Goal: Task Accomplishment & Management: Manage account settings

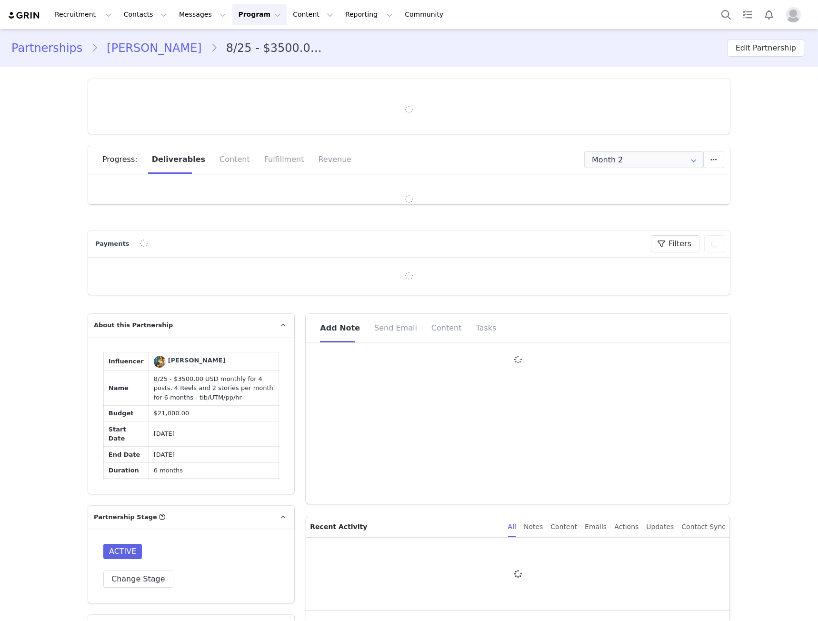
type input "+1 ([GEOGRAPHIC_DATA])"
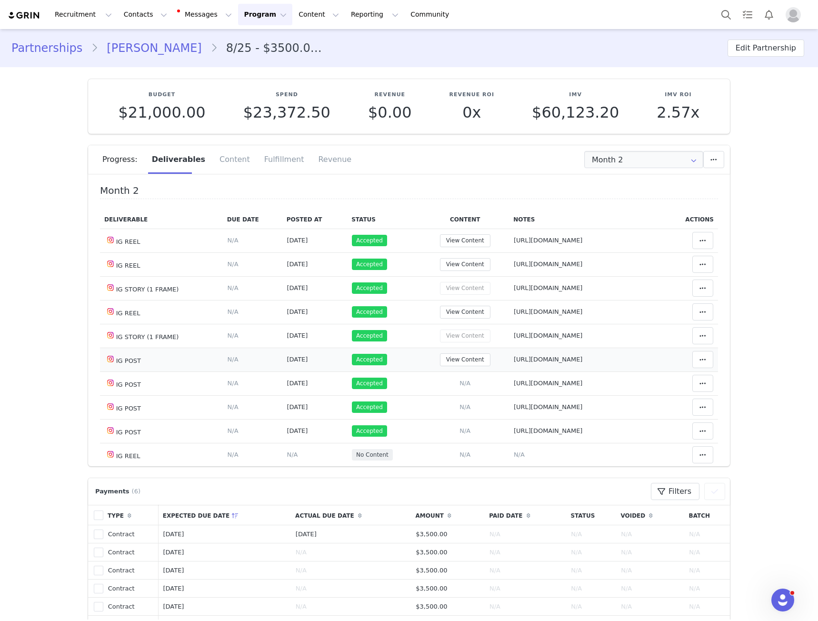
click at [583, 362] on span "[URL][DOMAIN_NAME]" at bounding box center [548, 359] width 69 height 7
type textarea "[URL][DOMAIN_NAME]"
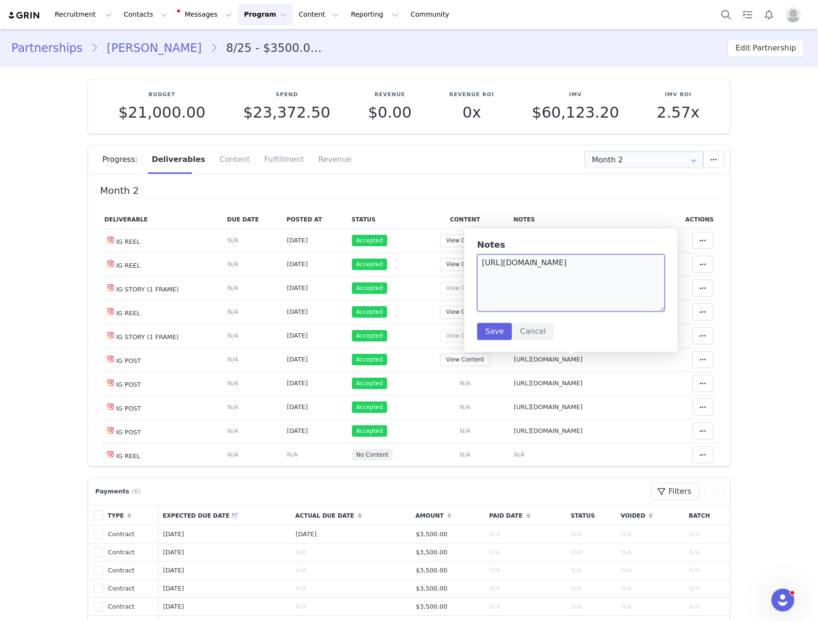
click at [551, 282] on textarea "[URL][DOMAIN_NAME]" at bounding box center [571, 282] width 188 height 57
click at [556, 386] on span "[URL][DOMAIN_NAME]" at bounding box center [548, 383] width 69 height 7
type textarea "[URL][DOMAIN_NAME]"
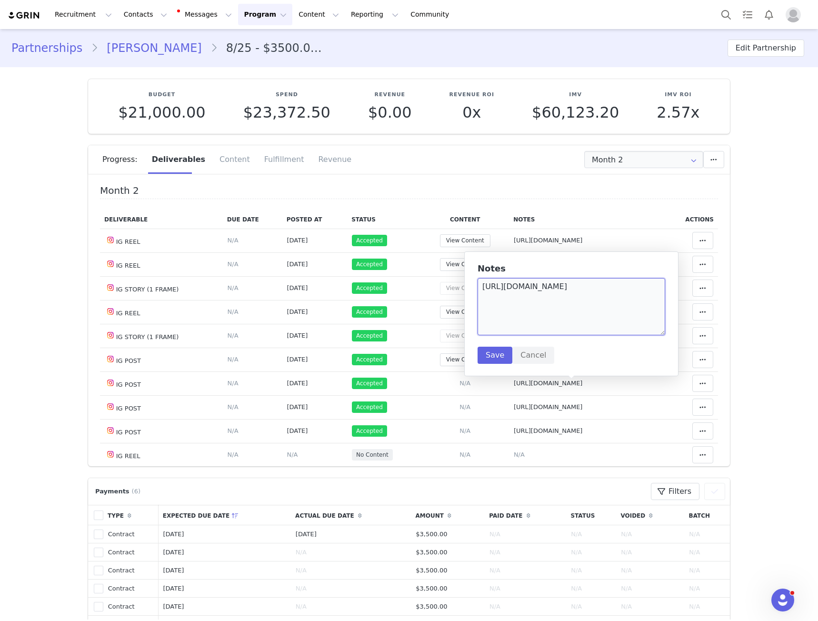
click at [561, 304] on textarea "[URL][DOMAIN_NAME]" at bounding box center [572, 306] width 188 height 57
click at [561, 304] on textarea "https://www.instagram.com/p/DOHZCNVEo_K/" at bounding box center [572, 306] width 188 height 57
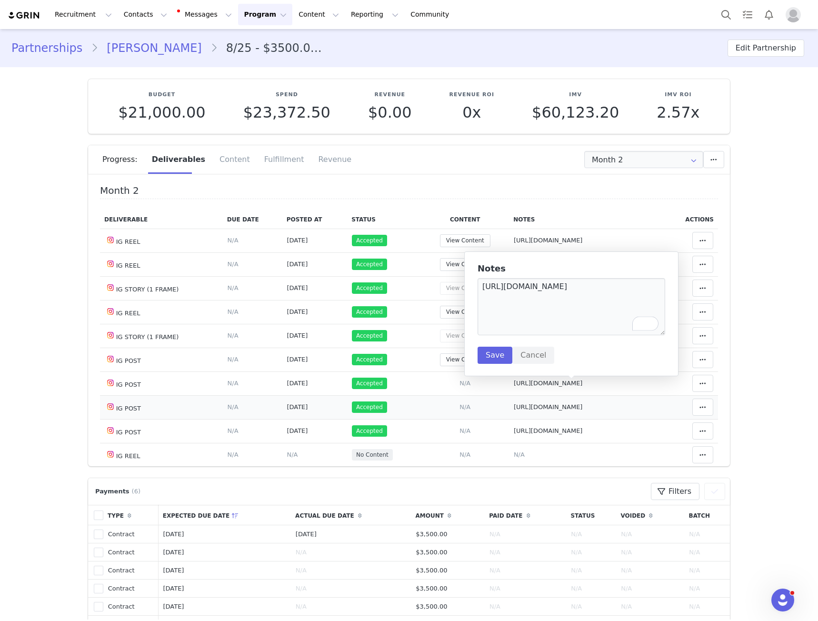
click at [554, 406] on span "https://www.instagram.com/p/DOJwTAICcQo/" at bounding box center [548, 406] width 69 height 7
type textarea "https://www.instagram.com/p/DOJwTAICcQo/"
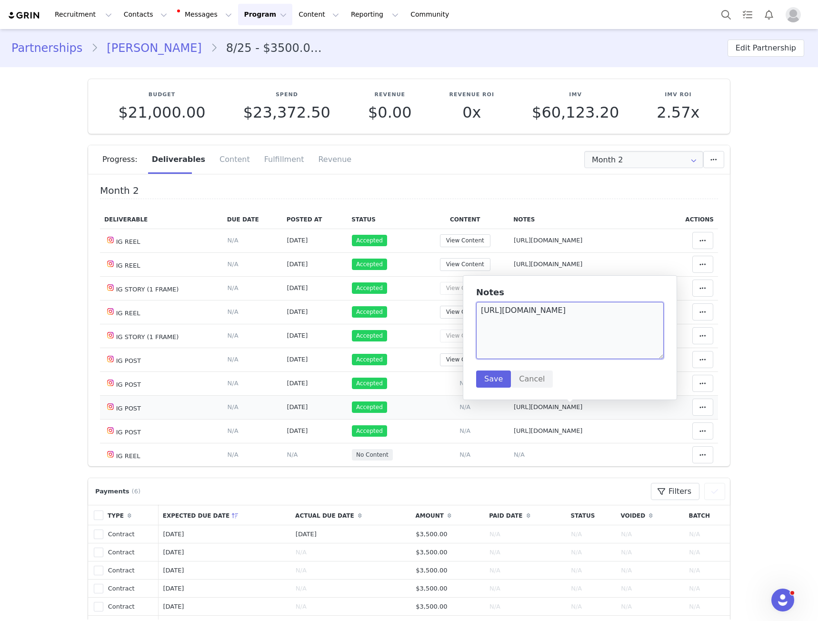
click at [554, 316] on textarea "https://www.instagram.com/p/DOJwTAICcQo/" at bounding box center [570, 330] width 188 height 57
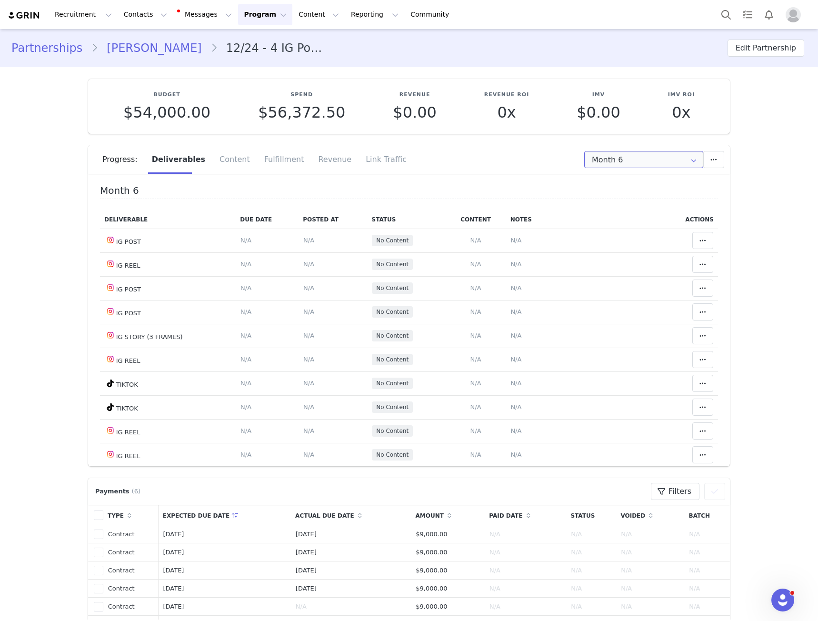
click at [598, 163] on input "Month 6" at bounding box center [643, 159] width 119 height 17
click at [627, 219] on li "Month 3 Feb 23rd - Mar 23rd" at bounding box center [643, 218] width 125 height 16
type input "Month 3"
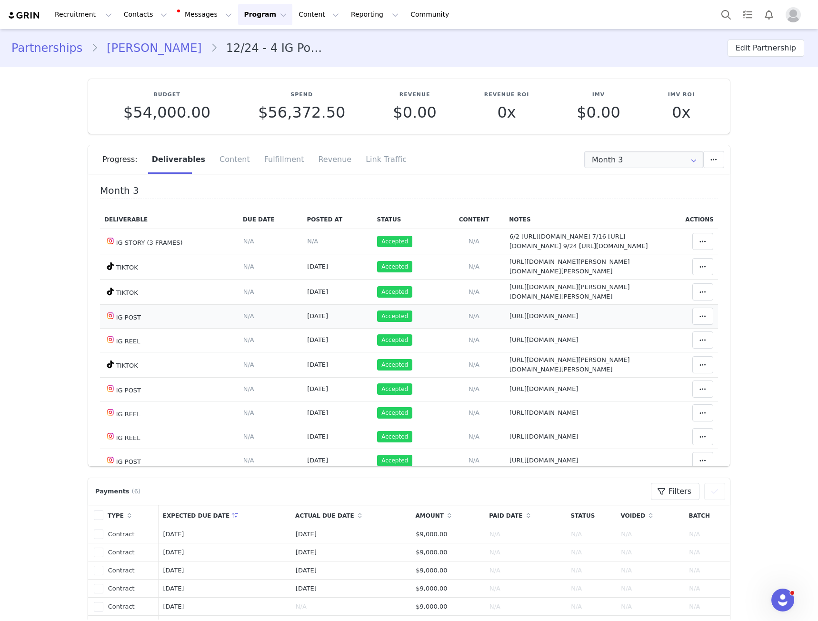
click at [510, 320] on span "https://www.instagram.com/p/DLTOSinBpnW/?img_index=2" at bounding box center [544, 315] width 69 height 7
type textarea "https://www.instagram.com/p/DLTOSinBpnW/?img_index=2"
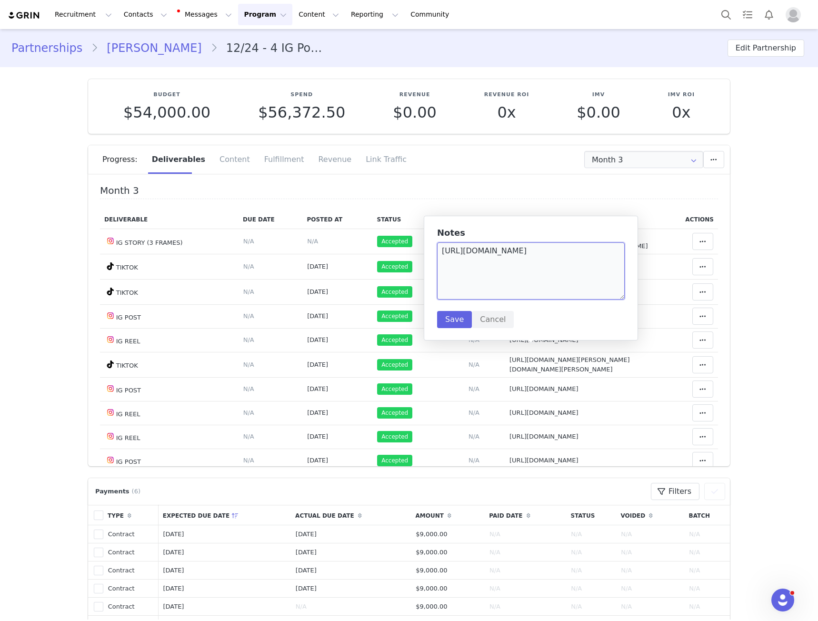
click at [489, 267] on textarea "https://www.instagram.com/p/DLTOSinBpnW/?img_index=2" at bounding box center [531, 270] width 188 height 57
click at [532, 343] on span "https://www.instagram.com/reel/DLvjHBghejv/" at bounding box center [544, 339] width 69 height 7
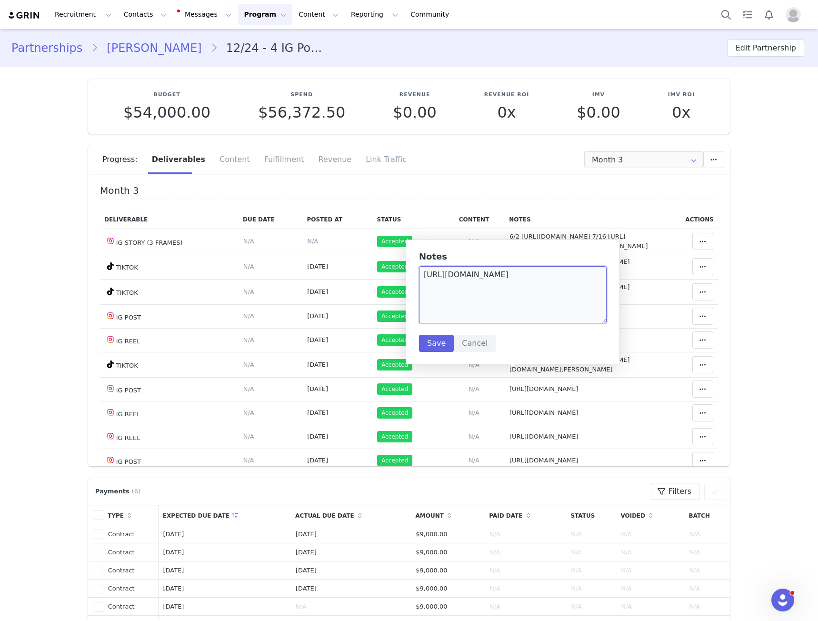
click at [505, 294] on textarea "https://www.instagram.com/reel/DLvjHBghejv/" at bounding box center [513, 294] width 188 height 57
click at [510, 373] on span "https://www.tiktok.com/@westbrooks.crystal/video/7517792679741197582" at bounding box center [570, 364] width 120 height 17
type textarea "https://www.tiktok.com/@westbrooks.crystal/video/7517792679741197582"
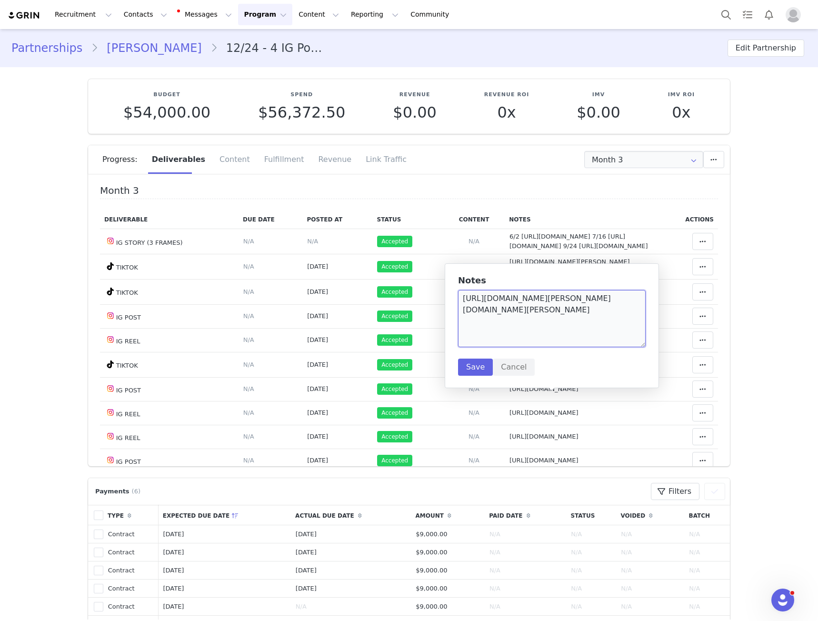
click at [484, 330] on textarea "https://www.tiktok.com/@westbrooks.crystal/video/7517792679741197582" at bounding box center [552, 318] width 188 height 57
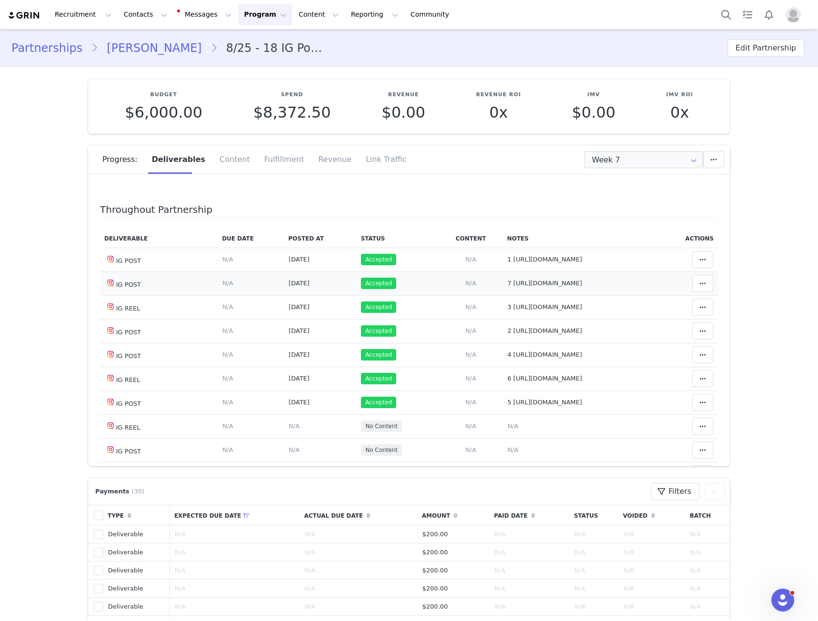
click at [532, 280] on span "7 https://www.instagram.com/p/DO_VpPHDb-h/?img_index=1" at bounding box center [545, 283] width 75 height 7
type textarea "7 https://www.instagram.com/p/DO_VpPHDb-h/?img_index=1"
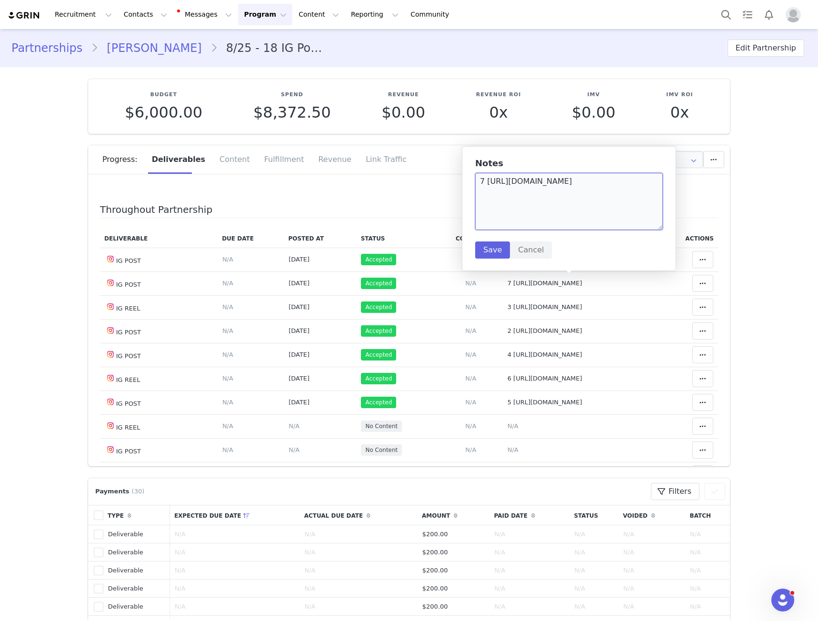
click at [497, 181] on textarea "7 https://www.instagram.com/p/DO_VpPHDb-h/?img_index=1" at bounding box center [569, 201] width 188 height 57
drag, startPoint x: 497, startPoint y: 181, endPoint x: 526, endPoint y: 191, distance: 31.2
click at [526, 191] on textarea "7 https://www.instagram.com/p/DO_VpPHDb-h/?img_index=1" at bounding box center [569, 201] width 188 height 57
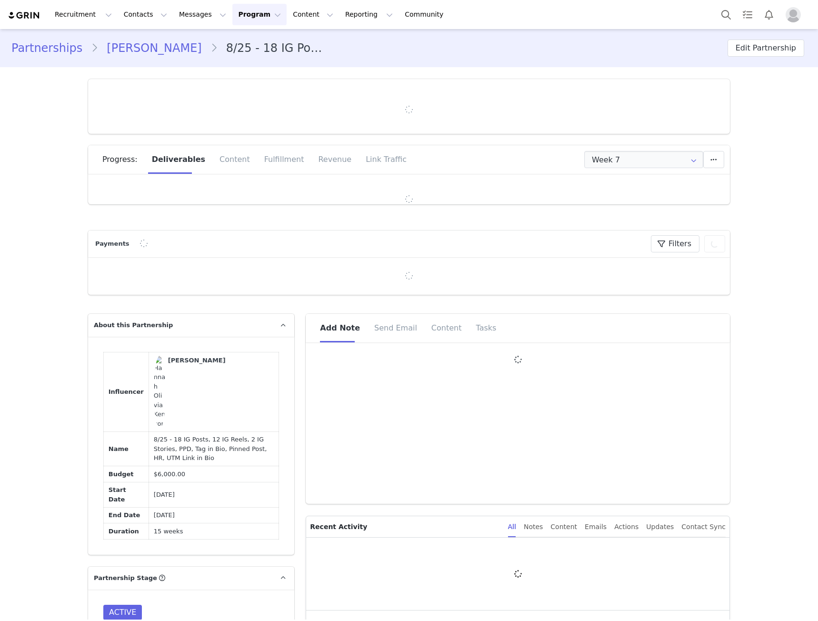
type input "+44 ([GEOGRAPHIC_DATA])"
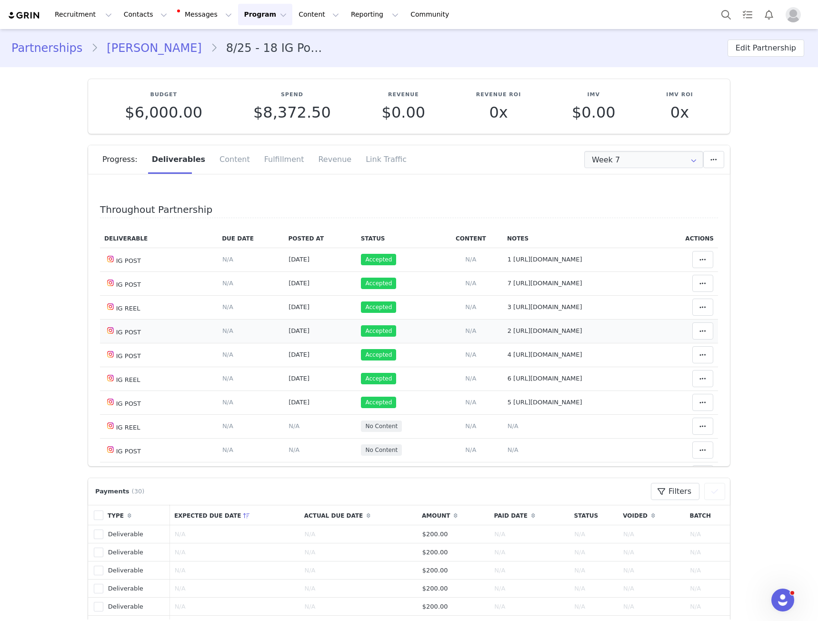
click at [512, 331] on span "2 https://www.instagram.com/p/DOlHUASjVV7/?img_index=1" at bounding box center [545, 330] width 75 height 7
type textarea "2 https://www.instagram.com/p/DOlHUASjVV7/?img_index=1"
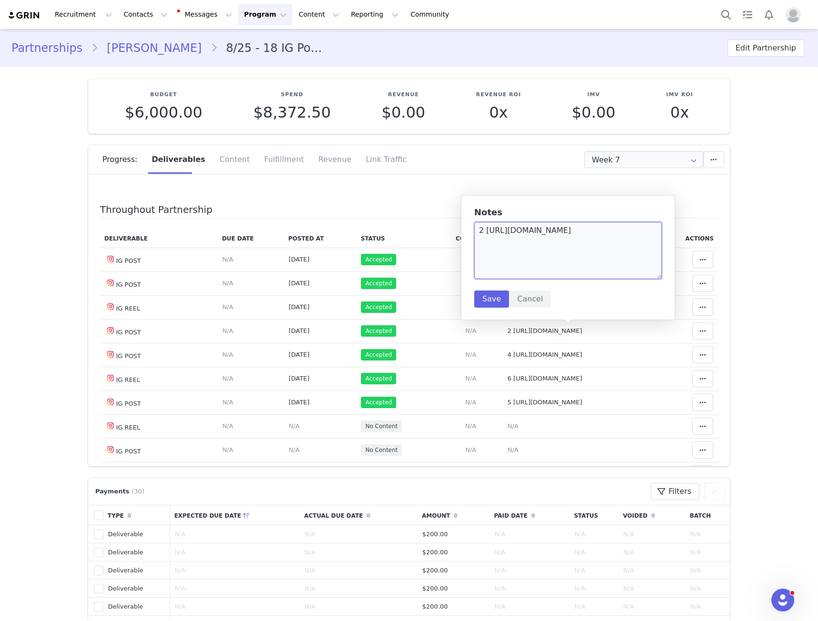
click at [490, 226] on textarea "2 https://www.instagram.com/p/DOlHUASjVV7/?img_index=1" at bounding box center [568, 250] width 188 height 57
drag, startPoint x: 490, startPoint y: 226, endPoint x: 554, endPoint y: 242, distance: 66.3
click at [554, 242] on textarea "2 https://www.instagram.com/p/DOlHUASjVV7/?img_index=1" at bounding box center [568, 250] width 188 height 57
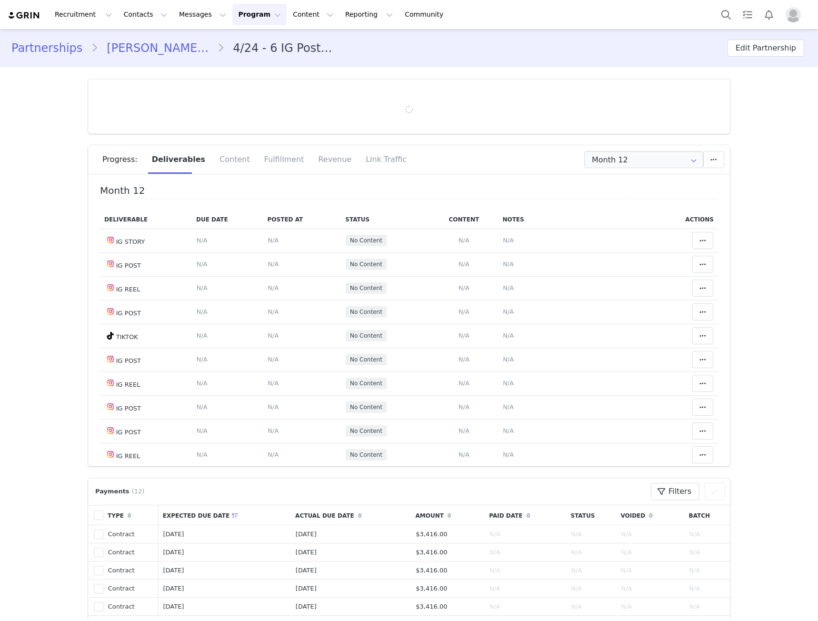
type input "+44 ([GEOGRAPHIC_DATA])"
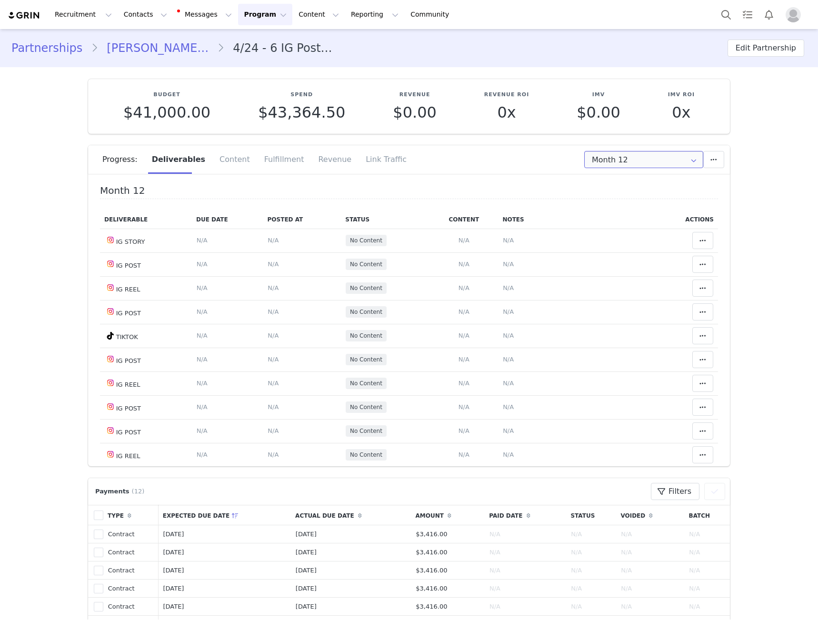
click at [615, 161] on input "Month 12" at bounding box center [643, 159] width 119 height 17
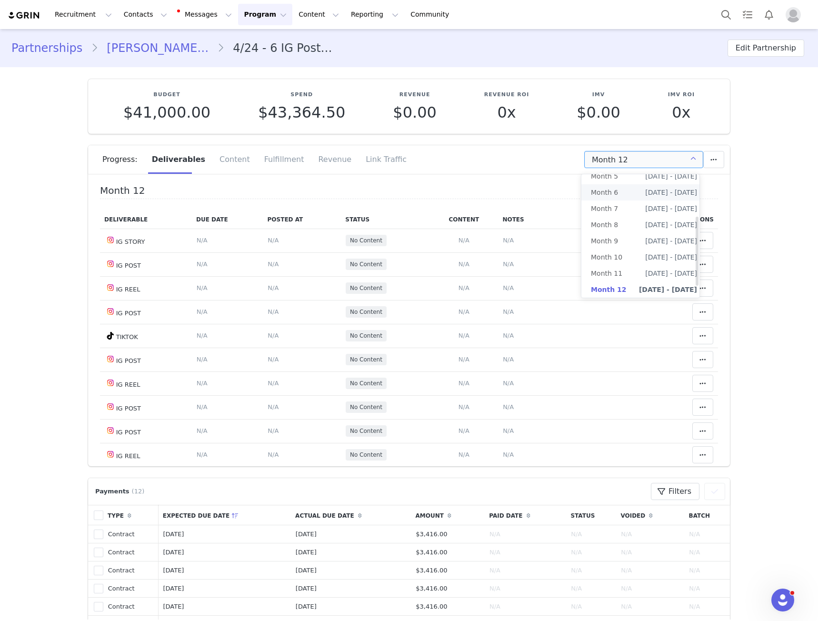
click at [611, 185] on span "Month 6" at bounding box center [604, 192] width 27 height 16
type input "Month 6"
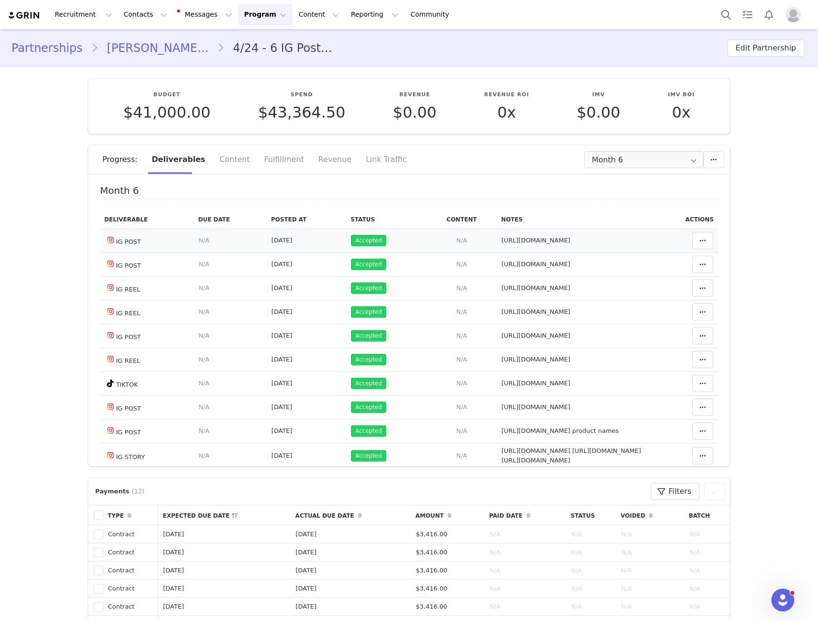
click at [501, 241] on span "https://www.instagram.com/p/DJEfgB5NF7g/" at bounding box center [535, 240] width 69 height 7
type textarea "https://www.instagram.com/p/DJEfgB5NF7g/"
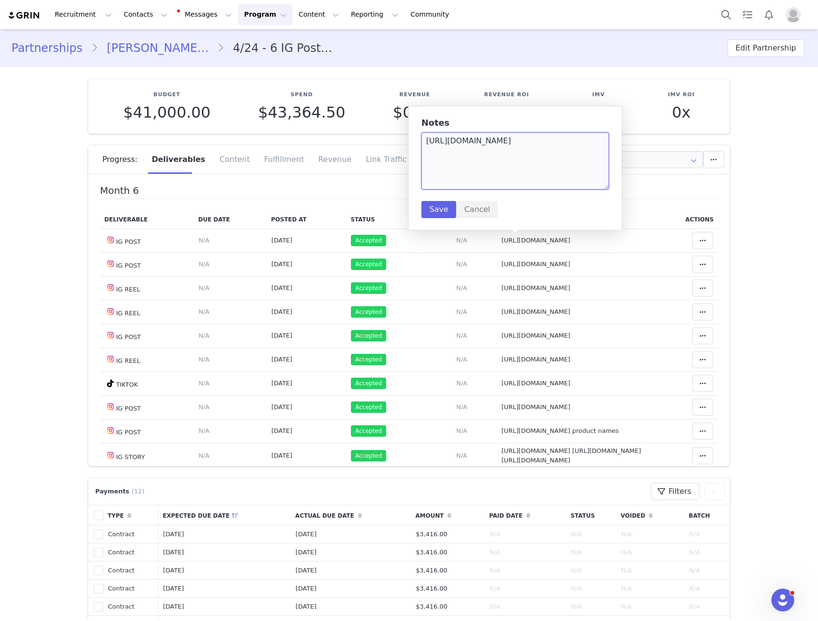
click at [511, 163] on textarea "https://www.instagram.com/p/DJEfgB5NF7g/" at bounding box center [515, 160] width 188 height 57
click at [510, 163] on textarea "https://www.instagram.com/p/DJEfgB5NF7g/" at bounding box center [515, 160] width 188 height 57
click at [518, 256] on td "Notes Save Cancel https://www.instagram.com/p/DKiFCXPtkb5/" at bounding box center [574, 264] width 155 height 24
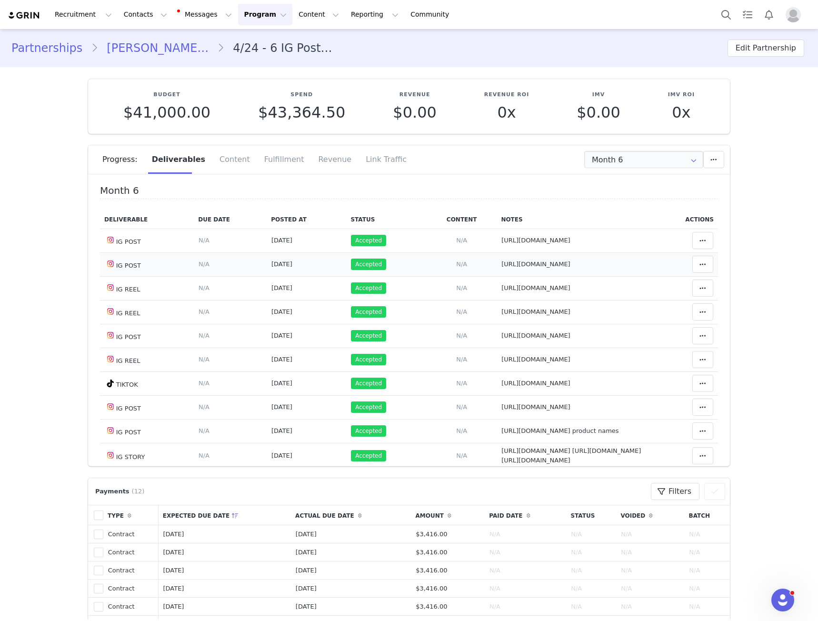
click at [516, 262] on span "https://www.instagram.com/p/DKiFCXPtkb5/" at bounding box center [535, 263] width 69 height 7
type textarea "https://www.instagram.com/p/DKiFCXPtkb5/"
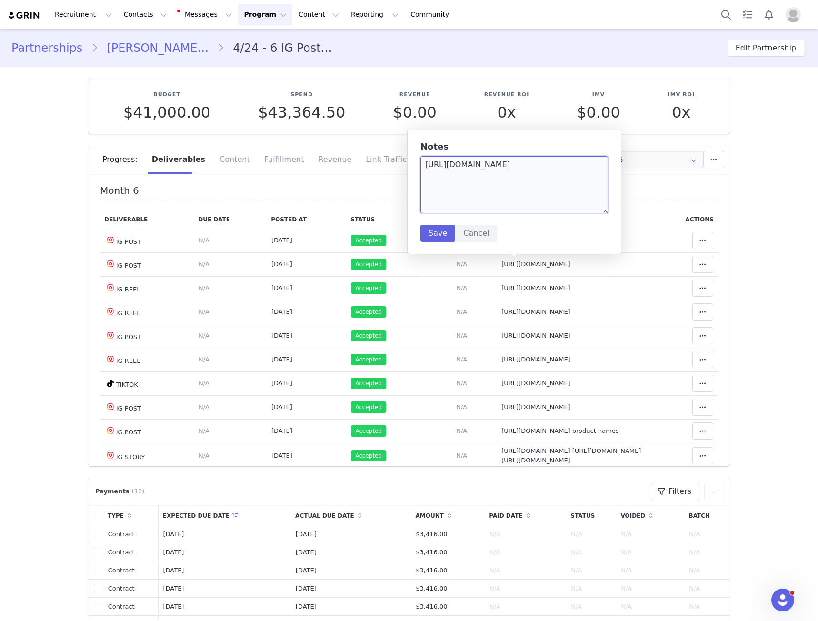
click at [515, 201] on textarea "https://www.instagram.com/p/DKiFCXPtkb5/" at bounding box center [514, 184] width 188 height 57
click at [501, 311] on span "https://www.instagram.com/reel/DO6jNT9DEdt/" at bounding box center [535, 311] width 69 height 7
type textarea "https://www.instagram.com/reel/DO6jNT9DEdt/"
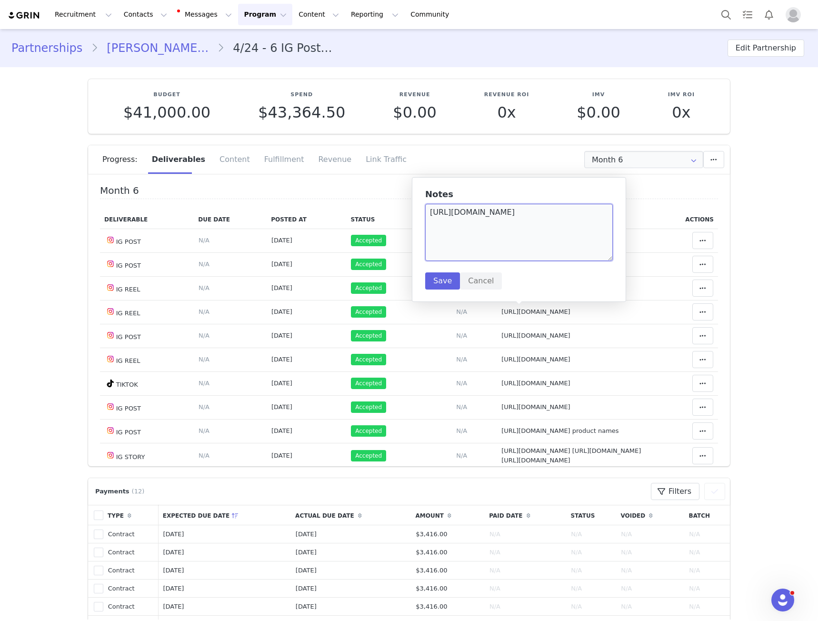
click at [500, 212] on textarea "https://www.instagram.com/reel/DO6jNT9DEdt/" at bounding box center [519, 232] width 188 height 57
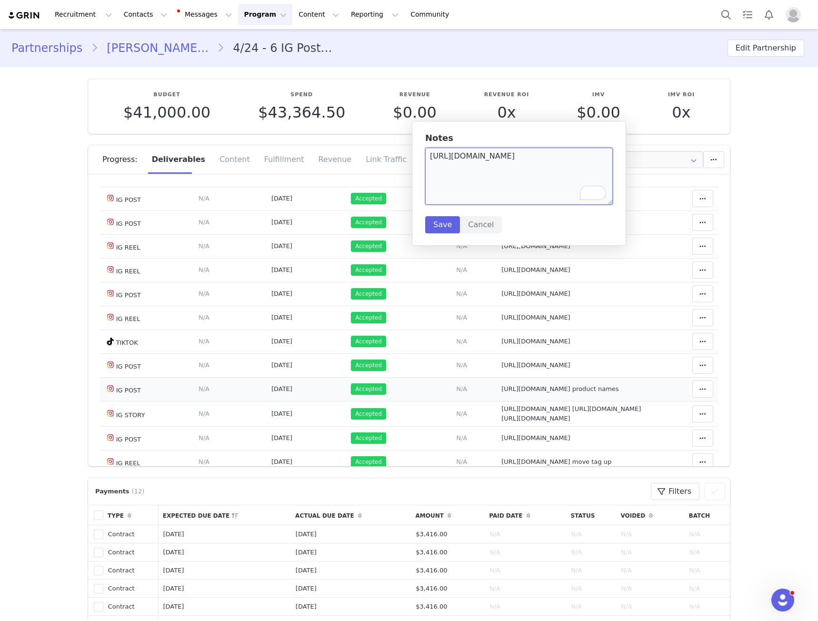
scroll to position [95, 0]
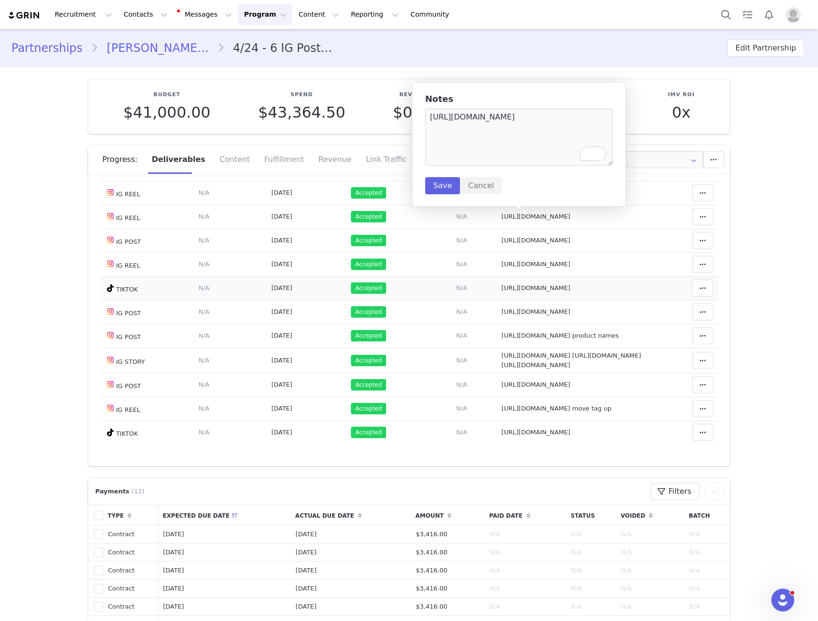
click at [501, 289] on span "https://www.tiktok.com/@michellenayla/video/7493085258292661526" at bounding box center [535, 287] width 69 height 7
type textarea "https://www.tiktok.com/@michellenayla/video/7493085258292661526"
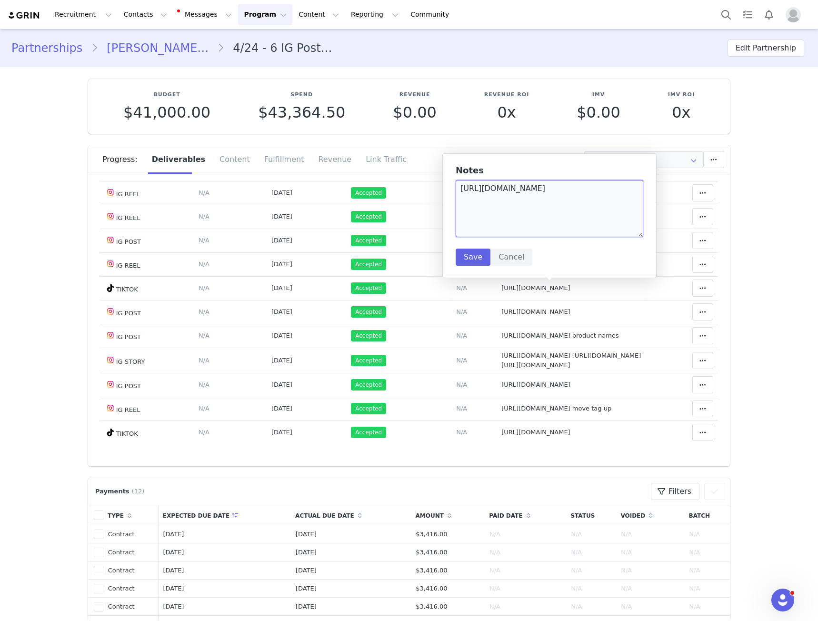
click at [480, 201] on textarea "https://www.tiktok.com/@michellenayla/video/7493085258292661526" at bounding box center [550, 208] width 188 height 57
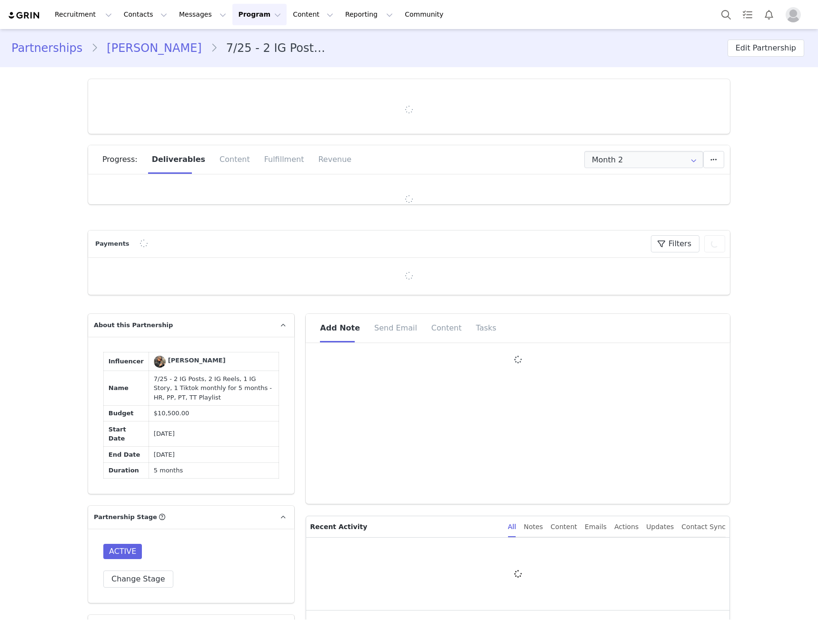
type input "+33 ([GEOGRAPHIC_DATA])"
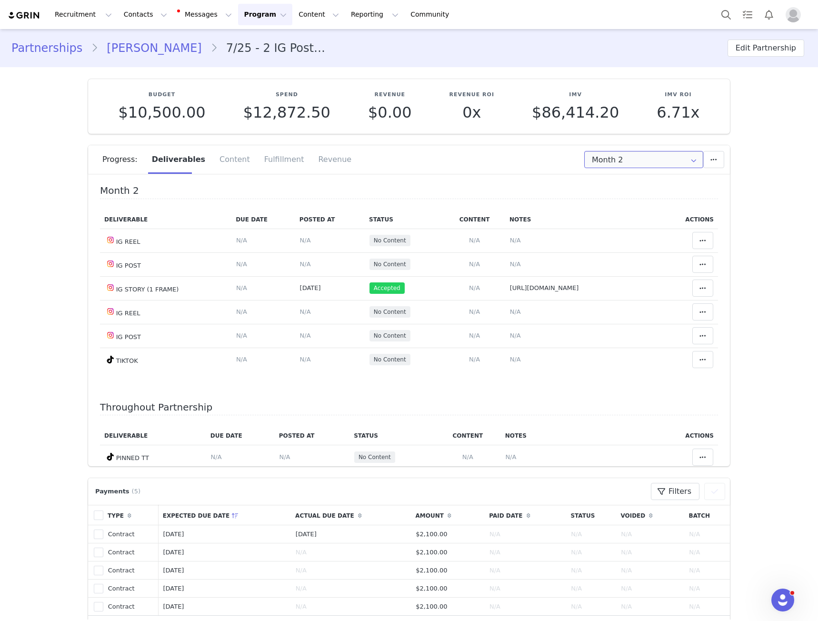
click at [600, 153] on input "Month 2" at bounding box center [643, 159] width 119 height 17
drag, startPoint x: 620, startPoint y: 190, endPoint x: 574, endPoint y: 214, distance: 52.0
click at [620, 190] on li "Month 1 Jul 25th - Aug 24th" at bounding box center [643, 185] width 125 height 16
type input "Month 1"
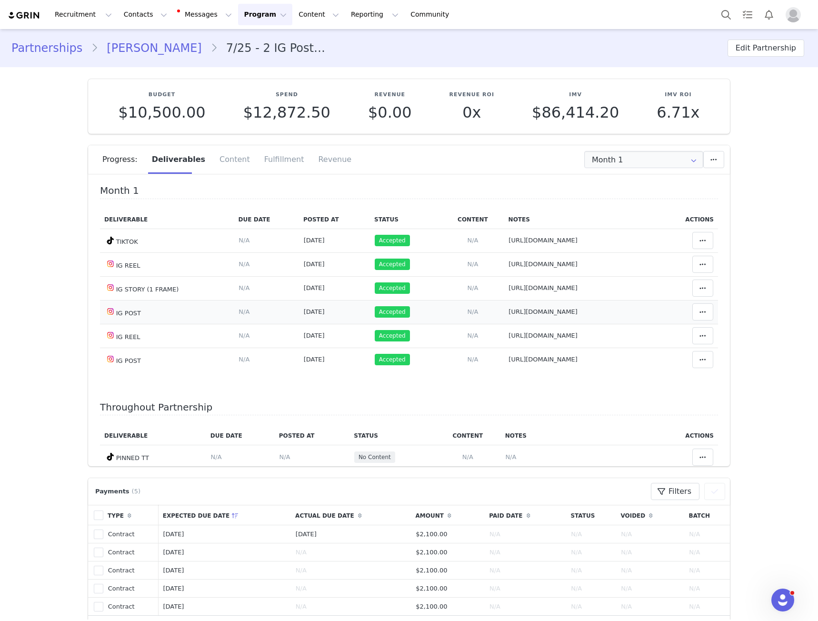
click at [512, 310] on span "https://www.instagram.com/p/DNTdLCCq21f/?img_index=1" at bounding box center [543, 311] width 69 height 7
type textarea "https://www.instagram.com/p/DNTdLCCq21f/?img_index=1"
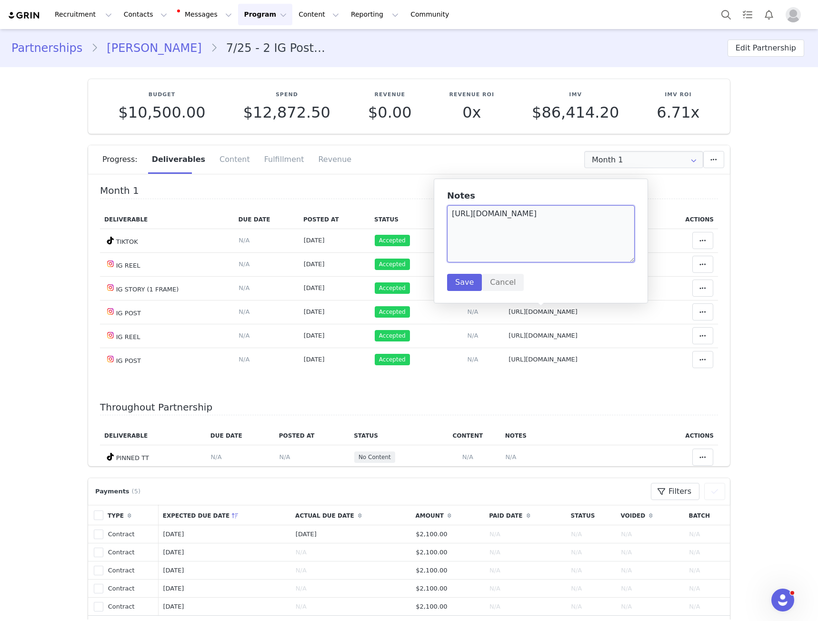
click at [494, 244] on textarea "https://www.instagram.com/p/DNTdLCCq21f/?img_index=1" at bounding box center [541, 233] width 188 height 57
click at [551, 336] on span "https://www.instagram.com/p/DN05mZRVOc3/" at bounding box center [543, 335] width 69 height 7
type textarea "https://www.instagram.com/p/DN05mZRVOc3/"
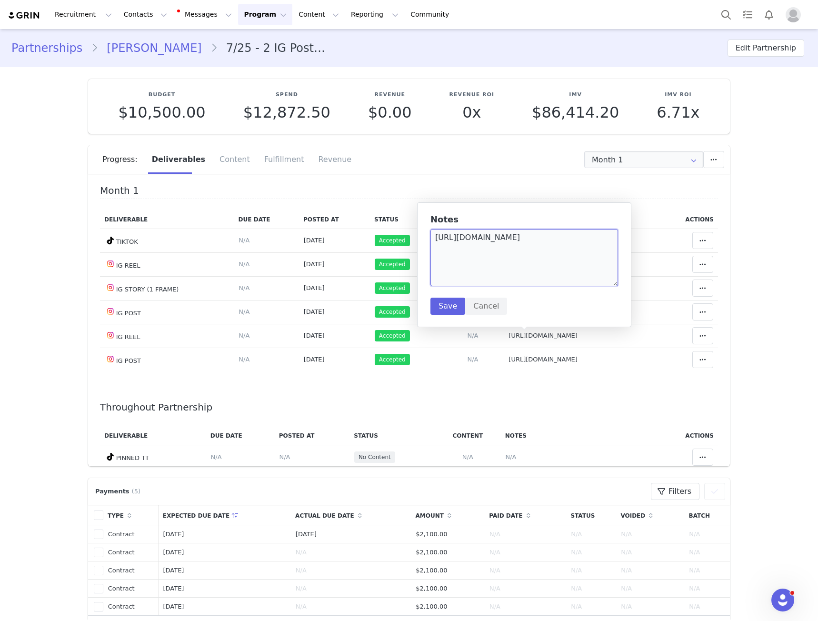
click at [540, 259] on textarea "https://www.instagram.com/p/DN05mZRVOc3/" at bounding box center [524, 257] width 188 height 57
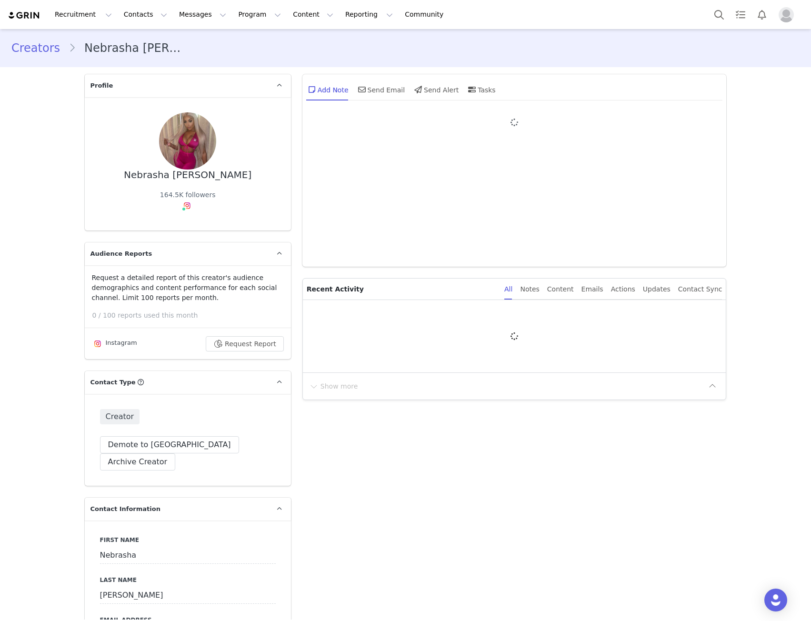
type input "+1 ([GEOGRAPHIC_DATA])"
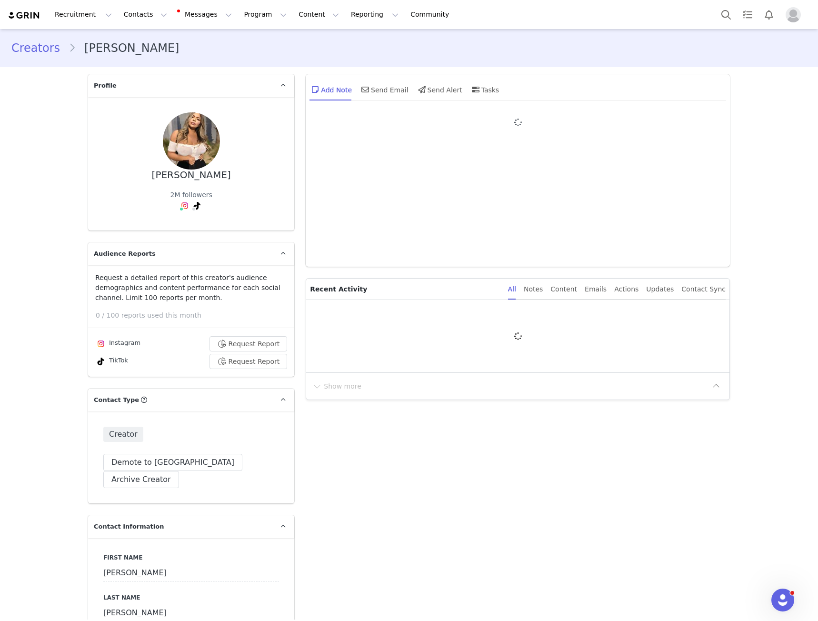
type input "+1 ([GEOGRAPHIC_DATA])"
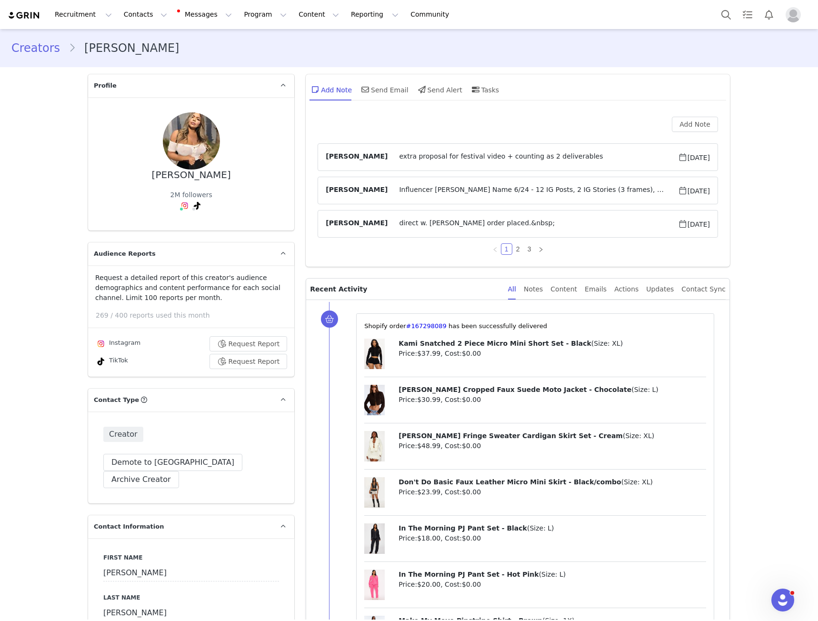
click at [399, 159] on span "extra proposal for festival video + counting as 2 deliverables" at bounding box center [533, 156] width 290 height 11
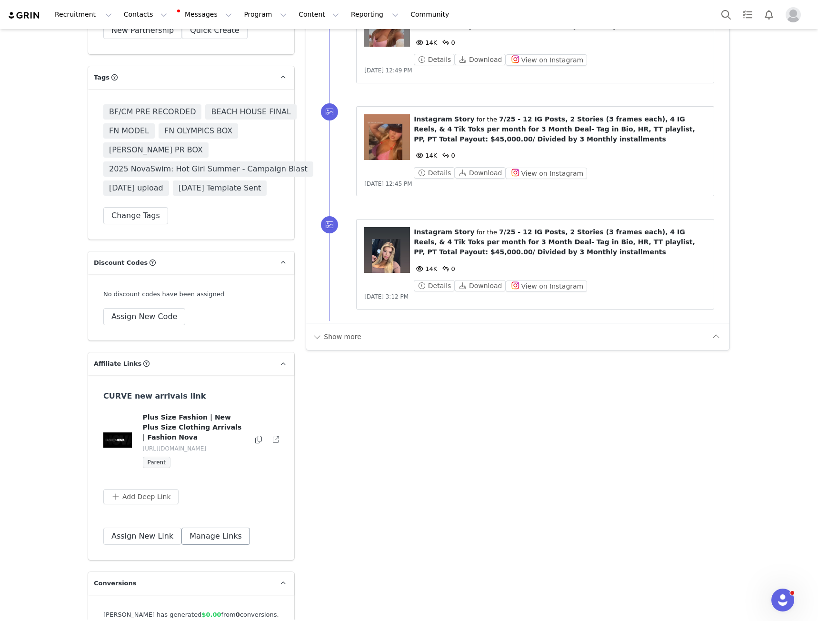
scroll to position [3930, 0]
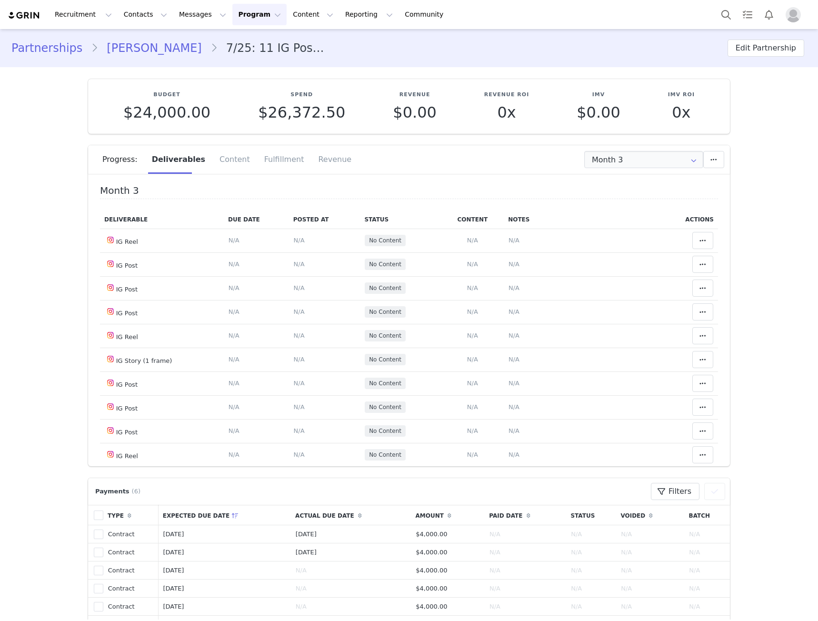
type input "+1 ([GEOGRAPHIC_DATA])"
click at [621, 163] on input "Month 3" at bounding box center [643, 159] width 119 height 17
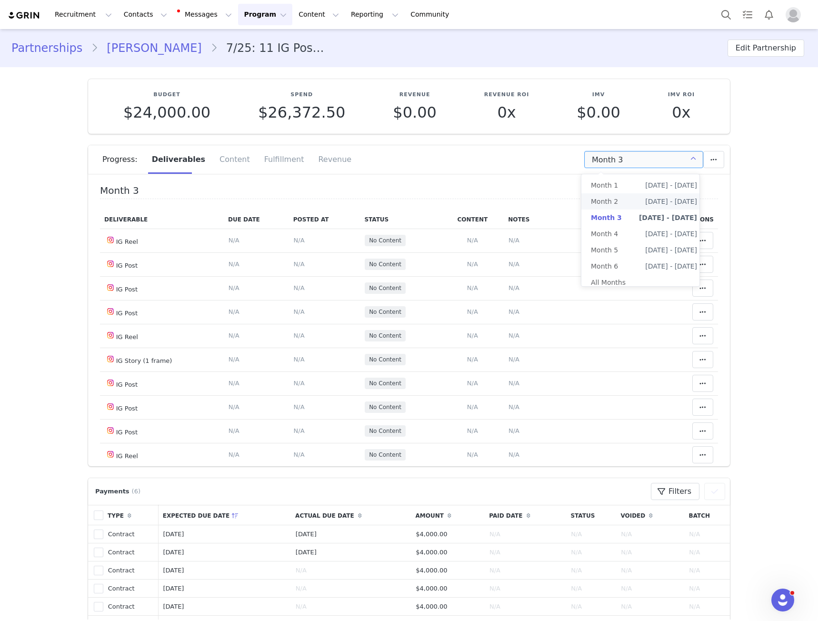
click at [645, 202] on span "Aug 23rd - Sep 22nd" at bounding box center [671, 201] width 52 height 16
type input "Month 2"
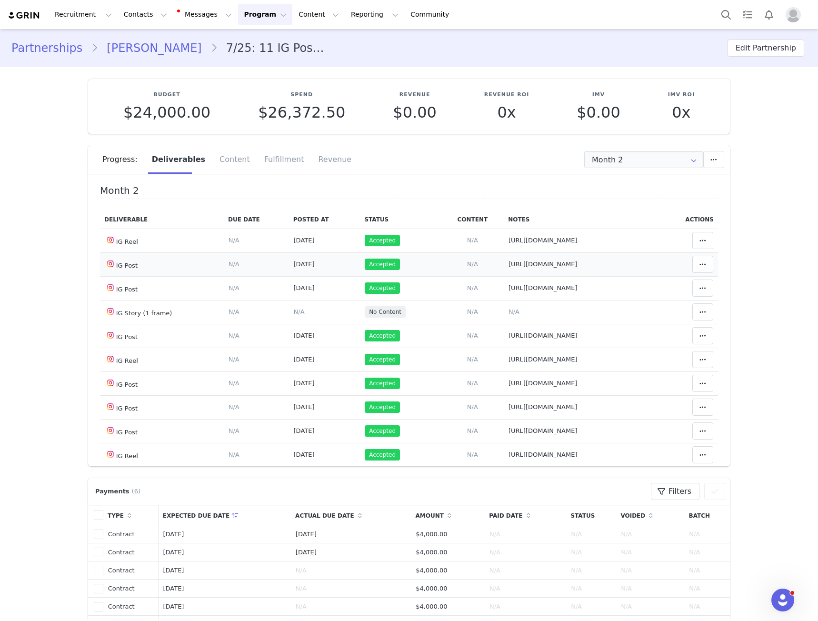
click at [557, 262] on span "https://www.instagram.com/p/DN3I_lo3KHp/?img_index=1" at bounding box center [543, 263] width 69 height 7
type textarea "https://www.instagram.com/p/DN3I_lo3KHp/?img_index=1"
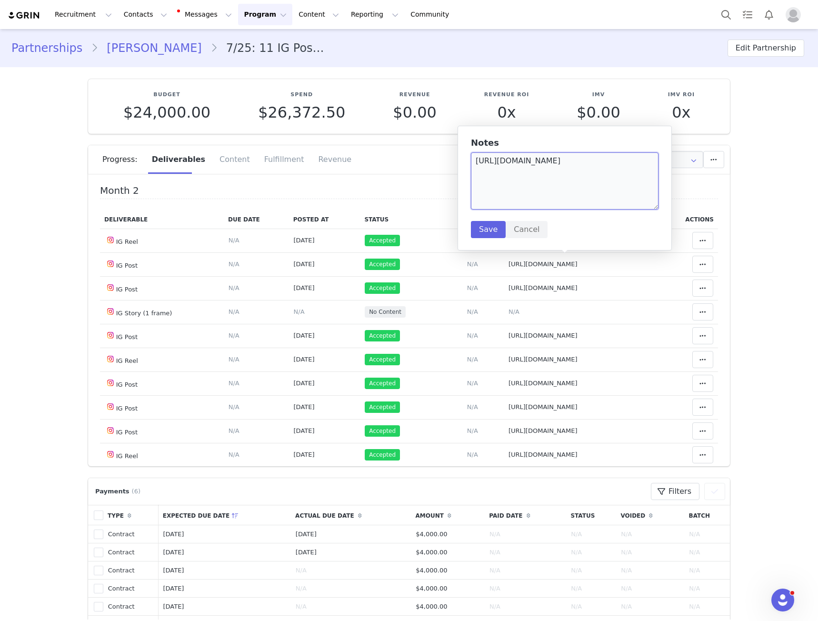
click at [511, 165] on textarea "https://www.instagram.com/p/DN3I_lo3KHp/?img_index=1" at bounding box center [565, 180] width 188 height 57
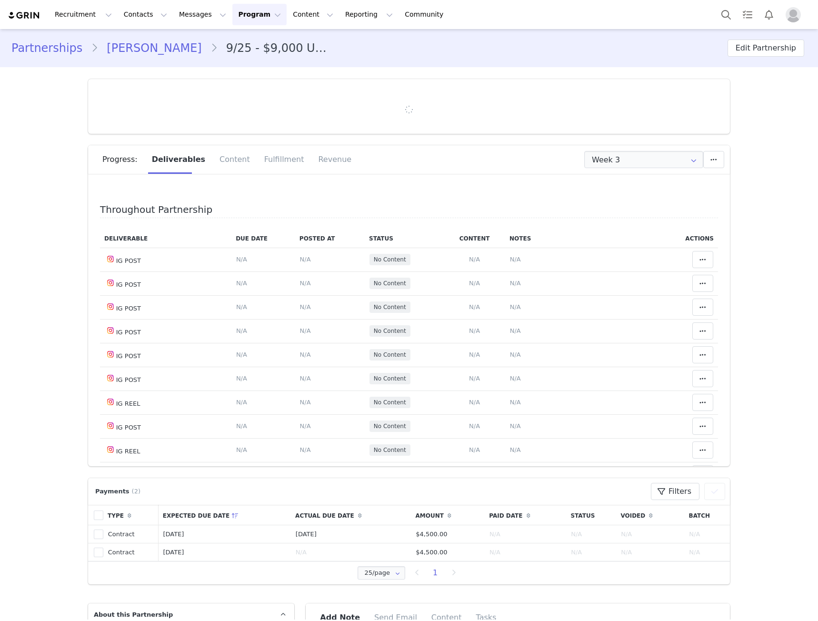
type input "+234 ([GEOGRAPHIC_DATA])"
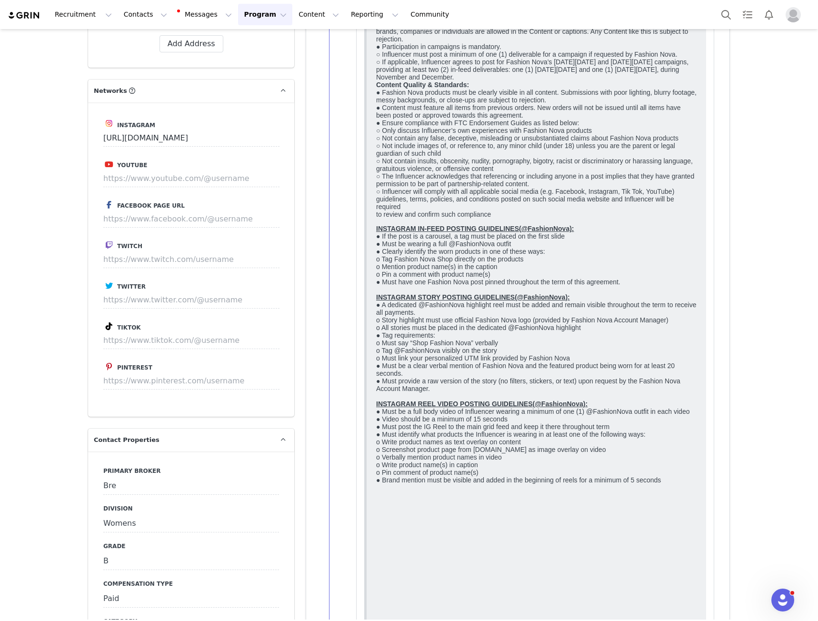
scroll to position [1667, 0]
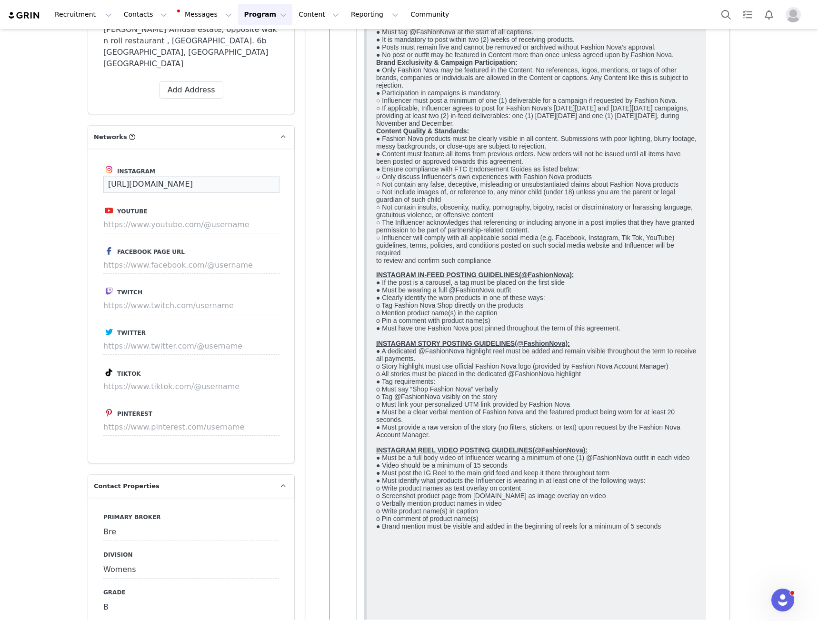
click at [190, 176] on input "[URL][DOMAIN_NAME]" at bounding box center [191, 184] width 176 height 17
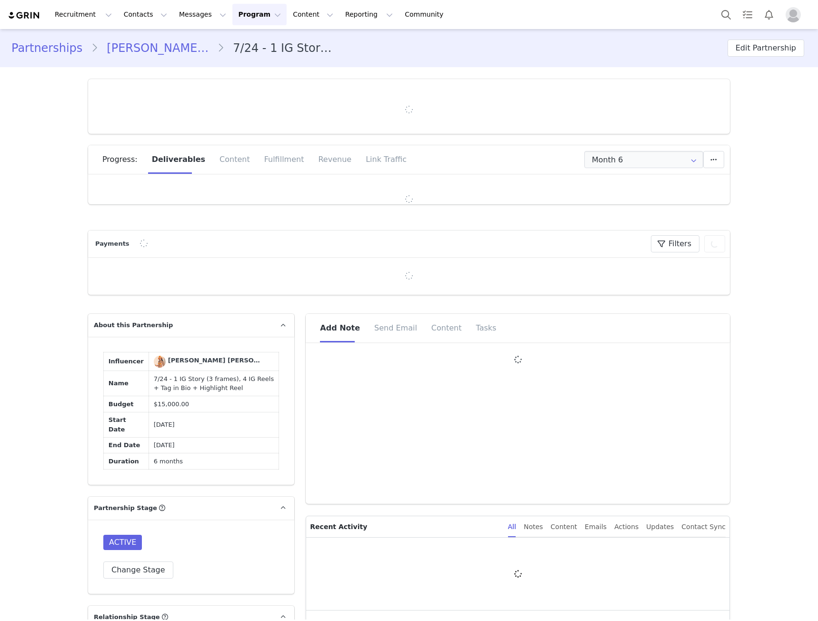
type input "+84 ([GEOGRAPHIC_DATA])"
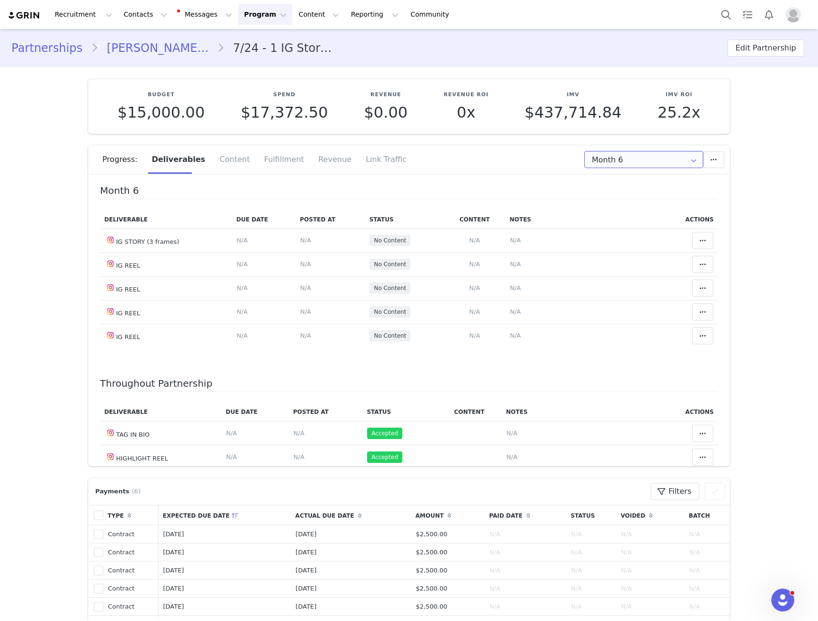
click at [632, 162] on input "Month 6" at bounding box center [643, 159] width 119 height 17
click at [602, 255] on span "Month 5" at bounding box center [604, 250] width 27 height 16
type input "Month 5"
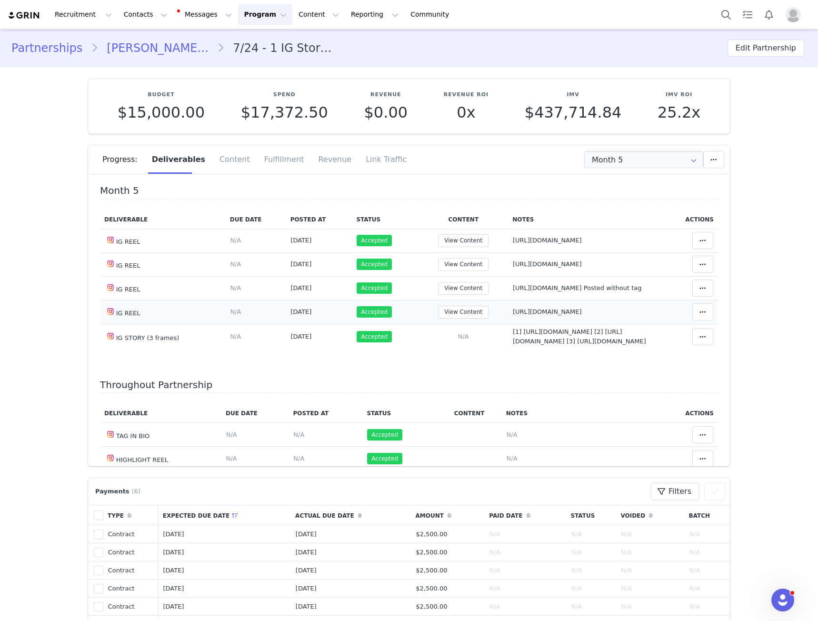
click at [542, 310] on span "https://www.instagram.com/reel/DOlm1DaAfCG/" at bounding box center [547, 311] width 69 height 7
type textarea "https://www.instagram.com/reel/DOlm1DaAfCG/"
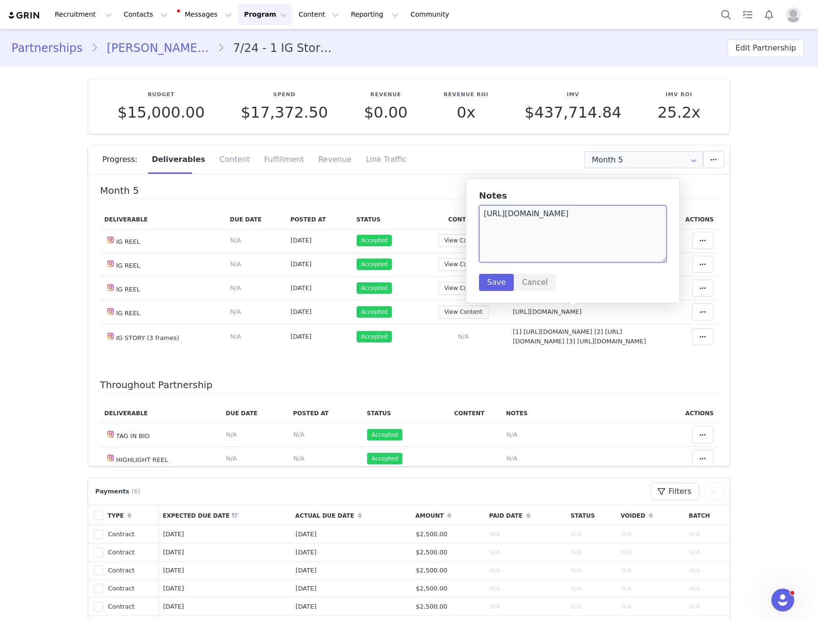
click at [540, 213] on textarea "https://www.instagram.com/reel/DOlm1DaAfCG/" at bounding box center [573, 233] width 188 height 57
click at [208, 246] on td "IG REEL" at bounding box center [163, 241] width 126 height 24
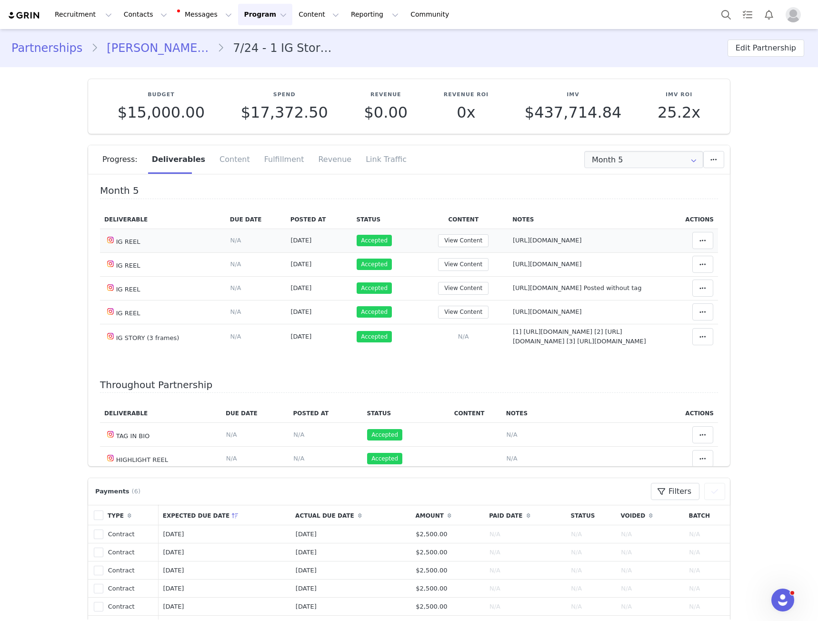
click at [555, 241] on span "https://www.instagram.com/reel/DMxsVpGha4G/" at bounding box center [547, 240] width 69 height 7
type textarea "https://www.instagram.com/reel/DMxsVpGha4G/"
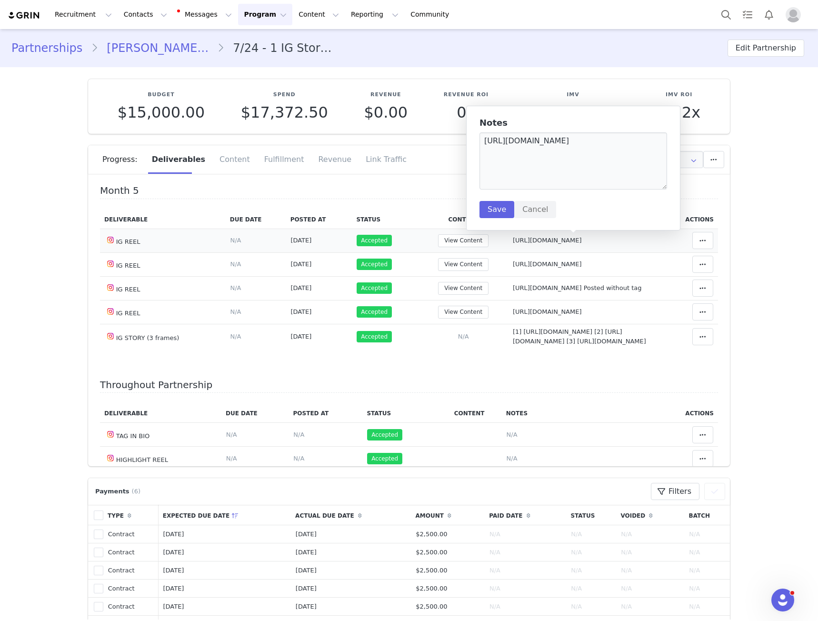
click at [540, 127] on h5 "Notes" at bounding box center [574, 123] width 188 height 10
click at [540, 144] on textarea "https://www.instagram.com/reel/DMxsVpGha4G/" at bounding box center [574, 160] width 188 height 57
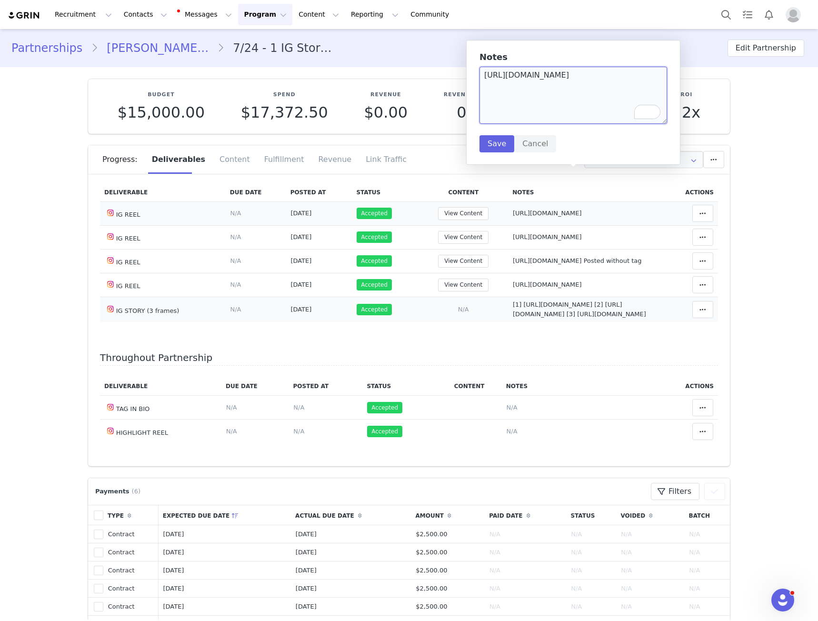
scroll to position [66, 0]
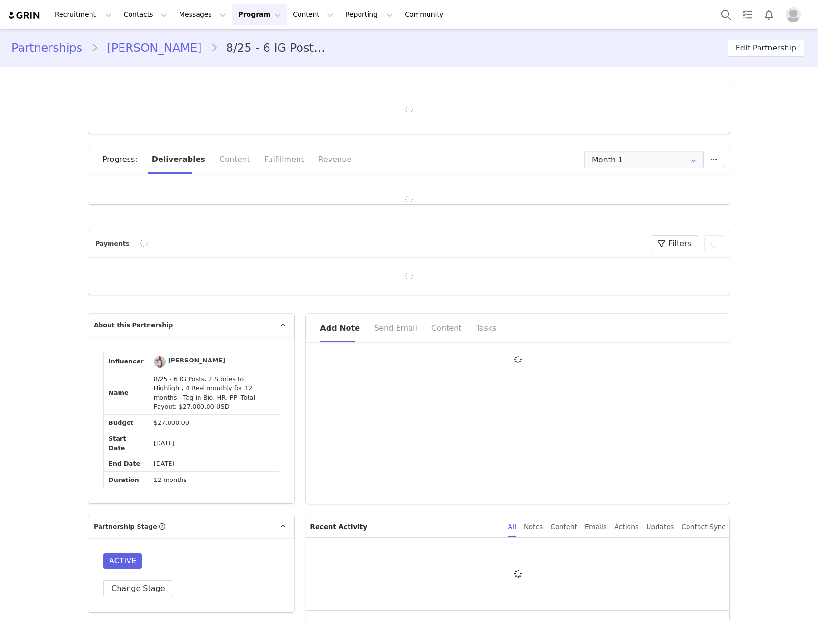
type input "+44 ([GEOGRAPHIC_DATA])"
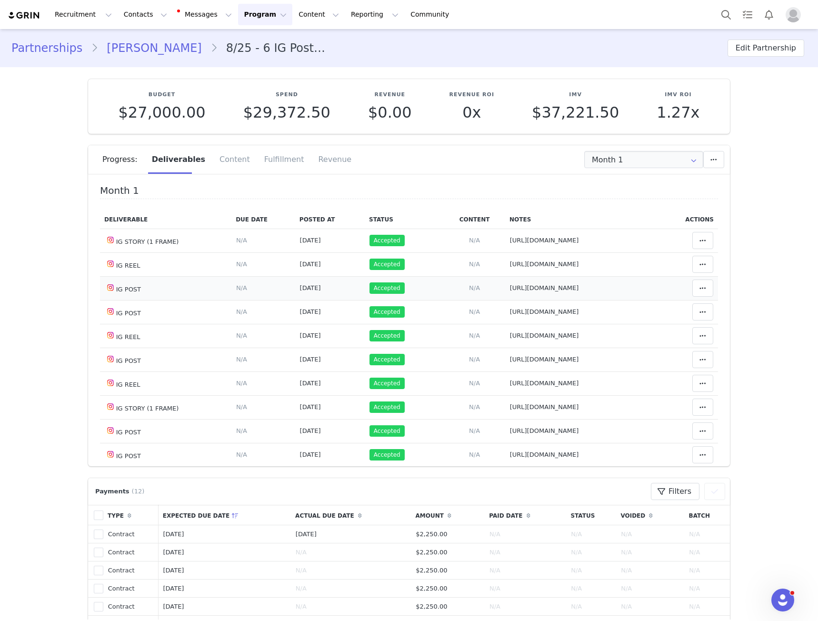
click at [560, 284] on span "[URL][DOMAIN_NAME]" at bounding box center [544, 287] width 69 height 7
type textarea "[URL][DOMAIN_NAME]"
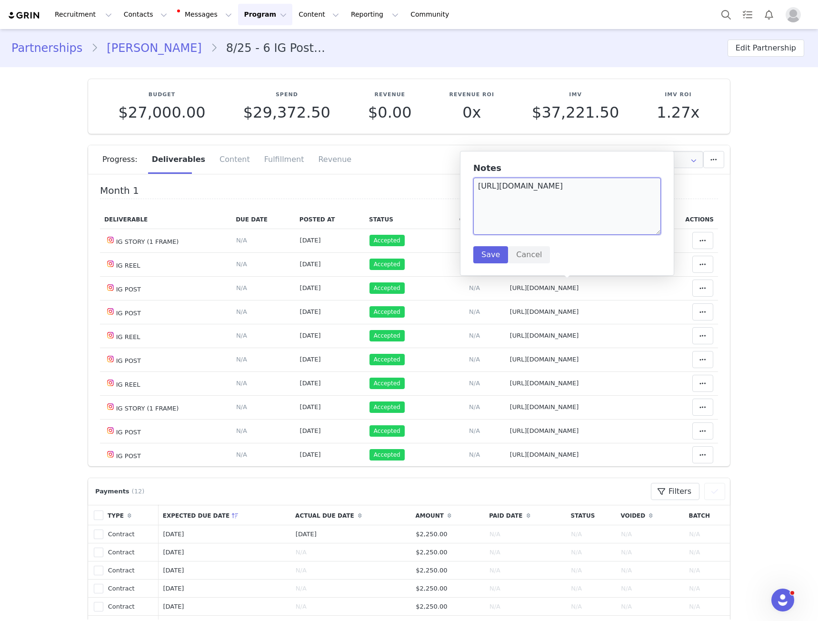
click at [532, 208] on textarea "[URL][DOMAIN_NAME]" at bounding box center [567, 206] width 188 height 57
click at [530, 360] on span "[URL][DOMAIN_NAME]" at bounding box center [544, 359] width 69 height 7
type textarea "[URL][DOMAIN_NAME]"
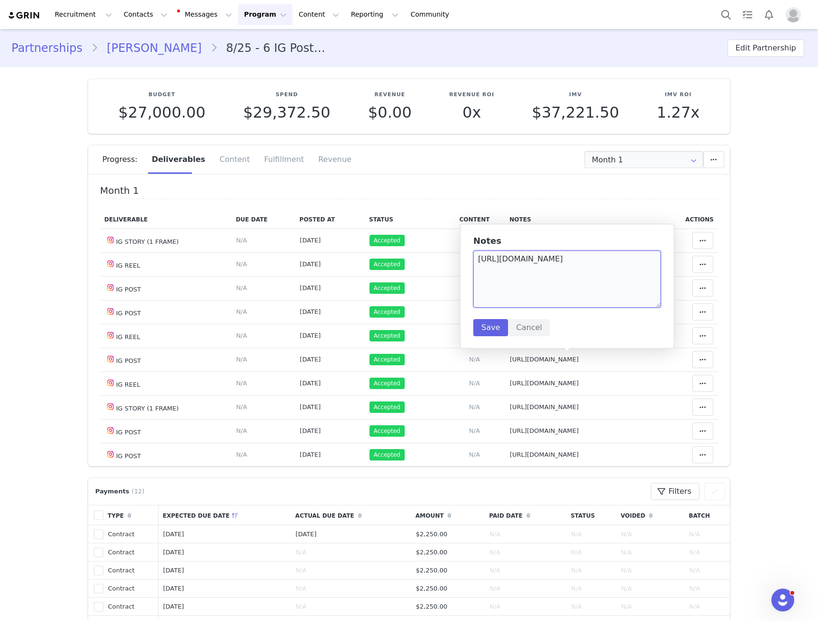
click at [544, 269] on textarea "[URL][DOMAIN_NAME]" at bounding box center [567, 278] width 188 height 57
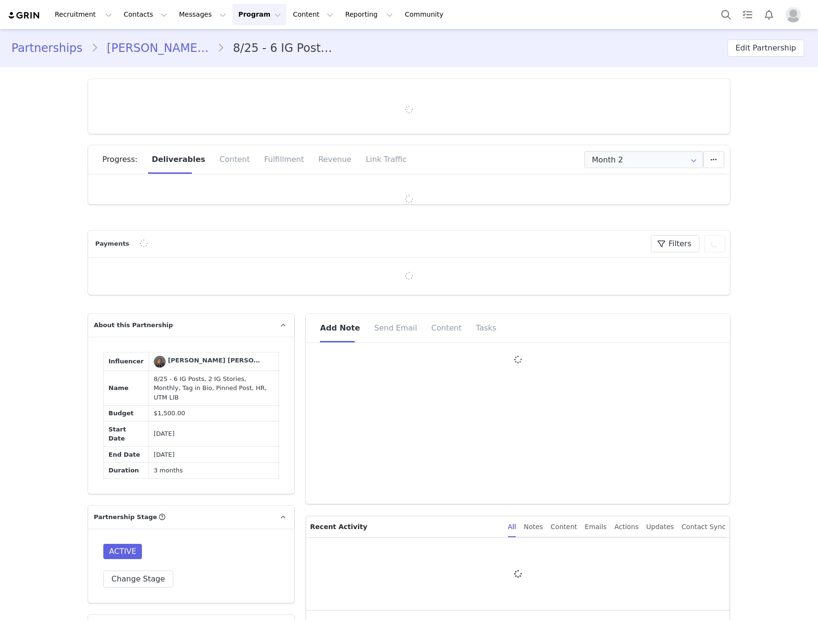
type input "+1 ([GEOGRAPHIC_DATA])"
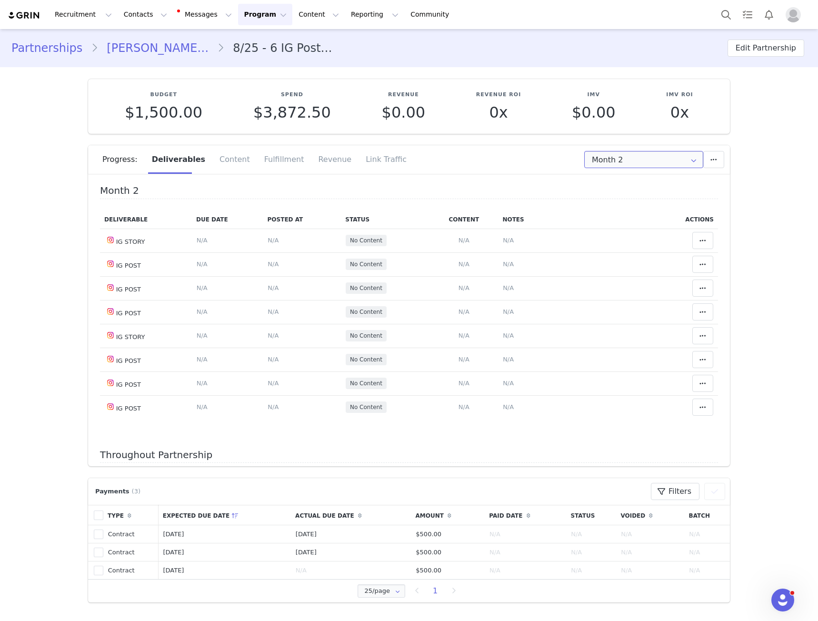
click at [630, 164] on input "Month 2" at bounding box center [643, 159] width 119 height 17
click at [615, 182] on span "Month 1" at bounding box center [604, 185] width 27 height 16
type input "Month 1"
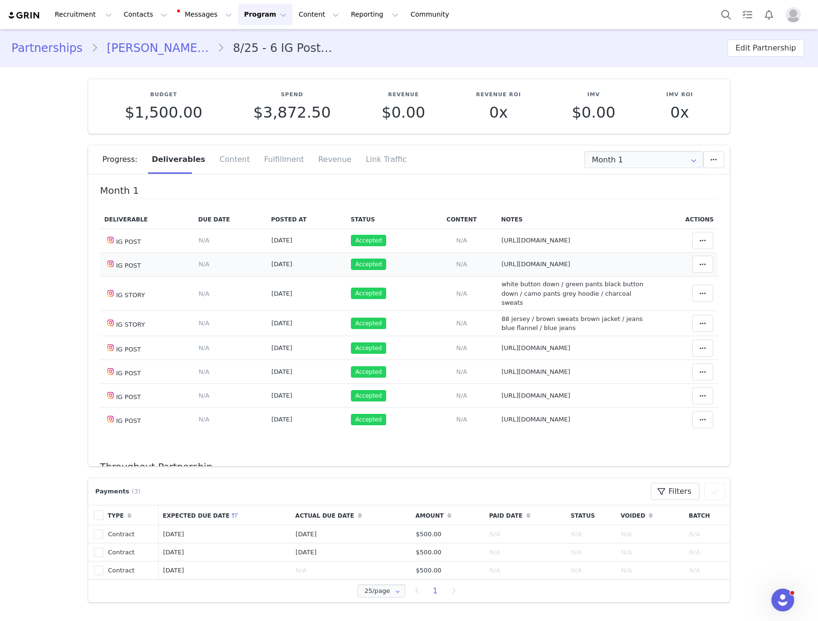
click at [533, 257] on td "Notes Save Cancel https://www.instagram.com/p/DOeHpKmCTTk/?img_index=1" at bounding box center [574, 264] width 155 height 24
click at [510, 240] on span "https://www.instagram.com/p/DOMEZwfCc3C/?img_index=1" at bounding box center [535, 240] width 69 height 7
type textarea "https://www.instagram.com/p/DOMEZwfCc3C/?img_index=1"
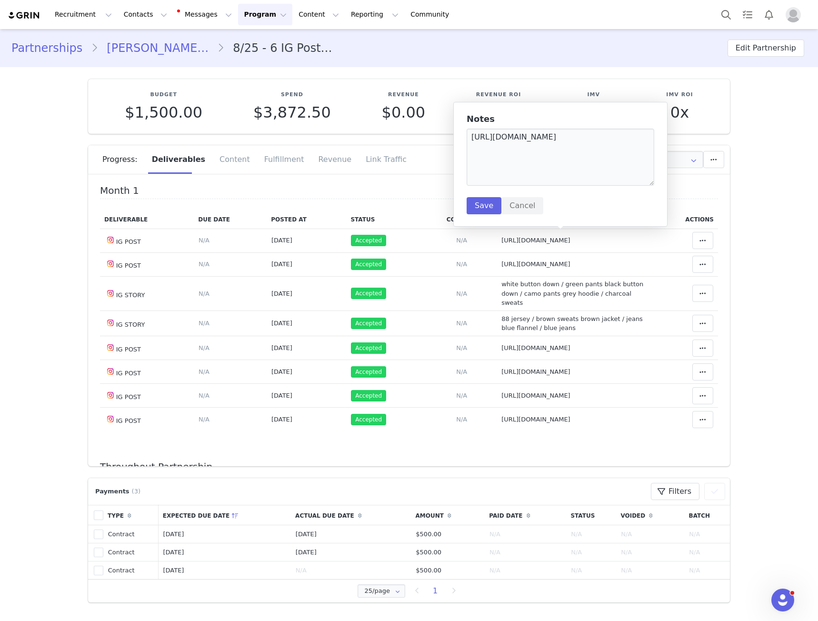
click at [525, 126] on div "Notes https://www.instagram.com/p/DOMEZwfCc3C/?img_index=1 Save Cancel" at bounding box center [561, 164] width 188 height 100
click at [517, 146] on textarea "https://www.instagram.com/p/DOMEZwfCc3C/?img_index=1" at bounding box center [561, 157] width 188 height 57
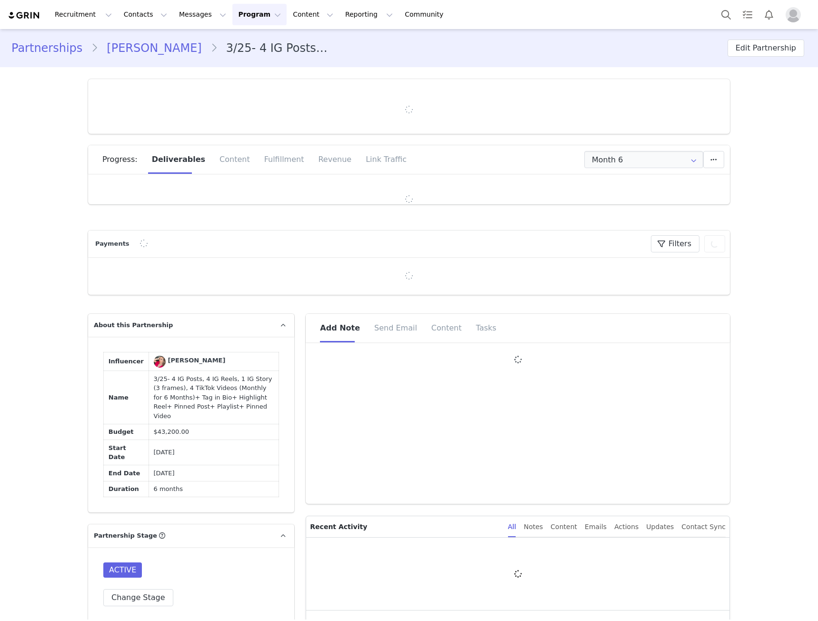
type input "+33 ([GEOGRAPHIC_DATA])"
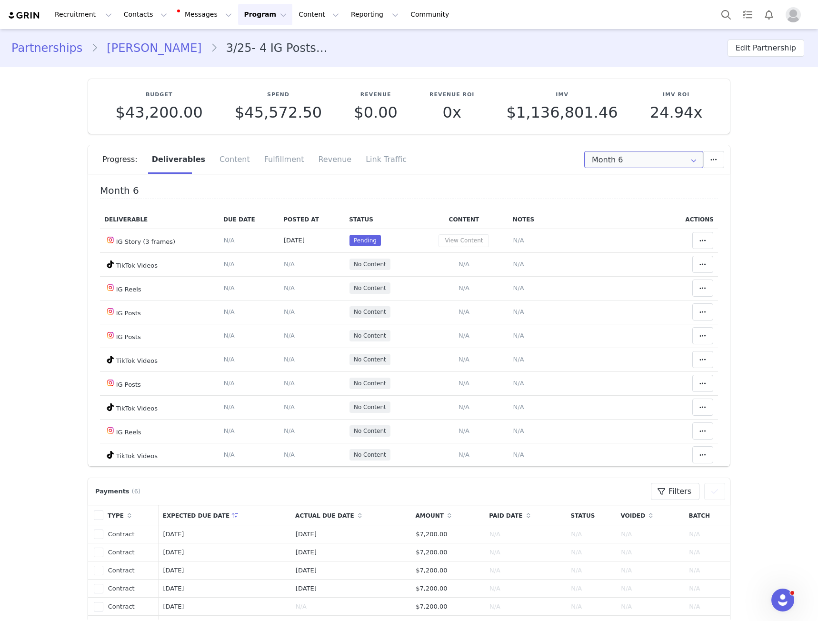
click at [649, 157] on input "Month 6" at bounding box center [643, 159] width 119 height 17
click at [645, 223] on span "May 14th - Jun 13th" at bounding box center [671, 218] width 52 height 16
type input "Month 3"
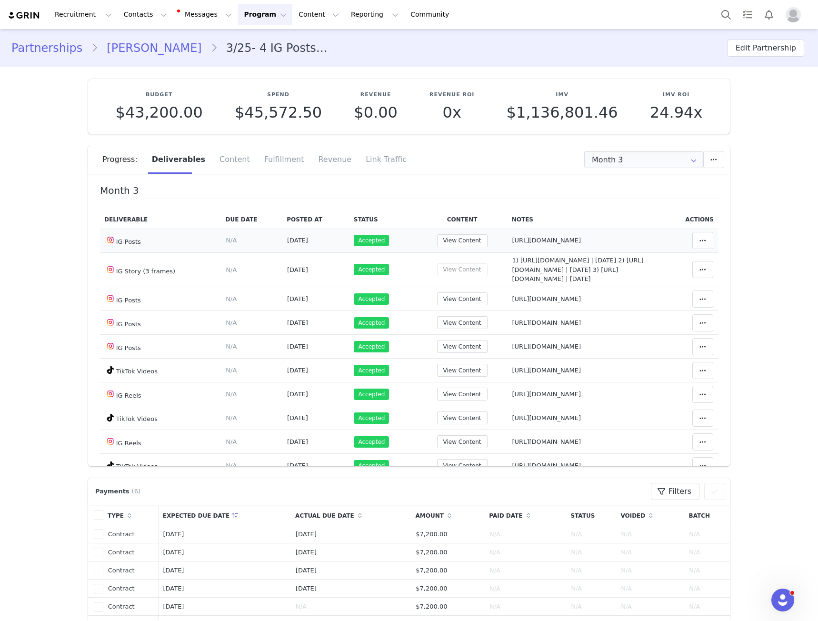
click at [512, 238] on span "https://www.instagram.com/p/DMNtg1XohHg/" at bounding box center [546, 240] width 69 height 7
type textarea "https://www.instagram.com/p/DMNtg1XohHg/"
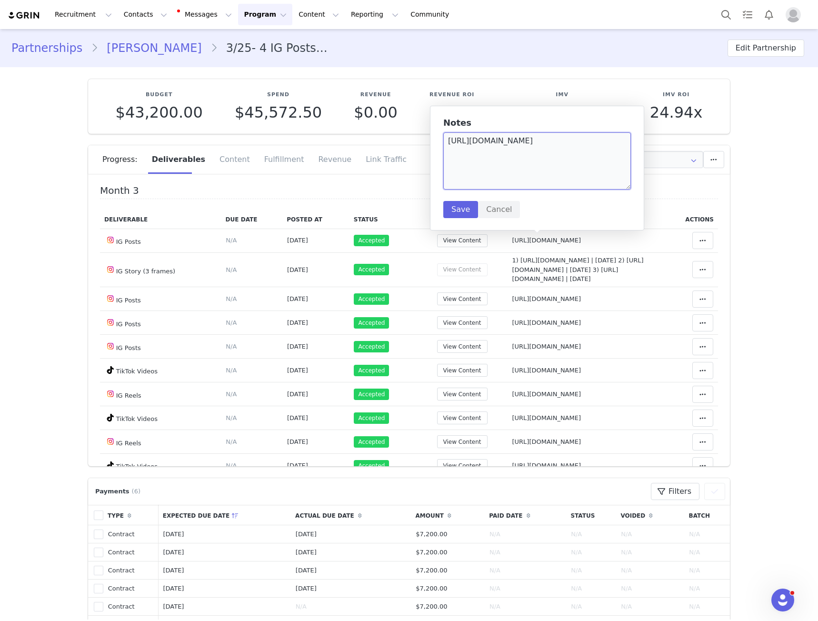
click at [491, 159] on textarea "https://www.instagram.com/p/DMNtg1XohHg/" at bounding box center [537, 160] width 188 height 57
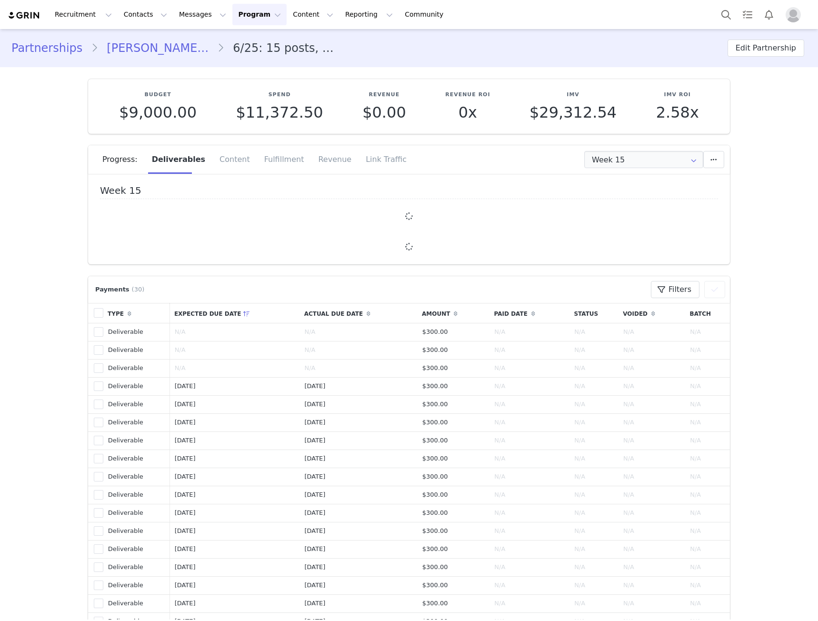
type input "+44 ([GEOGRAPHIC_DATA])"
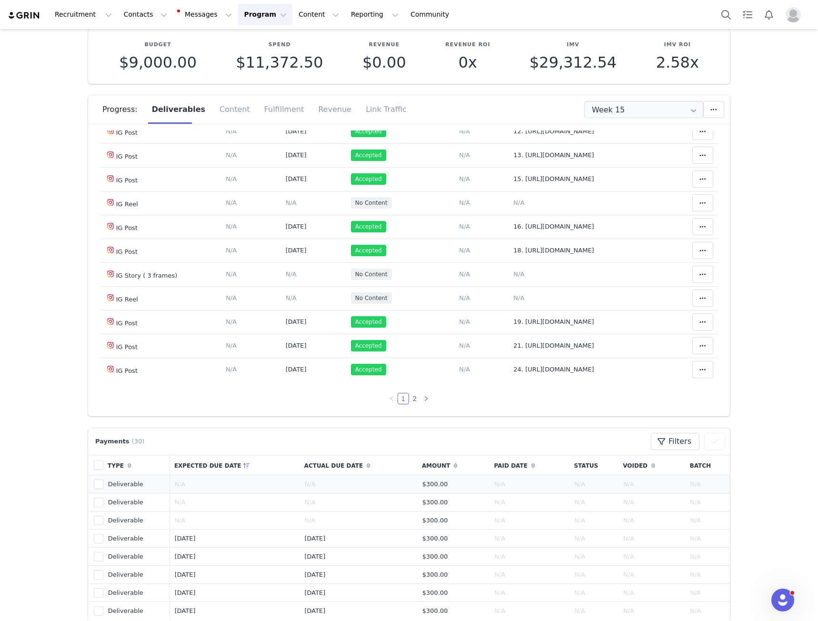
scroll to position [143, 0]
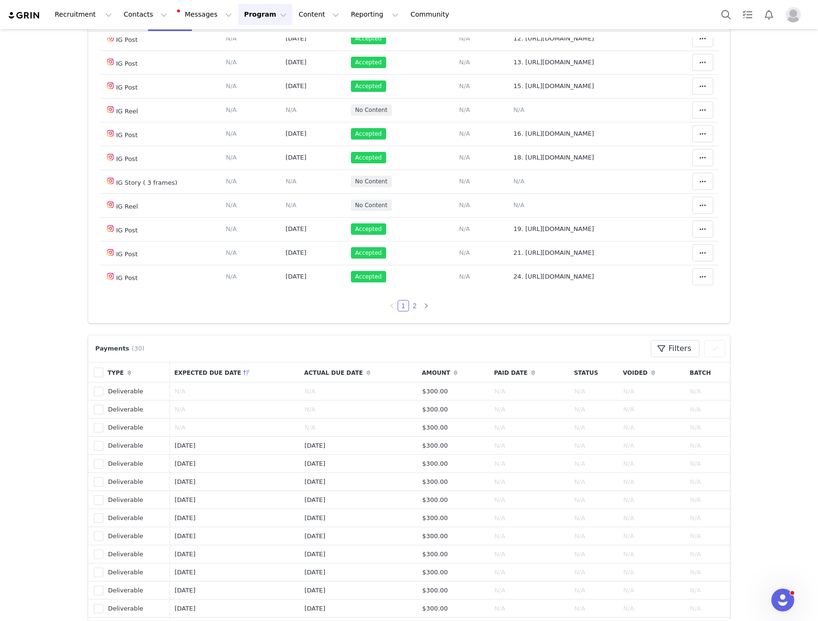
click at [410, 302] on link "2" at bounding box center [415, 305] width 10 height 10
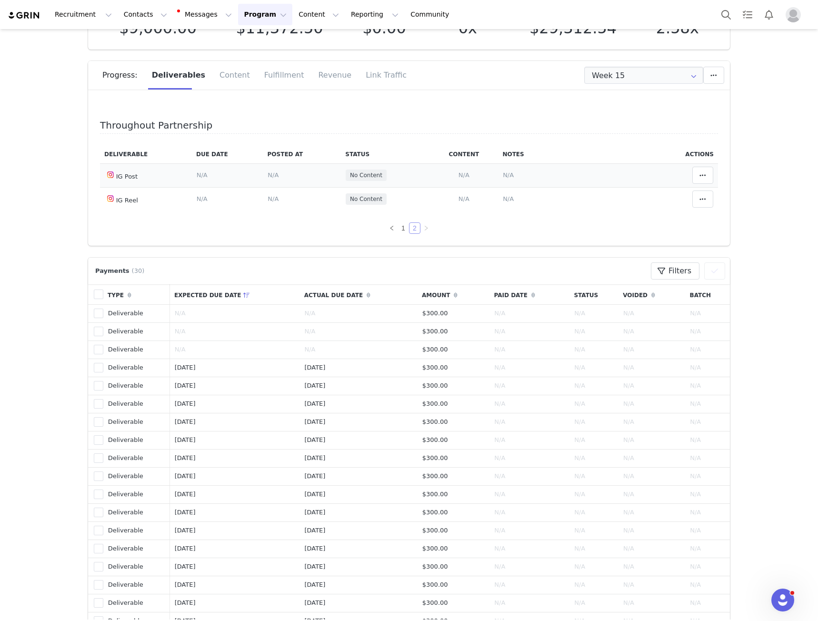
scroll to position [0, 0]
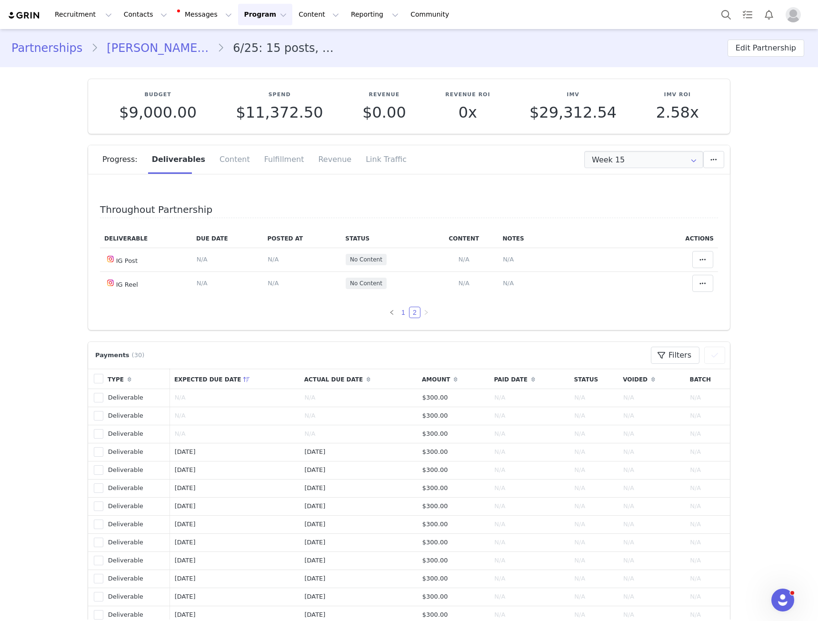
click at [398, 315] on link "1" at bounding box center [403, 312] width 10 height 10
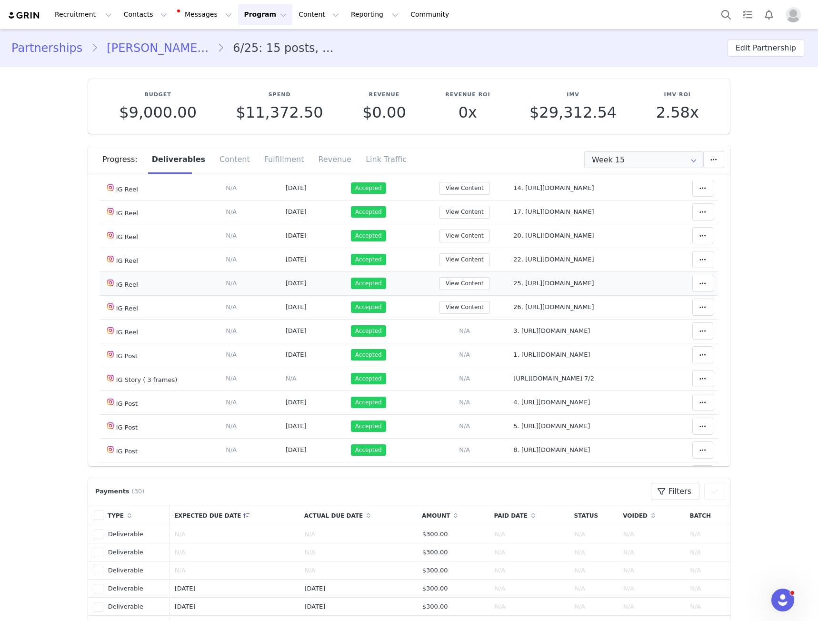
scroll to position [238, 0]
click at [552, 210] on span "26. [URL][DOMAIN_NAME]" at bounding box center [553, 211] width 80 height 7
type textarea "26. [URL][DOMAIN_NAME]"
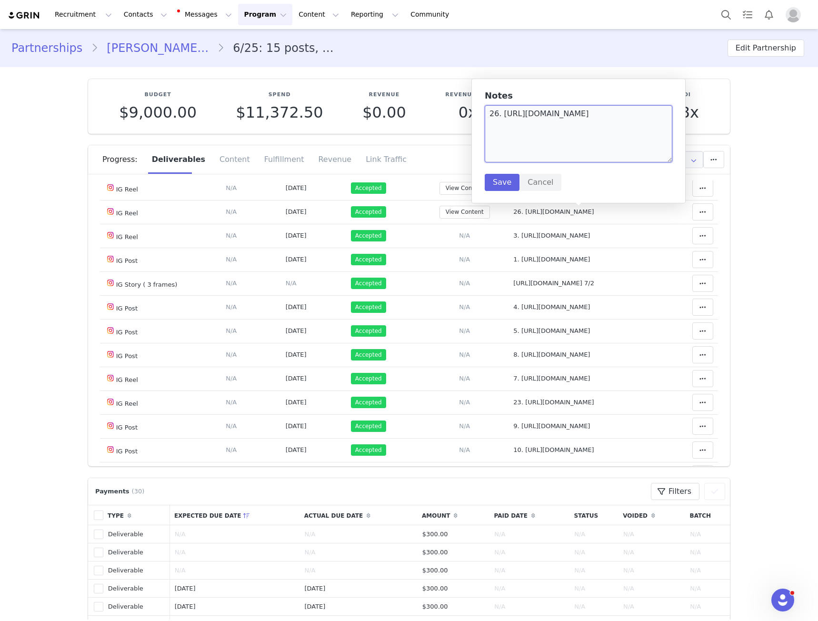
click at [507, 114] on textarea "26. https://www.instagram.com/reel/DO6a3ghDB1d/" at bounding box center [579, 133] width 188 height 57
drag, startPoint x: 507, startPoint y: 114, endPoint x: 664, endPoint y: 105, distance: 156.9
click at [664, 105] on textarea "26. https://www.instagram.com/reel/DO6a3ghDB1d/" at bounding box center [579, 133] width 188 height 57
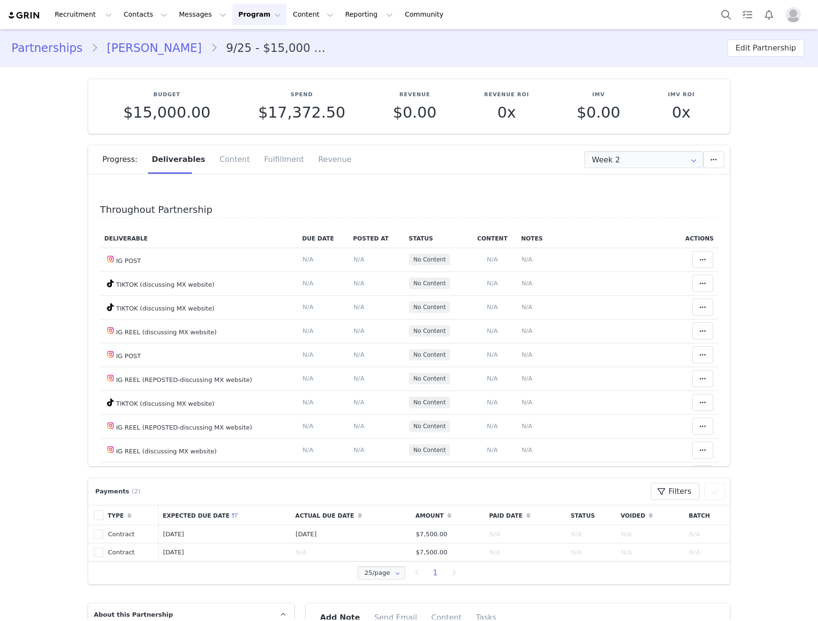
type input "+52 ([GEOGRAPHIC_DATA])"
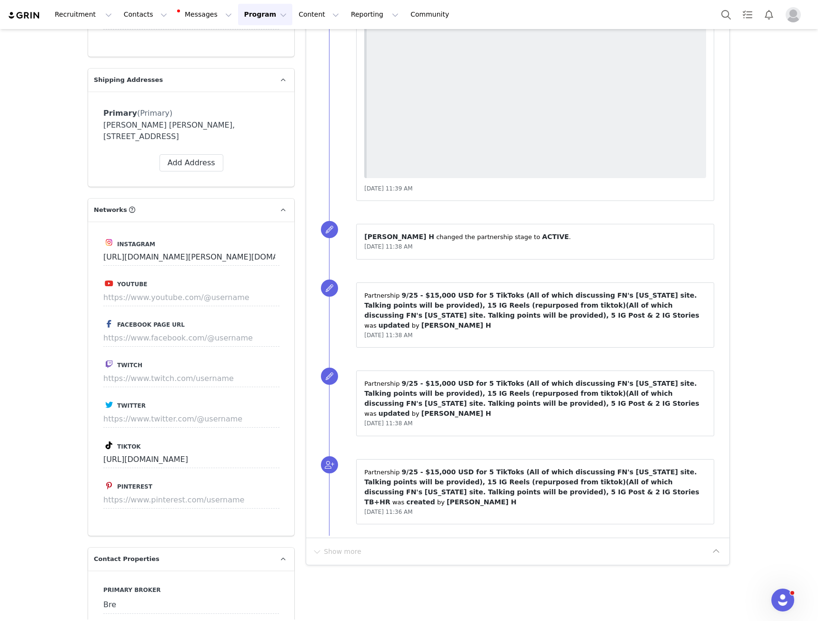
scroll to position [1667, 0]
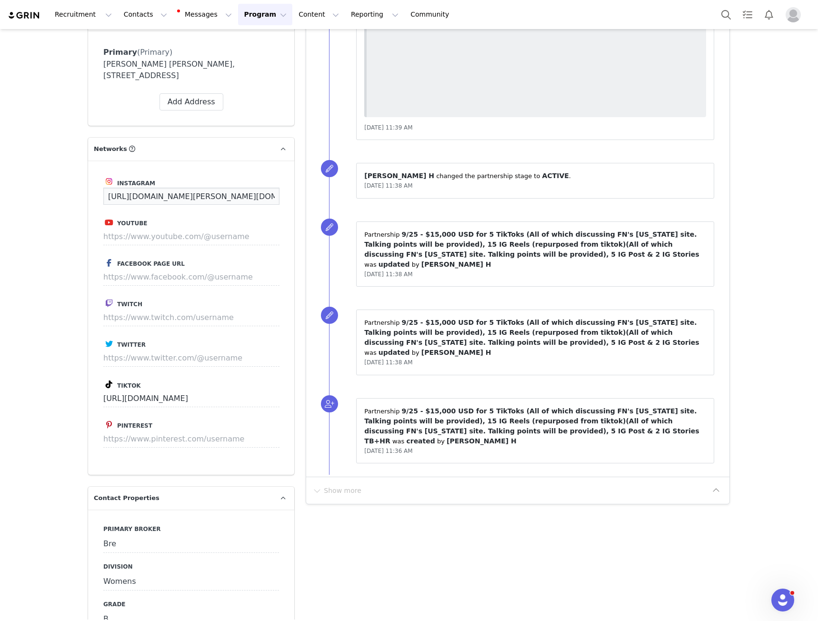
click at [155, 193] on input "https://www.instagram.com/andrea.mextli/" at bounding box center [191, 196] width 176 height 17
click at [180, 404] on input "https://www.tiktok.com/@andreamextli" at bounding box center [191, 398] width 176 height 17
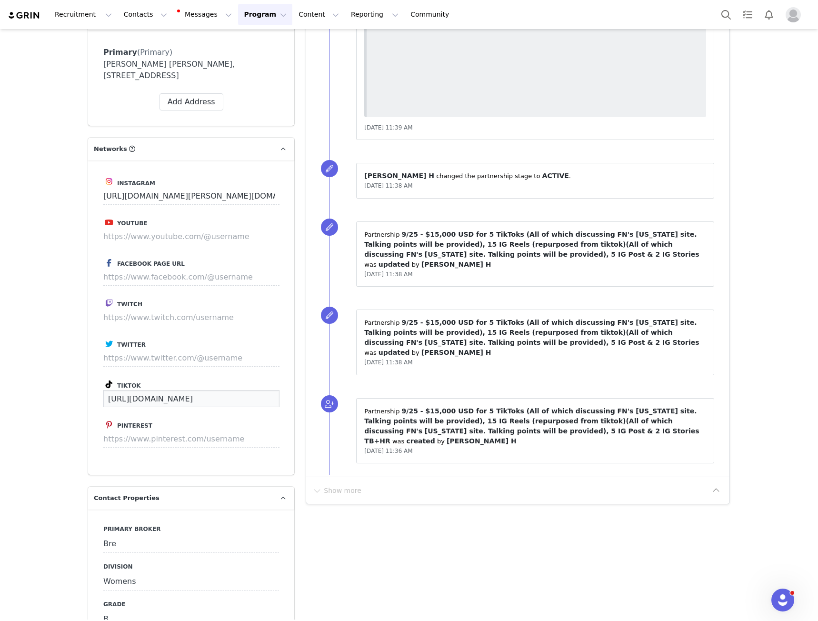
click at [180, 404] on input "https://www.tiktok.com/@andreamextli" at bounding box center [191, 398] width 176 height 17
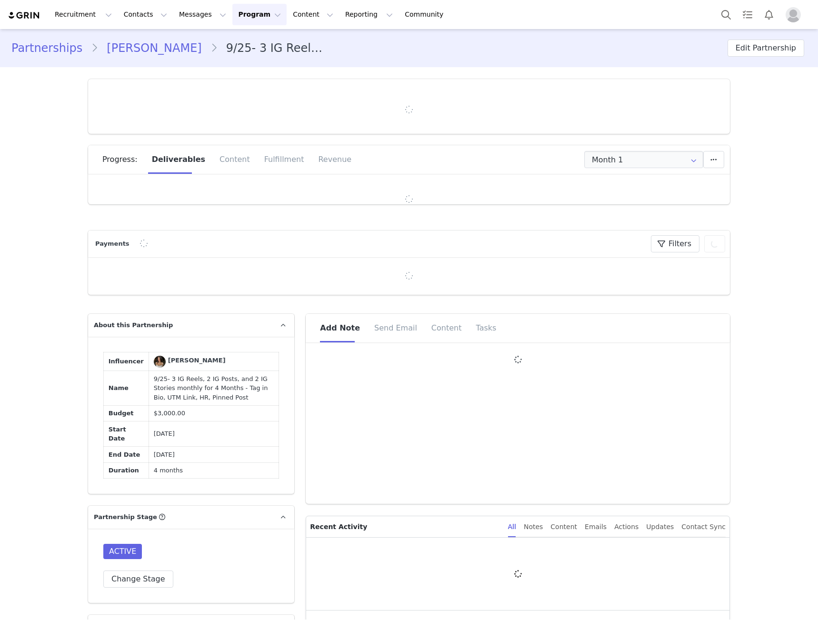
type input "+1 ([GEOGRAPHIC_DATA])"
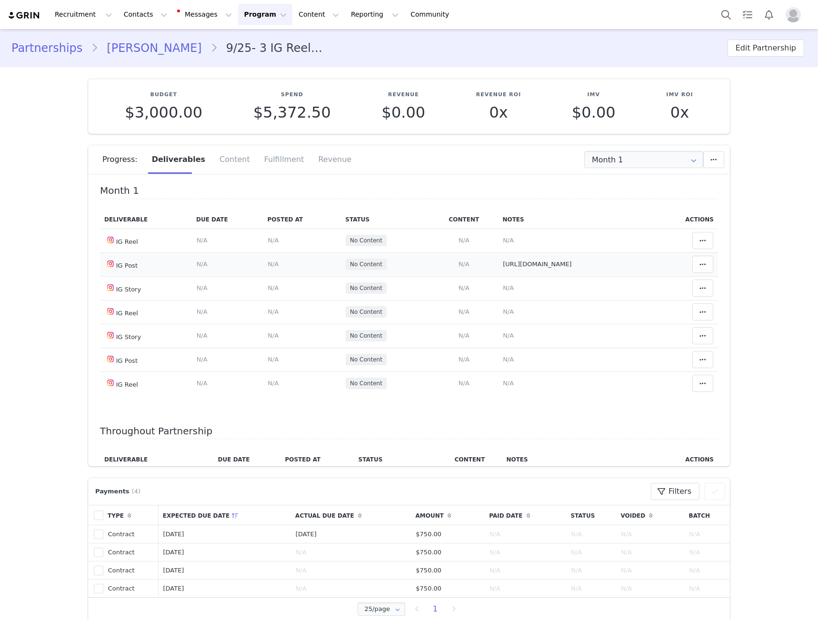
click at [527, 270] on td "Notes Save Cancel https://www.instagram.com/p/DPCKa39j-uH/" at bounding box center [575, 264] width 155 height 24
click at [530, 261] on span "https://www.instagram.com/p/DPCKa39j-uH/" at bounding box center [537, 263] width 69 height 7
type textarea "https://www.instagram.com/p/DPCKa39j-uH/"
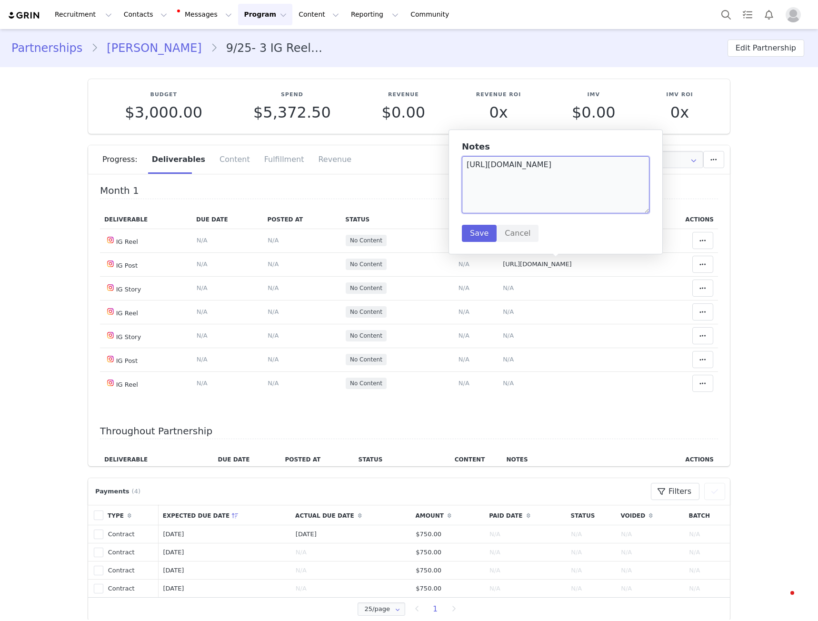
click at [525, 200] on textarea "https://www.instagram.com/p/DPCKa39j-uH/" at bounding box center [556, 184] width 188 height 57
click at [524, 200] on textarea "https://www.instagram.com/p/DPCKa39j-uH/" at bounding box center [556, 184] width 188 height 57
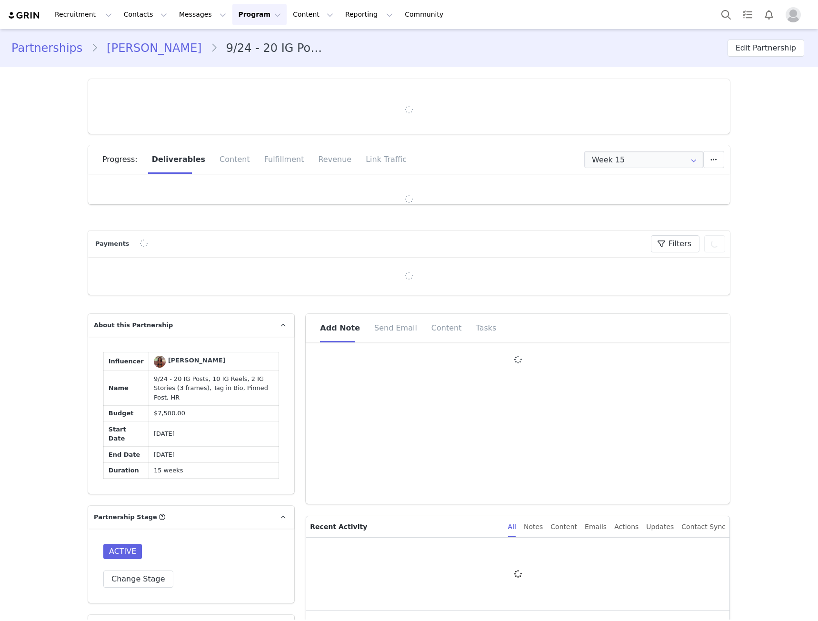
type input "+44 ([GEOGRAPHIC_DATA])"
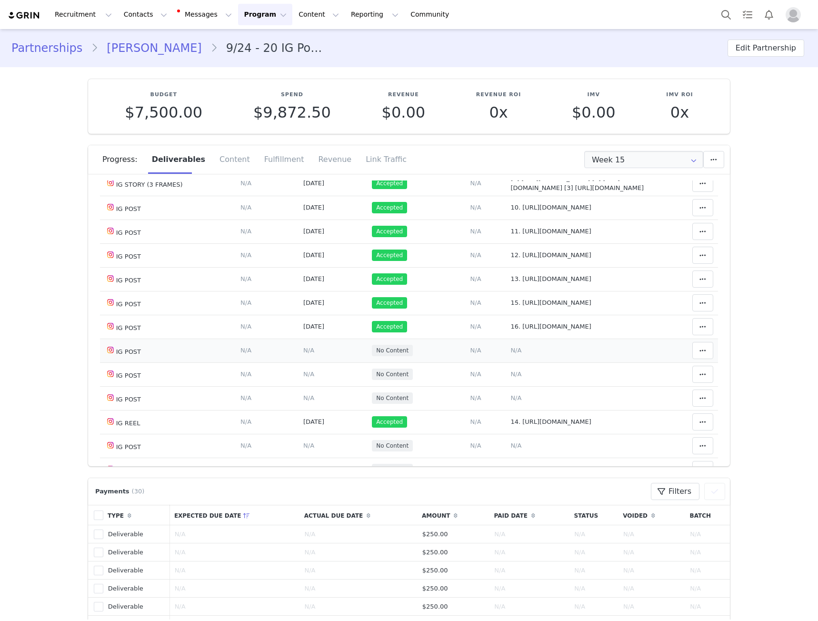
scroll to position [333, 0]
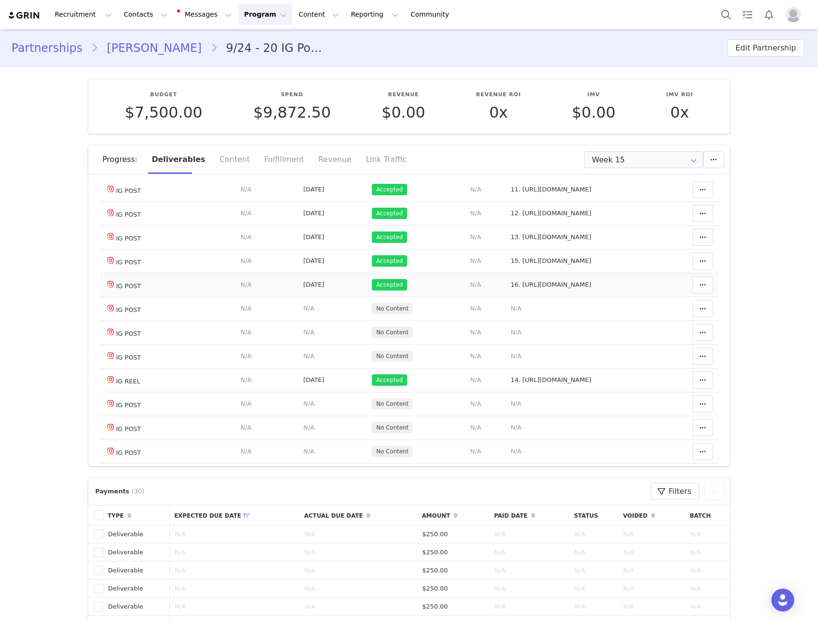
click at [541, 288] on span "16. [URL][DOMAIN_NAME]" at bounding box center [550, 284] width 80 height 7
type textarea "16. [URL][DOMAIN_NAME]"
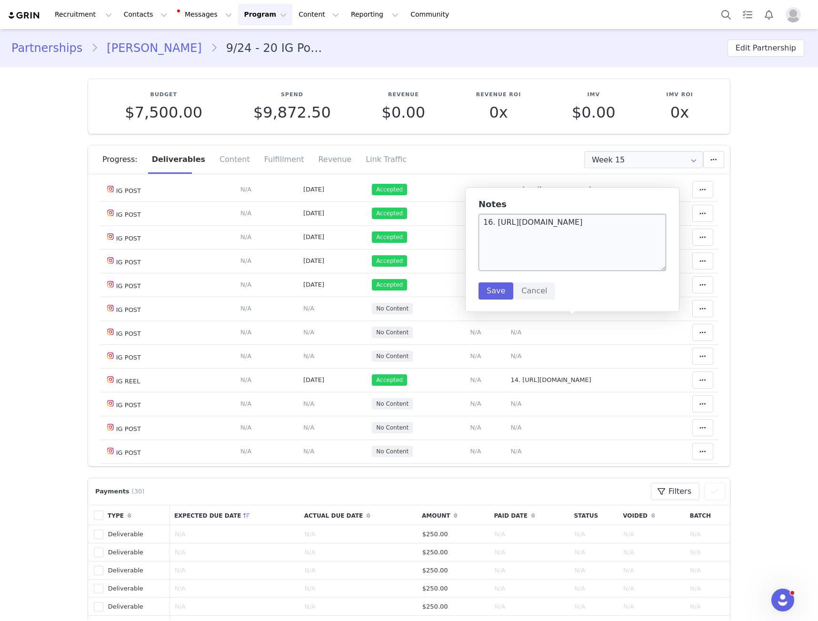
scroll to position [0, 0]
click at [503, 226] on textarea "16. https://www.instagram.com/p/DOYvc4nCNyK/" at bounding box center [573, 242] width 188 height 57
drag, startPoint x: 503, startPoint y: 226, endPoint x: 636, endPoint y: 226, distance: 133.3
click at [636, 226] on textarea "16. https://www.instagram.com/p/DOYvc4nCNyK/" at bounding box center [573, 242] width 188 height 57
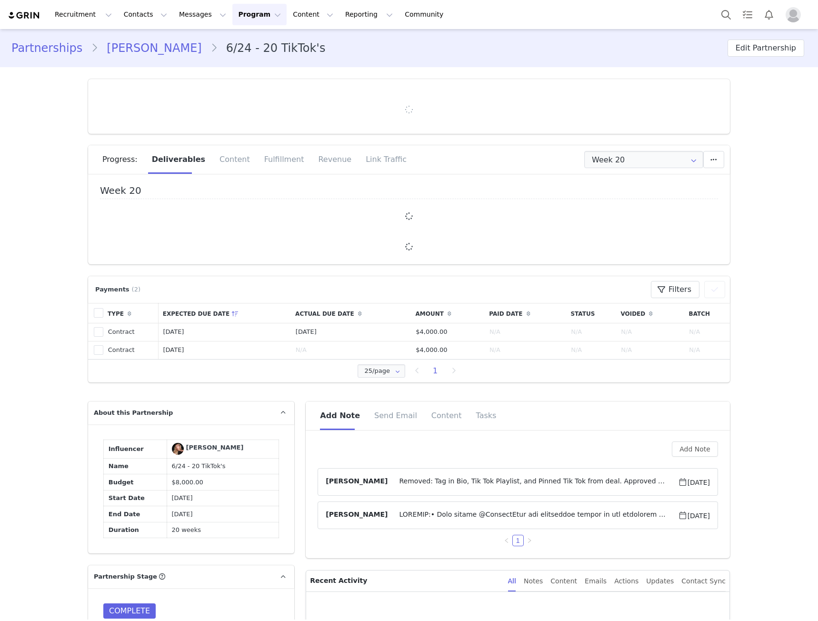
type input "+383 ([GEOGRAPHIC_DATA])"
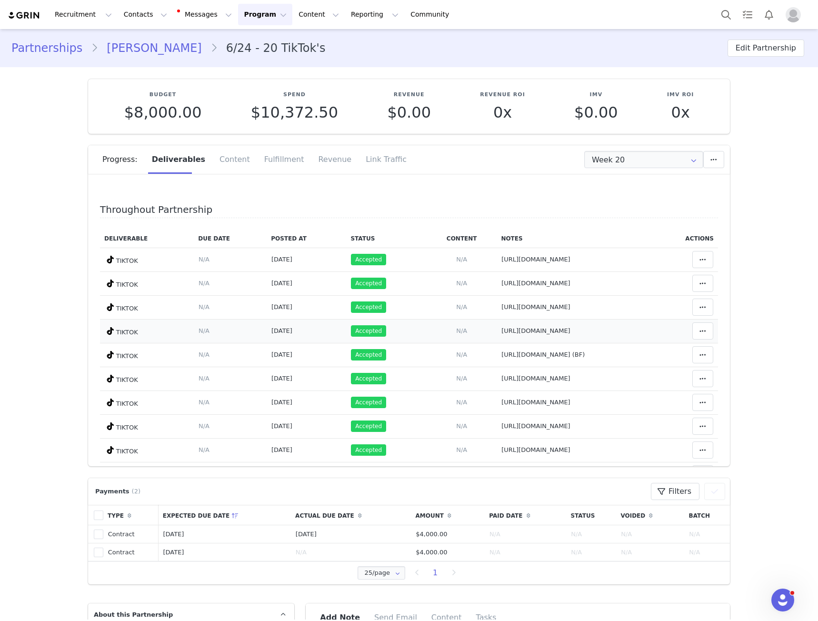
drag, startPoint x: 500, startPoint y: 339, endPoint x: 499, endPoint y: 332, distance: 6.7
click at [500, 339] on td "Notes Save Cancel [URL][DOMAIN_NAME]" at bounding box center [574, 331] width 155 height 24
click at [501, 331] on span "[URL][DOMAIN_NAME]" at bounding box center [535, 330] width 69 height 7
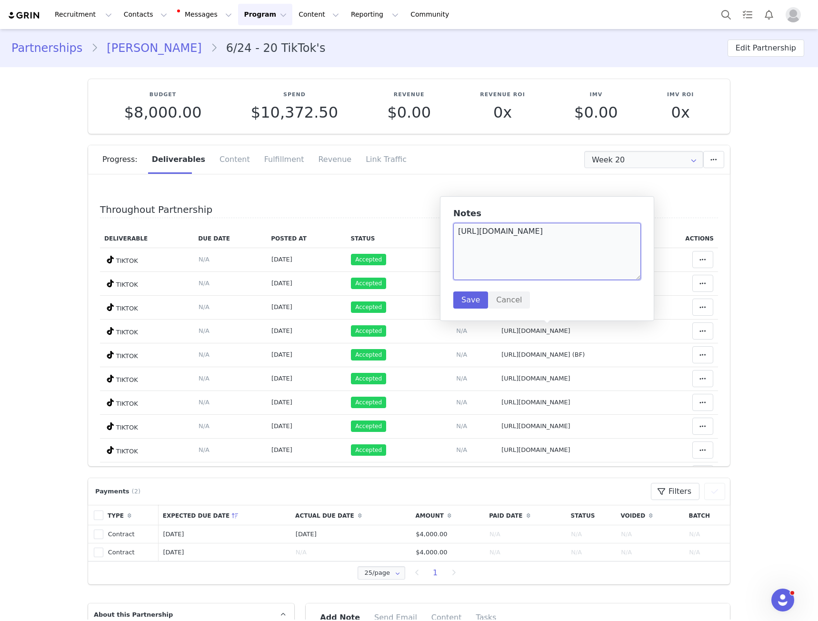
click at [489, 251] on textarea "[URL][DOMAIN_NAME]" at bounding box center [547, 251] width 188 height 57
click at [488, 251] on textarea "https://www.tiktok.com/@dorakryeziuu/video/7432034293360201002" at bounding box center [547, 251] width 188 height 57
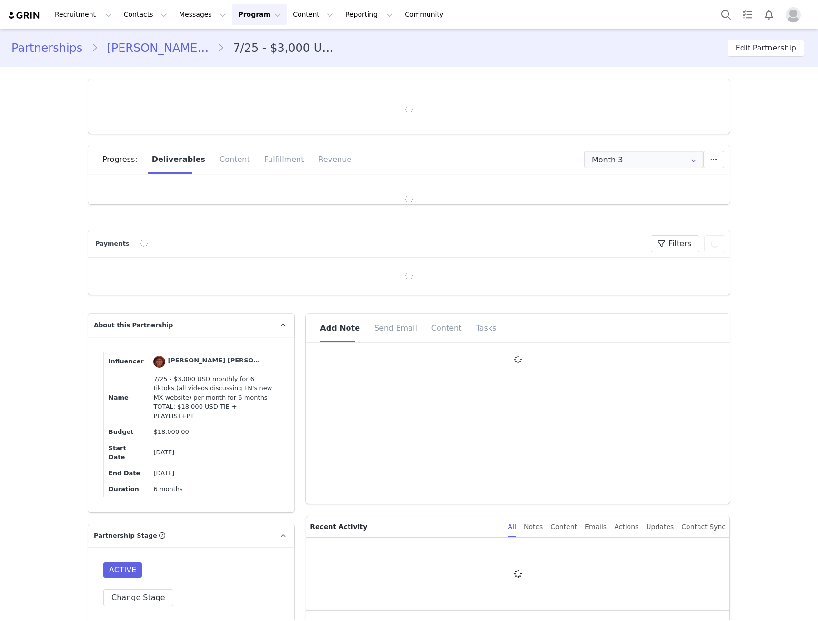
type input "+52 ([GEOGRAPHIC_DATA])"
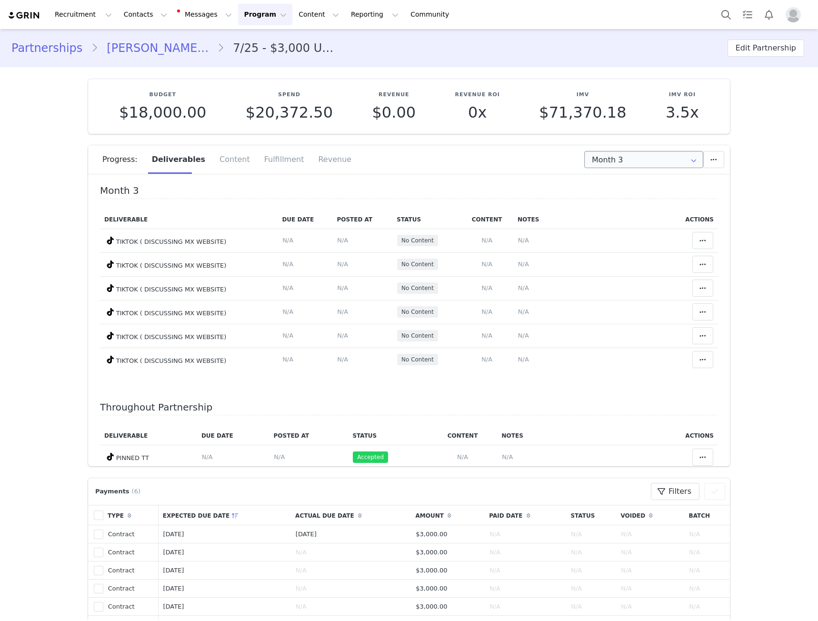
click at [628, 170] on div "Progress: Deliverables Content Fulfillment Revenue" at bounding box center [416, 159] width 628 height 29
click at [628, 165] on input "Month 3" at bounding box center [643, 159] width 119 height 17
click at [622, 182] on li "Month 1 Jul 17th - Aug 16th" at bounding box center [643, 185] width 125 height 16
type input "Month 1"
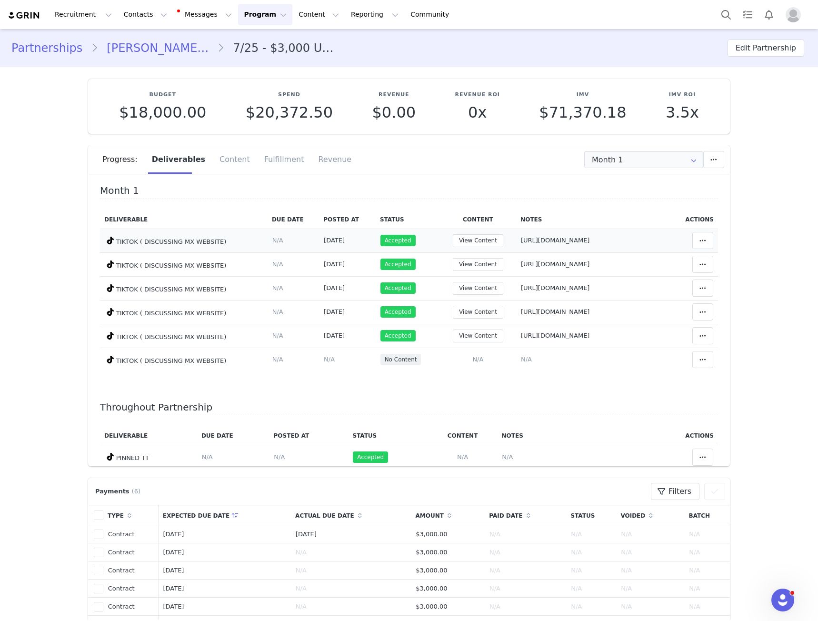
click at [521, 240] on span "https://www.tiktok.com/@valenwab/video/7541522943717723400" at bounding box center [555, 240] width 69 height 7
type textarea "https://www.tiktok.com/@valenwab/video/7541522943717723400"
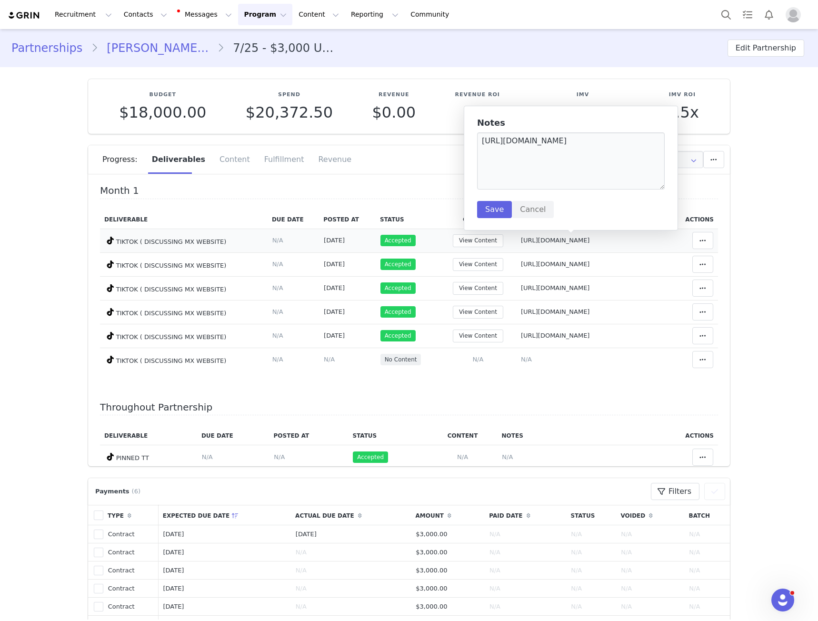
click at [528, 123] on h5 "Notes" at bounding box center [571, 123] width 188 height 10
click at [520, 135] on textarea "https://www.tiktok.com/@valenwab/video/7541522943717723400" at bounding box center [571, 160] width 188 height 57
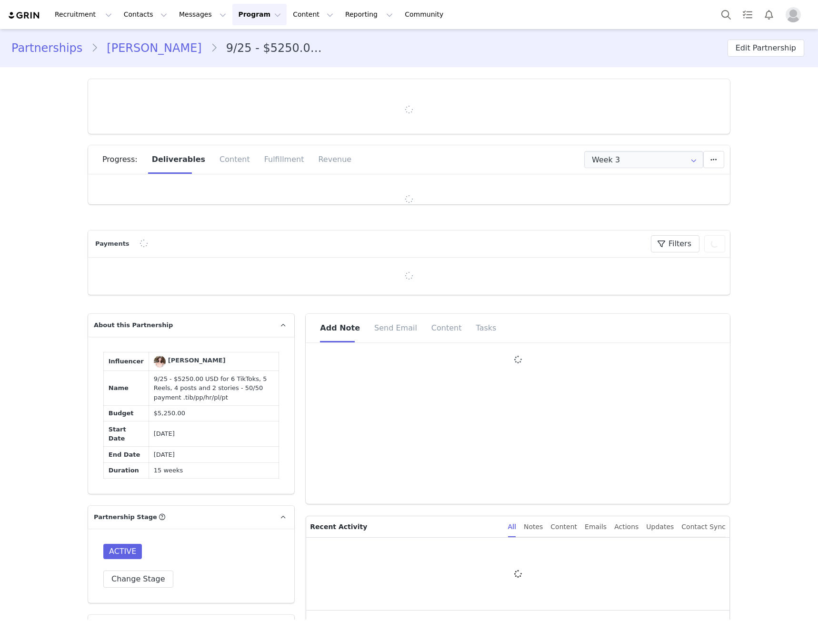
type input "+383 ([GEOGRAPHIC_DATA])"
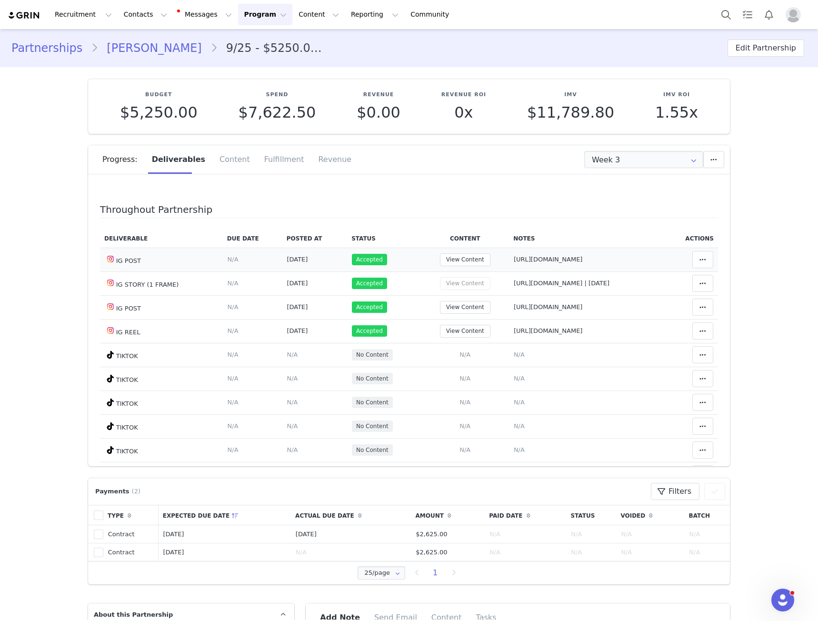
click at [541, 261] on span "[URL][DOMAIN_NAME]" at bounding box center [548, 259] width 69 height 7
type textarea "[URL][DOMAIN_NAME]"
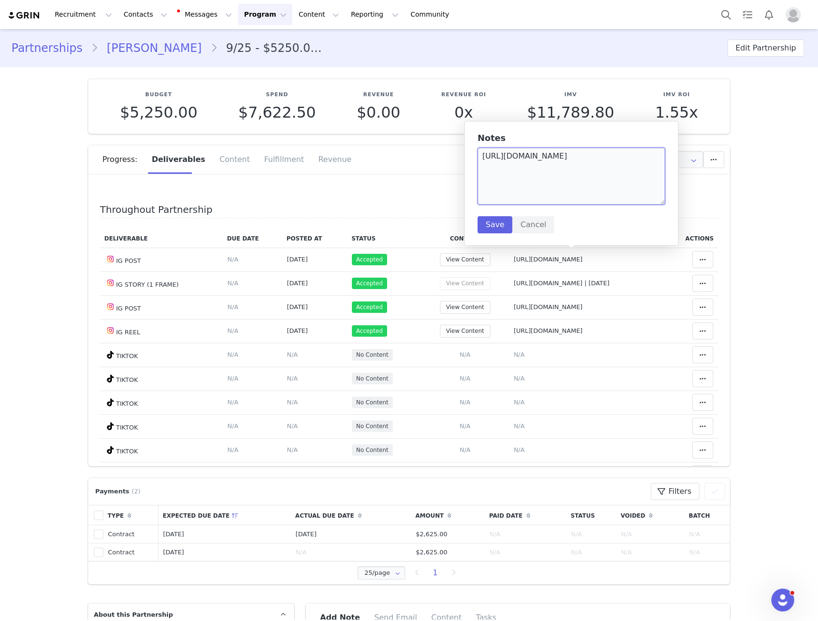
click at [541, 163] on textarea "https://www.instagram.com/p/DO3ebyeDdEs/?igsh=am5ldDVpYTk4djlm" at bounding box center [572, 176] width 188 height 57
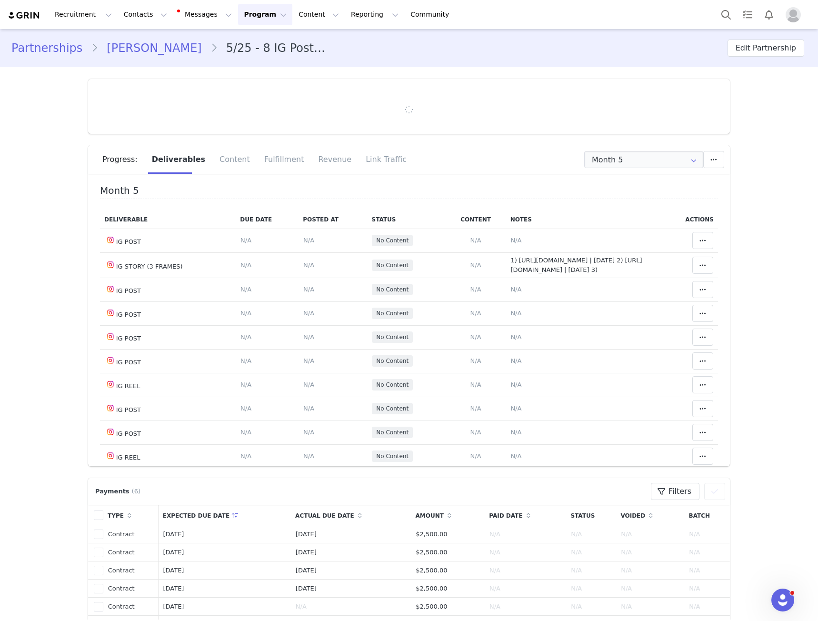
type input "+1 ([GEOGRAPHIC_DATA])"
click at [616, 158] on input "Month 5" at bounding box center [643, 159] width 119 height 17
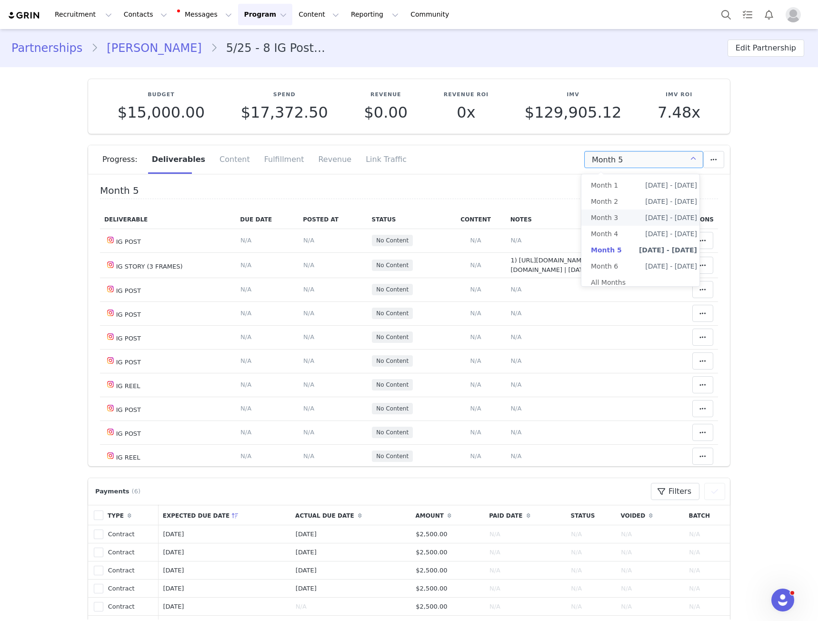
click at [648, 224] on span "[DATE] - [DATE]" at bounding box center [671, 218] width 52 height 16
type input "Month 3"
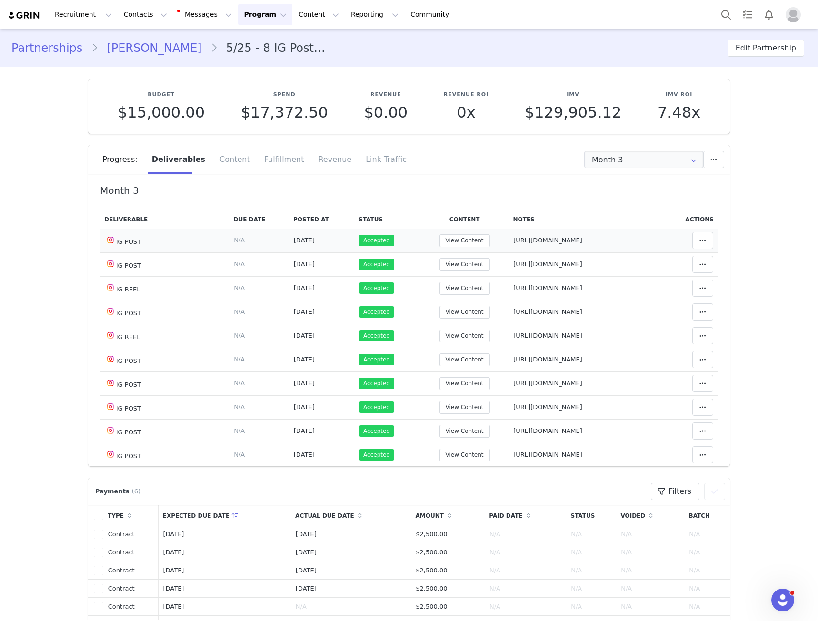
click at [552, 239] on span "https://www.instagram.com/p/DNWaYP6yZCh/" at bounding box center [547, 240] width 69 height 7
type textarea "https://www.instagram.com/p/DNWaYP6yZCh/"
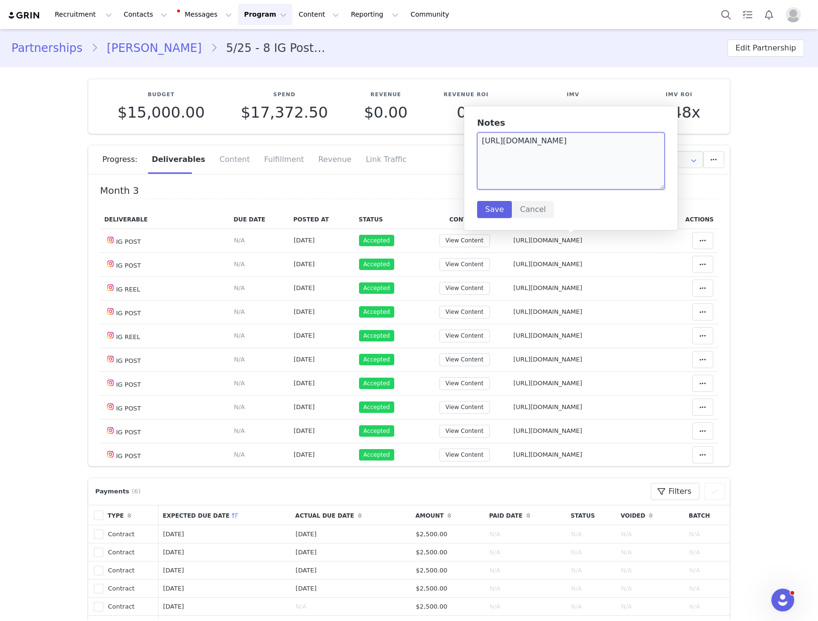
click at [559, 171] on textarea "https://www.instagram.com/p/DNWaYP6yZCh/" at bounding box center [571, 160] width 188 height 57
click at [532, 267] on span "https://www.instagram.com/p/DN4BiK9klKC/" at bounding box center [547, 263] width 69 height 7
type textarea "https://www.instagram.com/p/DN4BiK9klKC/"
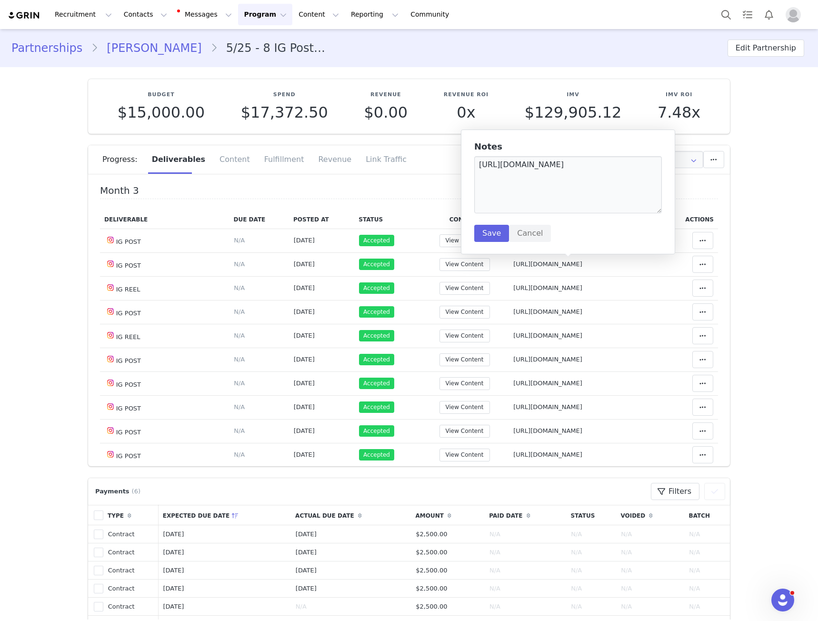
click at [550, 225] on div "Notes https://www.instagram.com/p/DN4BiK9klKC/ Save Cancel" at bounding box center [568, 192] width 188 height 100
drag, startPoint x: 550, startPoint y: 224, endPoint x: 552, endPoint y: 191, distance: 32.9
click at [550, 223] on div "Notes https://www.instagram.com/p/DN4BiK9klKC/ Save Cancel" at bounding box center [568, 192] width 188 height 100
click at [552, 191] on textarea "https://www.instagram.com/p/DN4BiK9klKC/" at bounding box center [568, 184] width 188 height 57
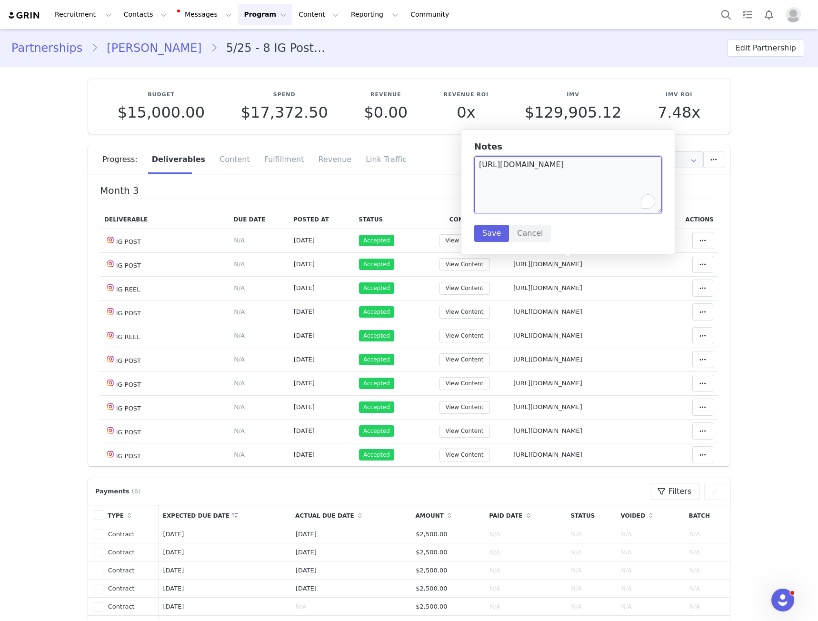
click at [552, 191] on textarea "https://www.instagram.com/p/DN4BiK9klKC/" at bounding box center [568, 184] width 188 height 57
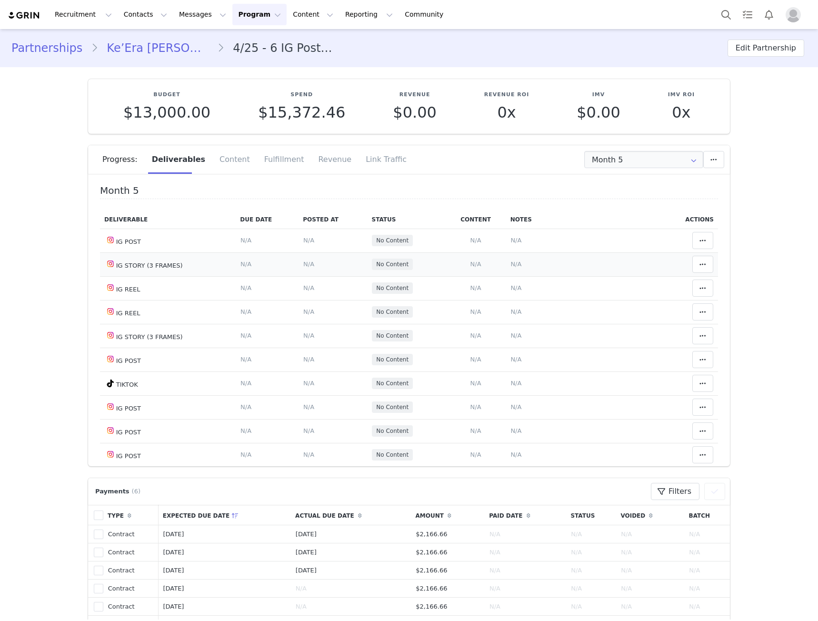
type input "+1 ([GEOGRAPHIC_DATA])"
click at [605, 166] on input "Month 5" at bounding box center [643, 159] width 119 height 17
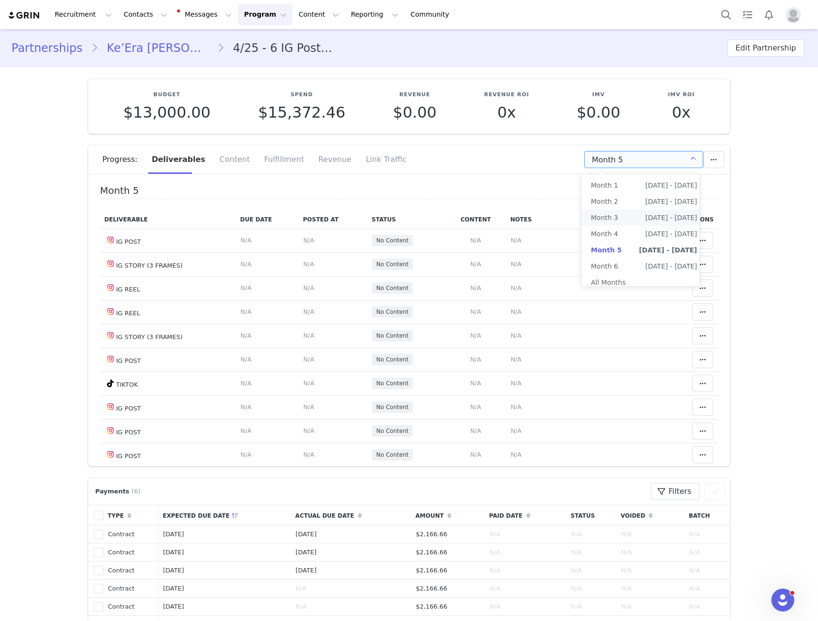
click at [629, 210] on li "Month 3 Jul 5th - Aug 4th" at bounding box center [643, 218] width 125 height 16
type input "Month 3"
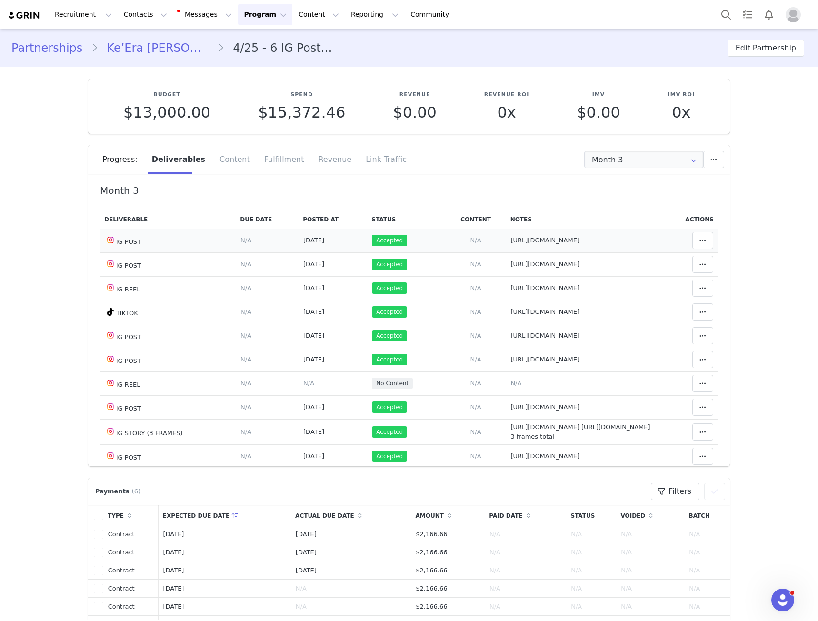
click at [510, 242] on span "https://www.instagram.com/p/DNGgvhKpWWz/?img_index=1" at bounding box center [544, 240] width 69 height 7
type textarea "https://www.instagram.com/p/DNGgvhKpWWz/?img_index=1"
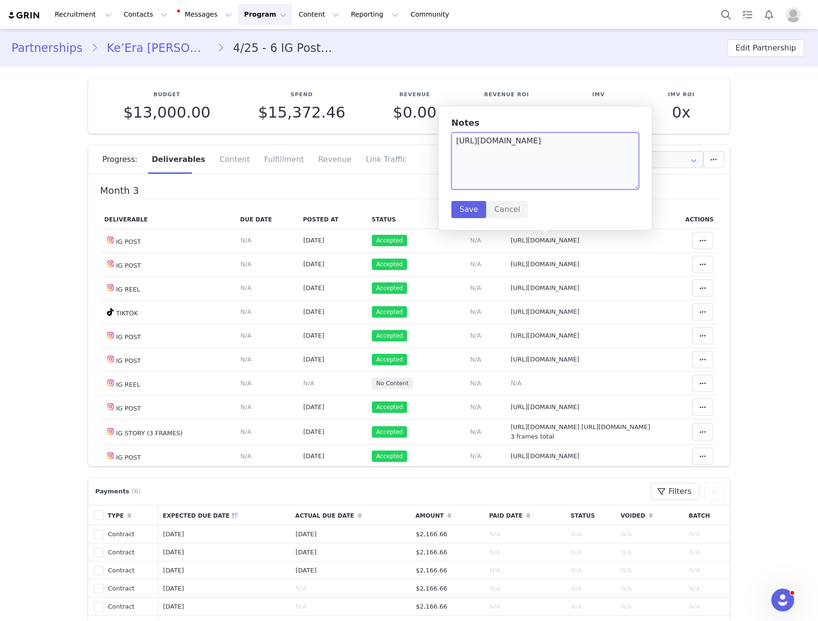
click at [500, 170] on textarea "https://www.instagram.com/p/DNGgvhKpWWz/?img_index=1" at bounding box center [545, 160] width 188 height 57
click at [531, 267] on span "https://www.instagram.com/p/DMstlljpgBh/?img_index=1" at bounding box center [544, 263] width 69 height 7
type textarea "https://www.instagram.com/p/DMstlljpgBh/?img_index=1"
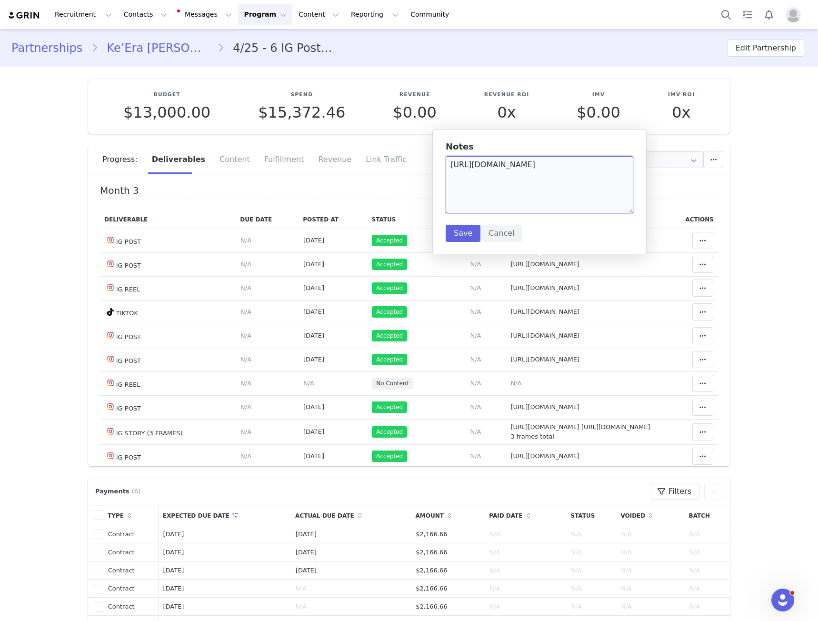
click at [531, 195] on textarea "https://www.instagram.com/p/DMstlljpgBh/?img_index=1" at bounding box center [540, 184] width 188 height 57
click at [518, 332] on span "https://www.instagram.com/p/DM8mvEJTTPa/?img_index=8" at bounding box center [544, 335] width 69 height 7
type textarea "https://www.instagram.com/p/DM8mvEJTTPa/?img_index=8"
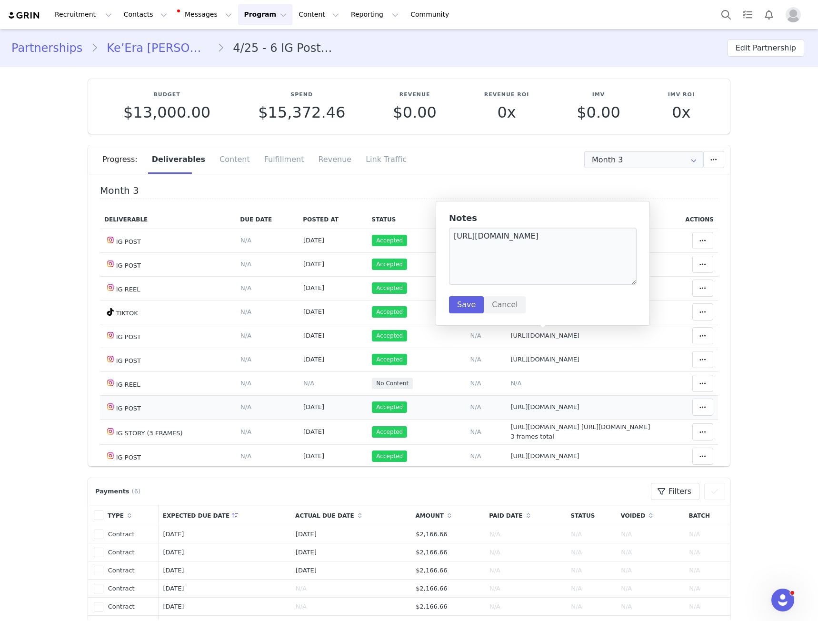
click at [541, 407] on span "https://www.instagram.com/p/DOMWgfkEo_p/?img_index=1" at bounding box center [544, 406] width 69 height 7
type textarea "https://www.instagram.com/p/DOMWgfkEo_p/?img_index=1"
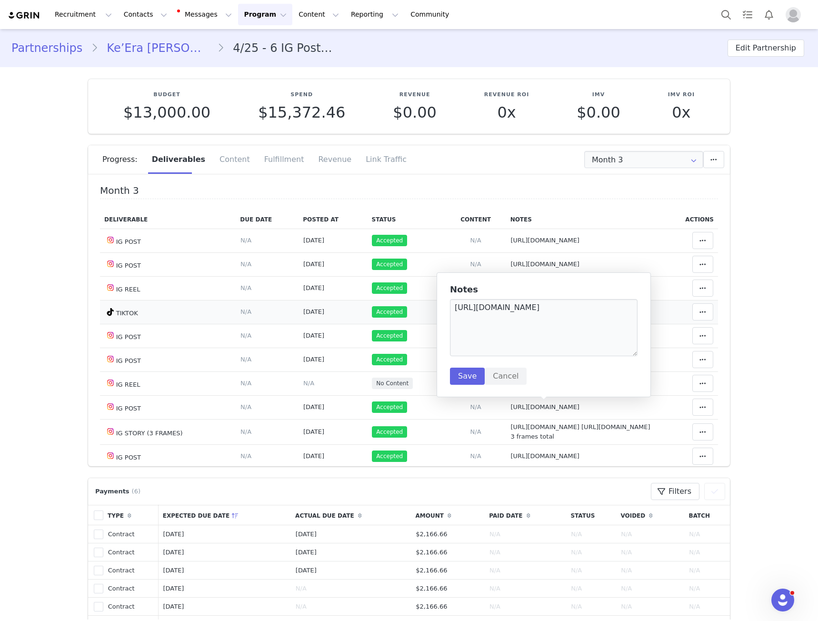
click at [667, 314] on td "Match Content Clear Status Reason for declining this deliverable Decline Mark a…" at bounding box center [689, 312] width 58 height 24
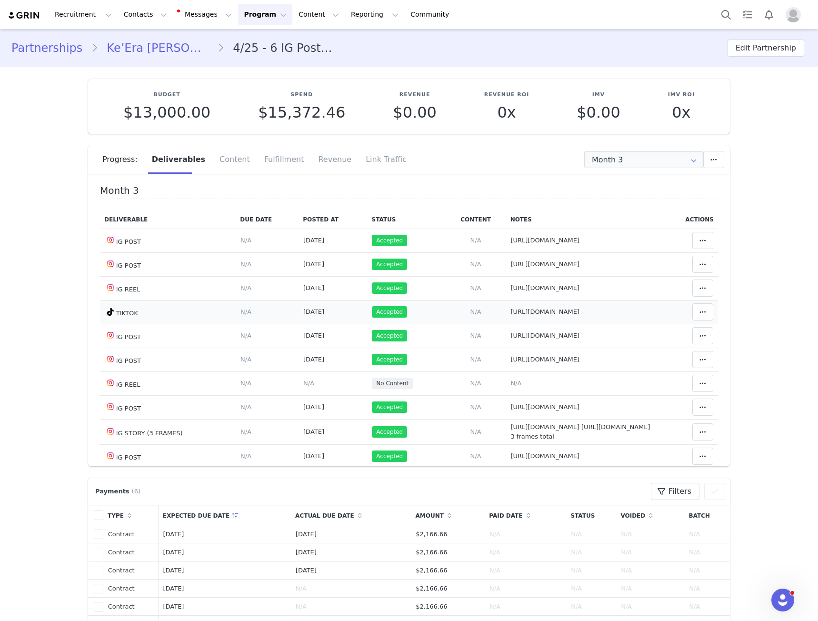
click at [580, 313] on span "https://www.tiktok.com/@keytoanewera/video/7534432034899479863" at bounding box center [544, 311] width 69 height 7
type textarea "https://www.tiktok.com/@keytoanewera/video/7534432034899479863"
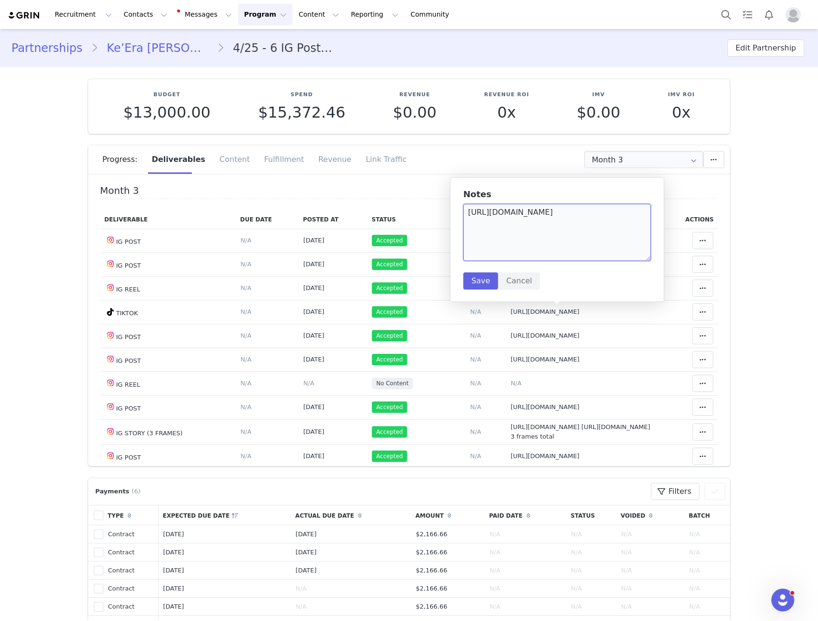
drag, startPoint x: 588, startPoint y: 260, endPoint x: 580, endPoint y: 268, distance: 11.1
click at [580, 268] on div "Notes https://www.tiktok.com/@keytoanewera/video/7534432034899479863 Save Cancel" at bounding box center [557, 240] width 188 height 100
click at [578, 237] on textarea "https://www.tiktok.com/@keytoanewera/video/7534432034899479863" at bounding box center [557, 232] width 188 height 57
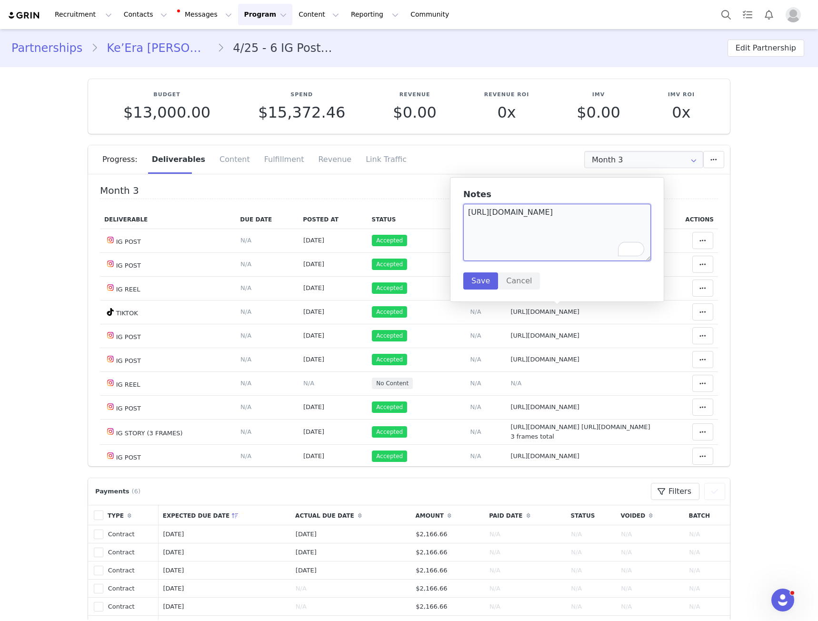
click at [578, 237] on textarea "https://www.tiktok.com/@keytoanewera/video/7534432034899479863" at bounding box center [557, 232] width 188 height 57
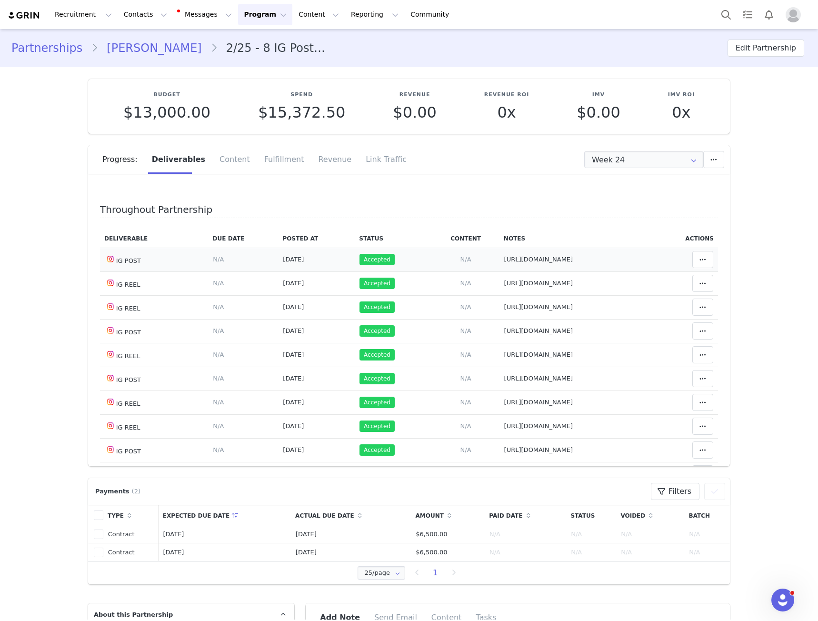
click at [500, 251] on td "Notes Save Cancel https://www.instagram.com/p/DH8DRQZTcvL/" at bounding box center [577, 260] width 155 height 24
click at [504, 259] on span "https://www.instagram.com/p/DH8DRQZTcvL/" at bounding box center [538, 259] width 69 height 7
type textarea "https://www.instagram.com/p/DH8DRQZTcvL/"
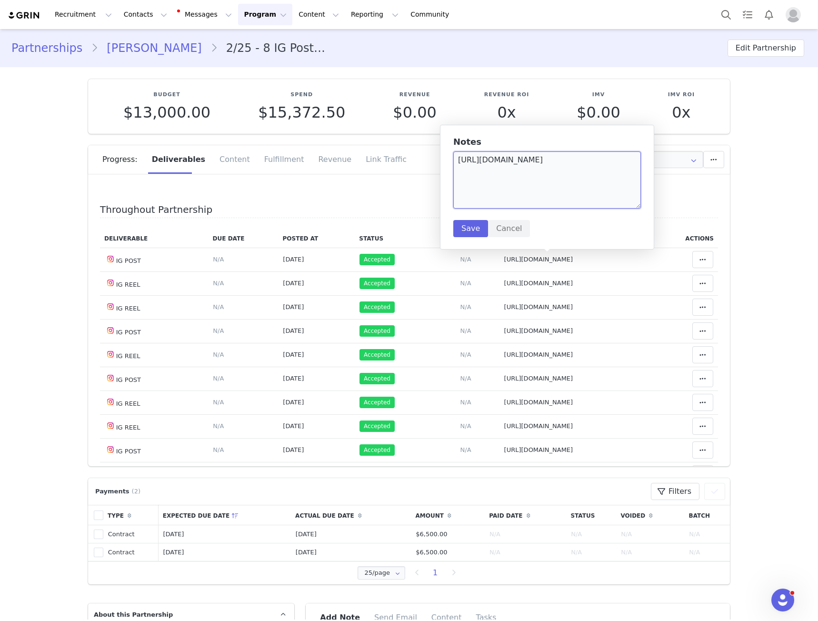
click at [540, 185] on textarea "https://www.instagram.com/p/DH8DRQZTcvL/" at bounding box center [547, 179] width 188 height 57
click at [554, 373] on td "Notes Save Cancel https://www.instagram.com/p/DI8ZTVoTU8h/" at bounding box center [577, 379] width 155 height 24
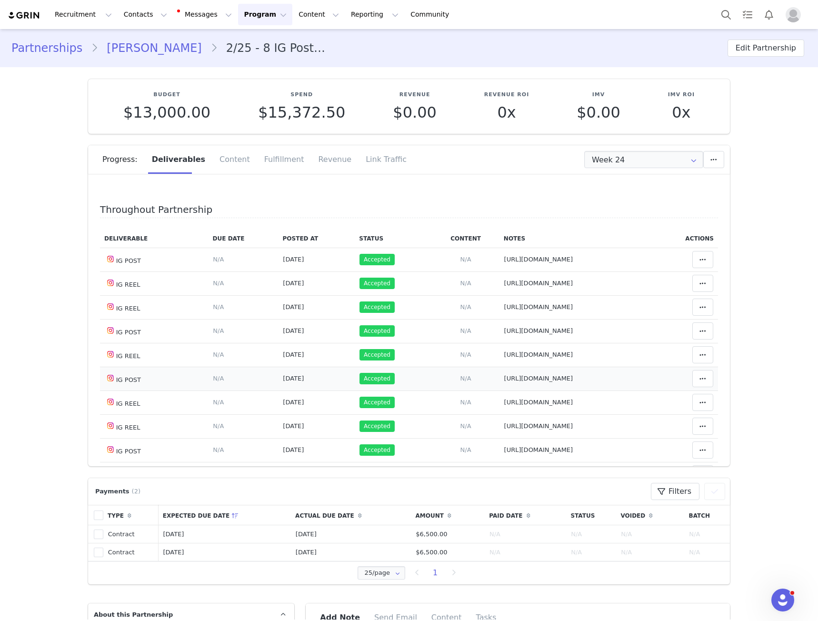
click at [553, 375] on span "https://www.instagram.com/p/DI8ZTVoTU8h/" at bounding box center [538, 378] width 69 height 7
type textarea "https://www.instagram.com/p/DI8ZTVoTU8h/"
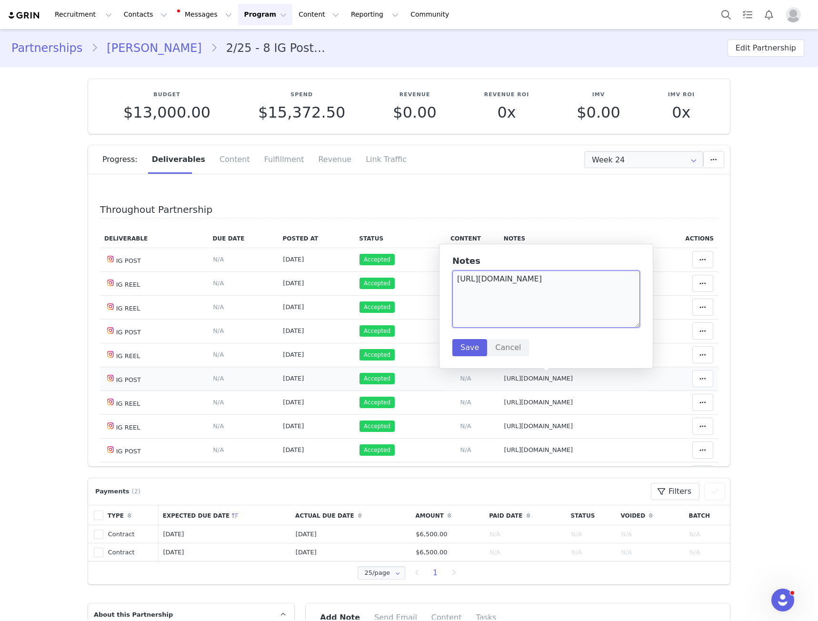
click at [566, 311] on textarea "https://www.instagram.com/p/DI8ZTVoTU8h/" at bounding box center [546, 298] width 188 height 57
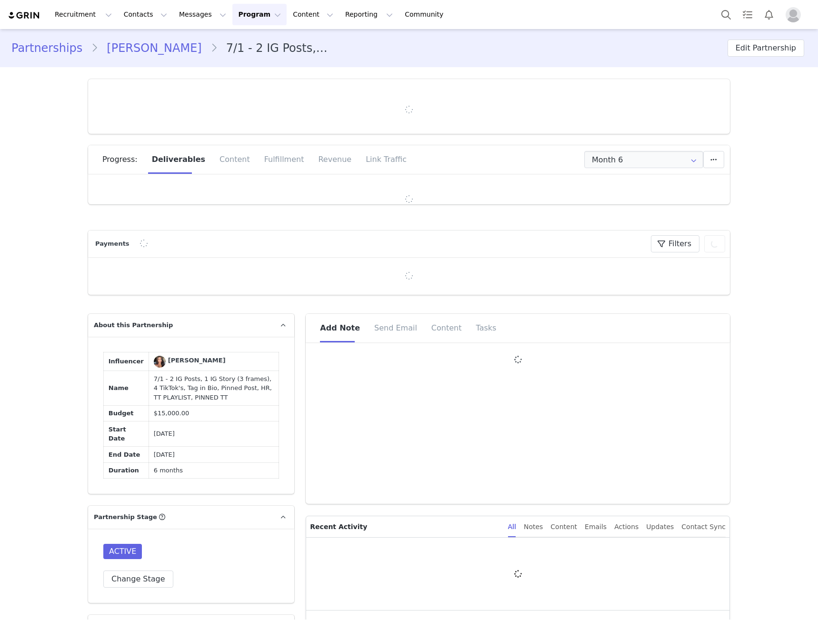
type input "+44 ([GEOGRAPHIC_DATA])"
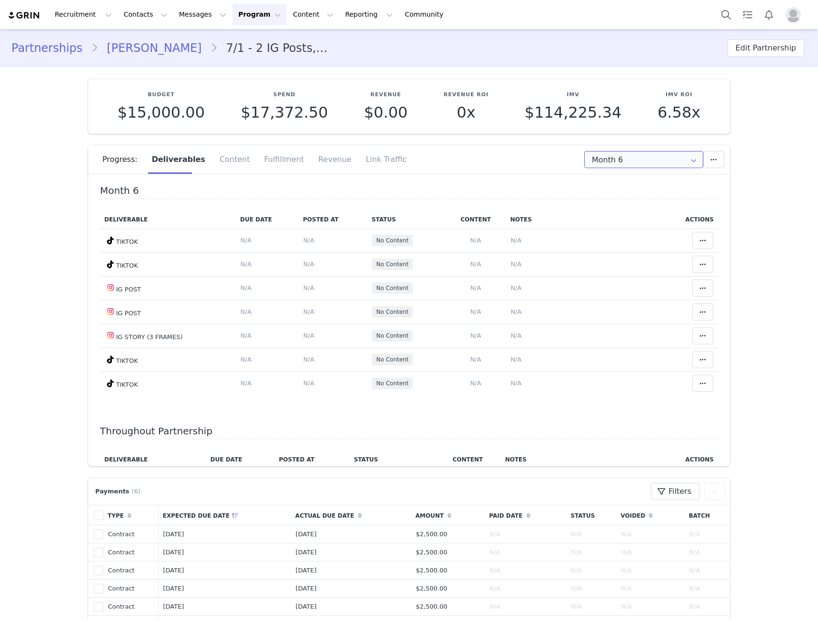
click at [611, 159] on input "Month 6" at bounding box center [643, 159] width 119 height 17
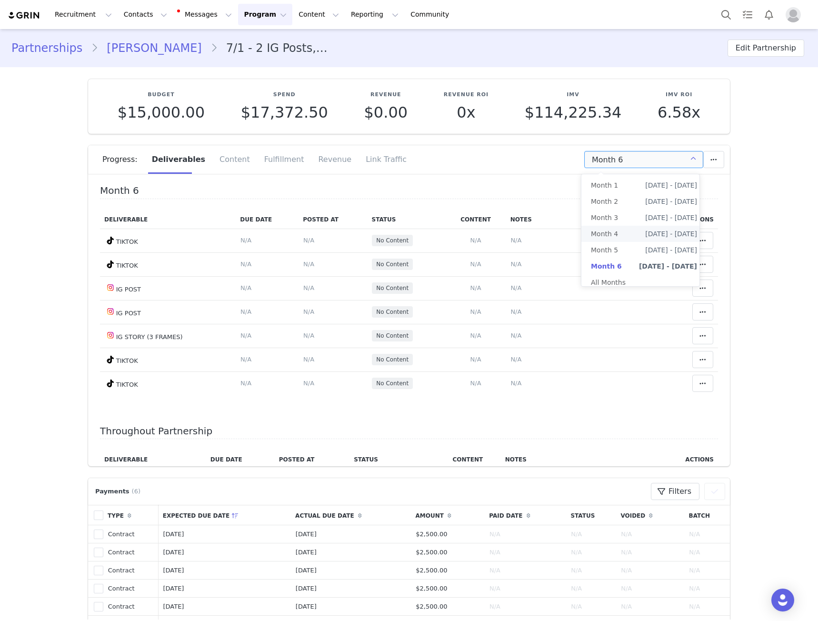
click at [609, 231] on span "Month 4" at bounding box center [604, 234] width 27 height 16
type input "Month 4"
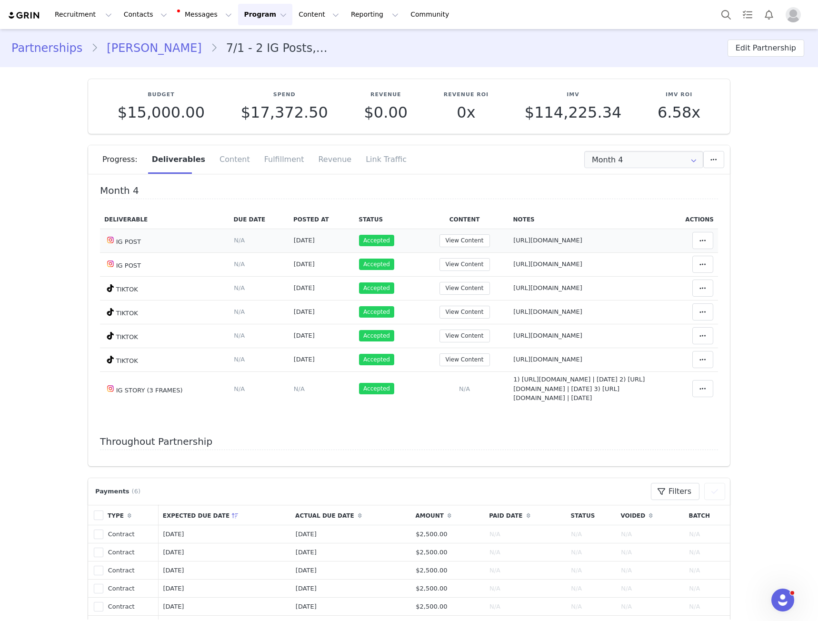
click at [513, 242] on span "[URL][DOMAIN_NAME]" at bounding box center [547, 240] width 69 height 7
type textarea "[URL][DOMAIN_NAME]"
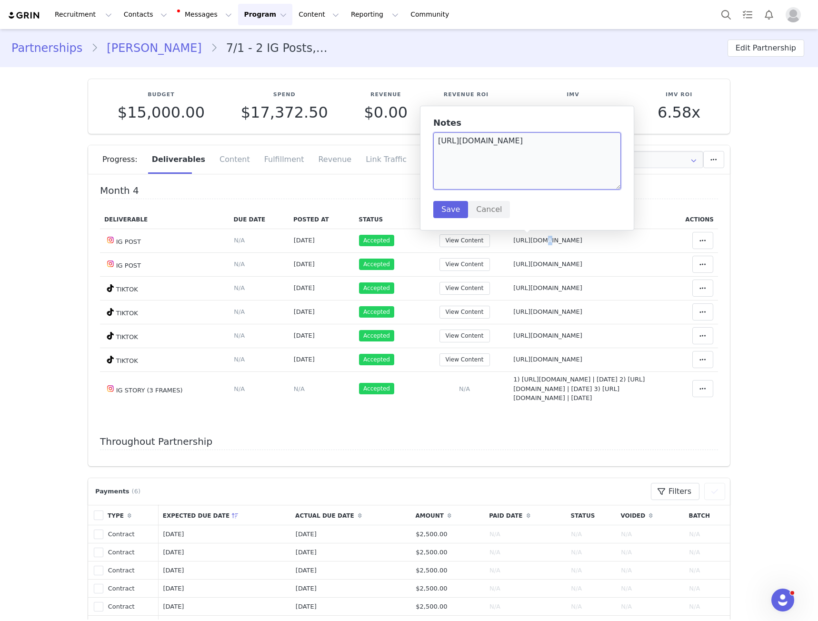
click at [514, 136] on textarea "[URL][DOMAIN_NAME]" at bounding box center [527, 160] width 188 height 57
click at [513, 138] on textarea "[URL][DOMAIN_NAME]" at bounding box center [527, 160] width 188 height 57
click at [510, 141] on textarea "[URL][DOMAIN_NAME]" at bounding box center [527, 160] width 188 height 57
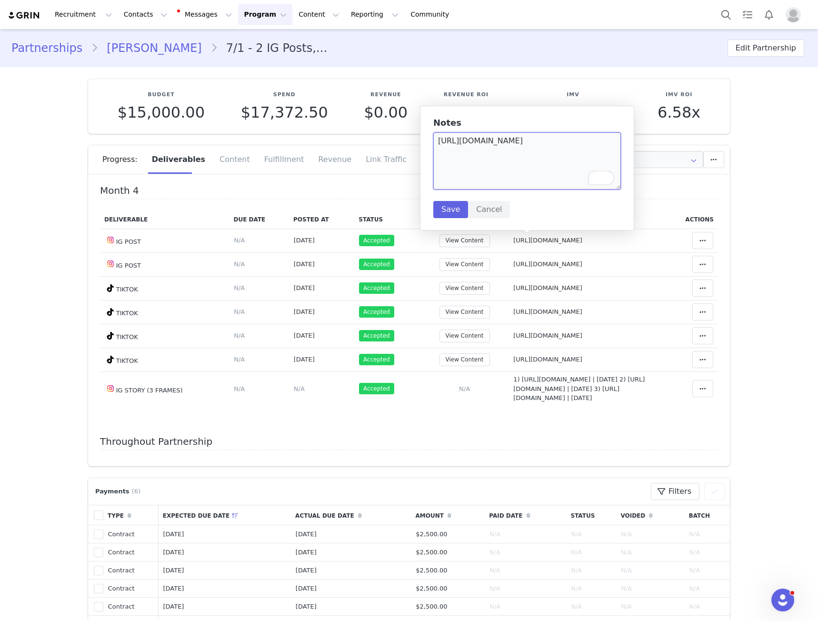
click at [510, 141] on textarea "[URL][DOMAIN_NAME]" at bounding box center [527, 160] width 188 height 57
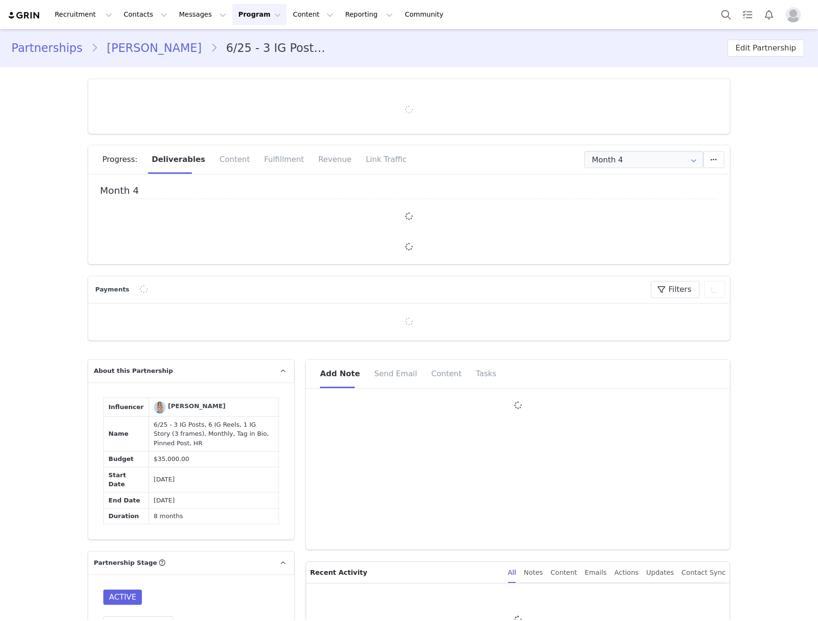
type input "+41 ([GEOGRAPHIC_DATA])"
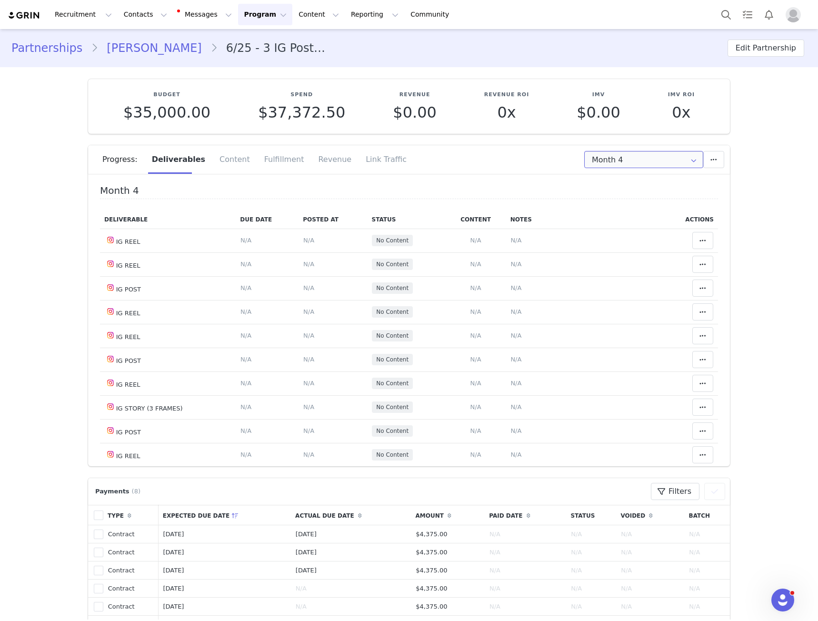
click at [629, 157] on input "Month 4" at bounding box center [643, 159] width 119 height 17
click at [608, 203] on span "Month 2" at bounding box center [604, 201] width 27 height 16
type input "Month 2"
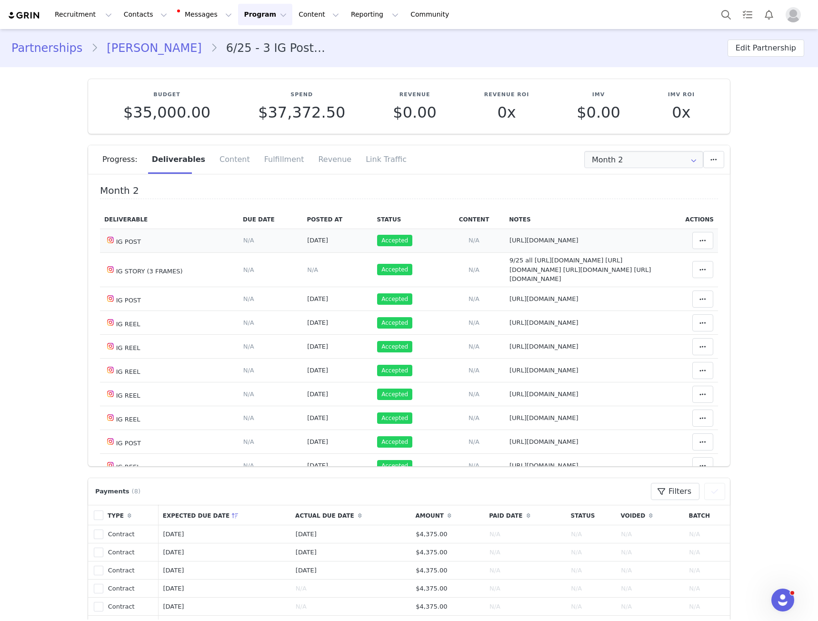
click at [520, 238] on span "https://www.instagram.com/p/DM8wPfAKKxq/?img_index=1" at bounding box center [544, 240] width 69 height 7
type textarea "https://www.instagram.com/p/DM8wPfAKKxq/?img_index=1"
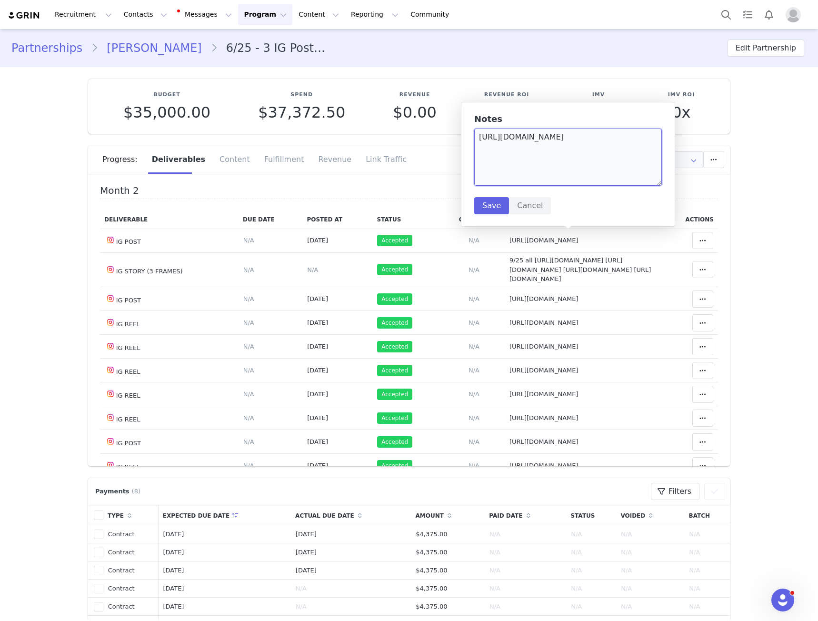
click at [524, 148] on textarea "https://www.instagram.com/p/DM8wPfAKKxq/?img_index=1" at bounding box center [568, 157] width 188 height 57
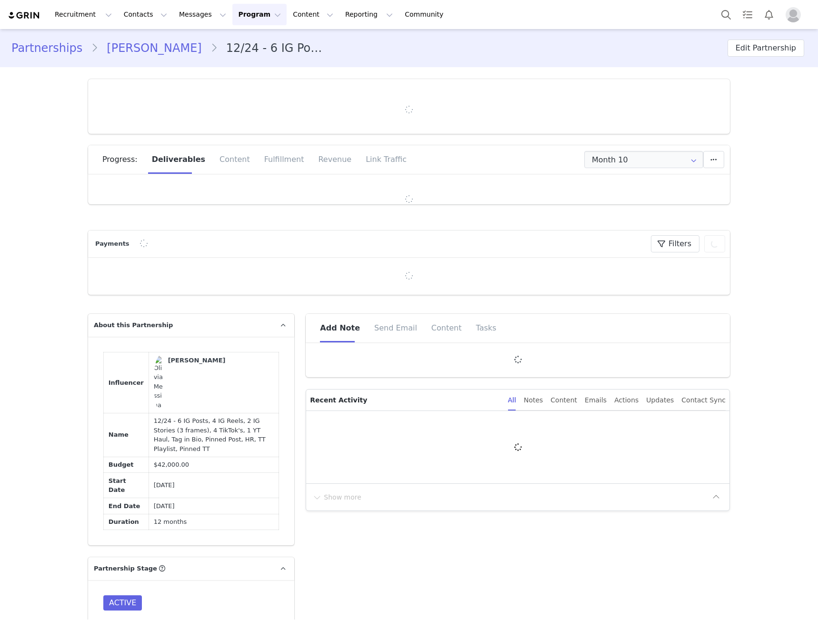
type input "+1 ([GEOGRAPHIC_DATA])"
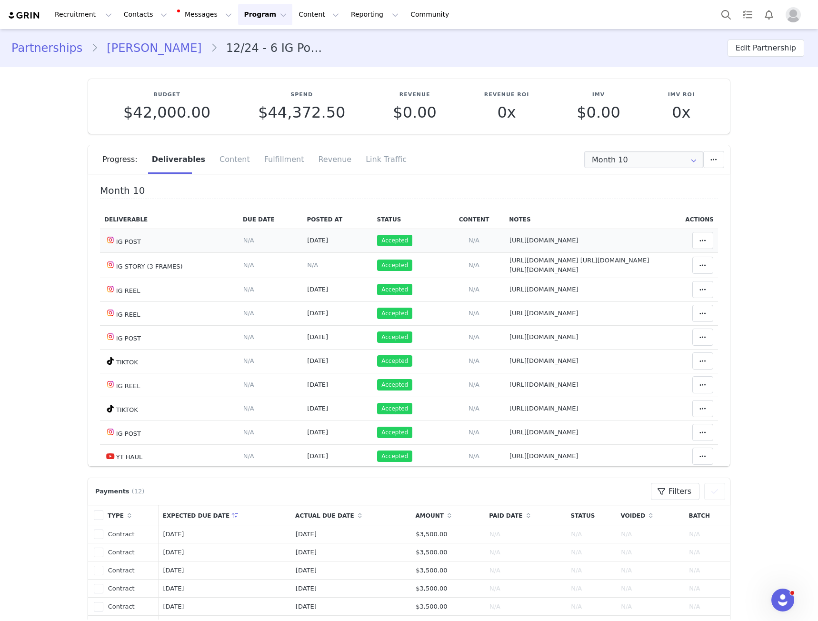
click at [505, 235] on td "Notes Save Cancel https://www.instagram.com/p/DOJDeFJkZiN/" at bounding box center [582, 241] width 155 height 24
click at [510, 239] on span "https://www.instagram.com/p/DOJDeFJkZiN/" at bounding box center [544, 240] width 69 height 7
type textarea "https://www.instagram.com/p/DOJDeFJkZiN/"
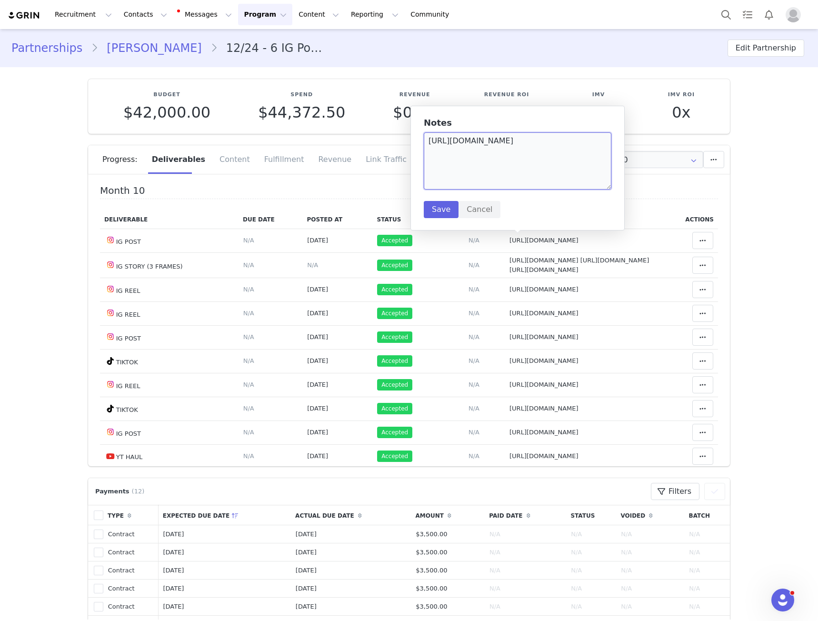
click at [496, 144] on textarea "https://www.instagram.com/p/DOJDeFJkZiN/" at bounding box center [518, 160] width 188 height 57
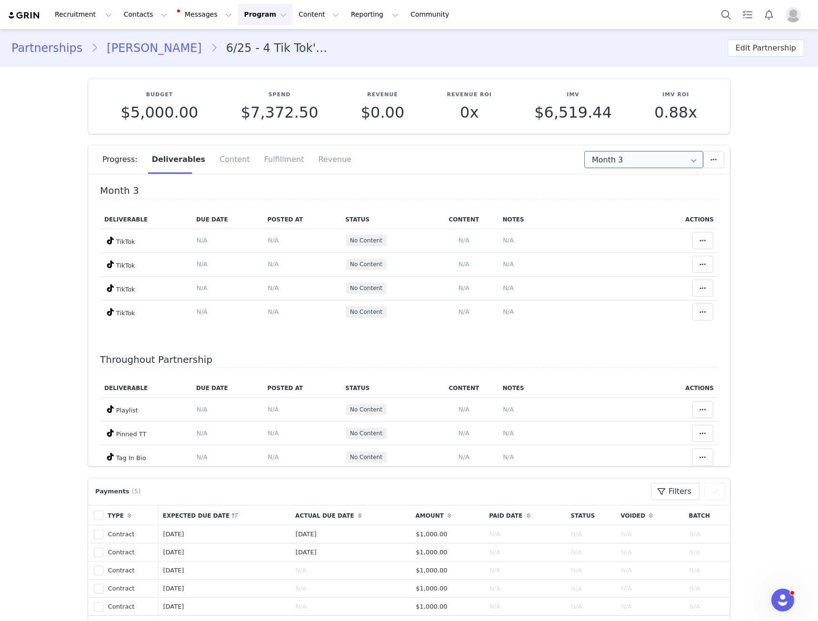
click at [595, 159] on input "Month 3" at bounding box center [643, 159] width 119 height 17
click at [613, 200] on span "Month 2" at bounding box center [604, 201] width 27 height 16
type input "Month 2"
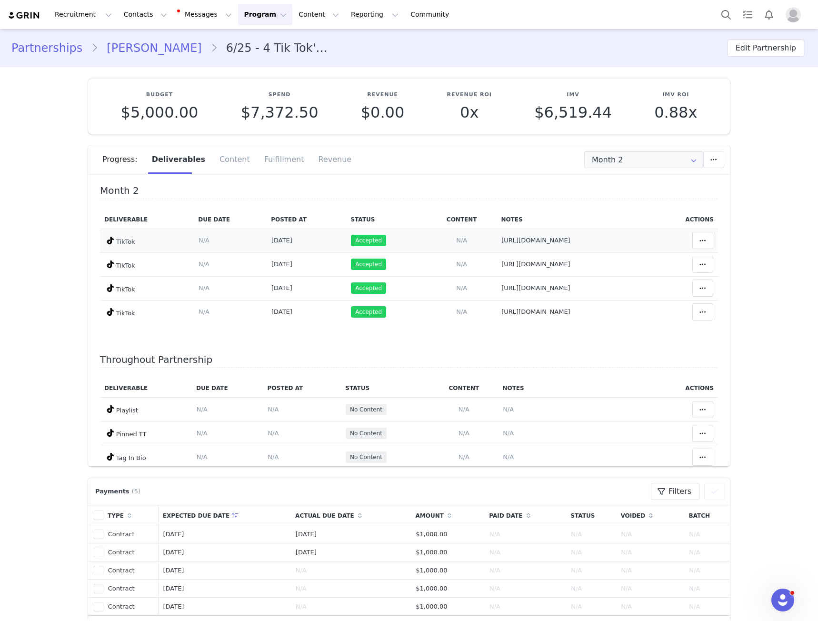
click at [497, 247] on td "Notes Save Cancel [URL][DOMAIN_NAME]" at bounding box center [574, 241] width 155 height 24
click at [501, 240] on span "[URL][DOMAIN_NAME]" at bounding box center [535, 240] width 69 height 7
type textarea "[URL][DOMAIN_NAME]"
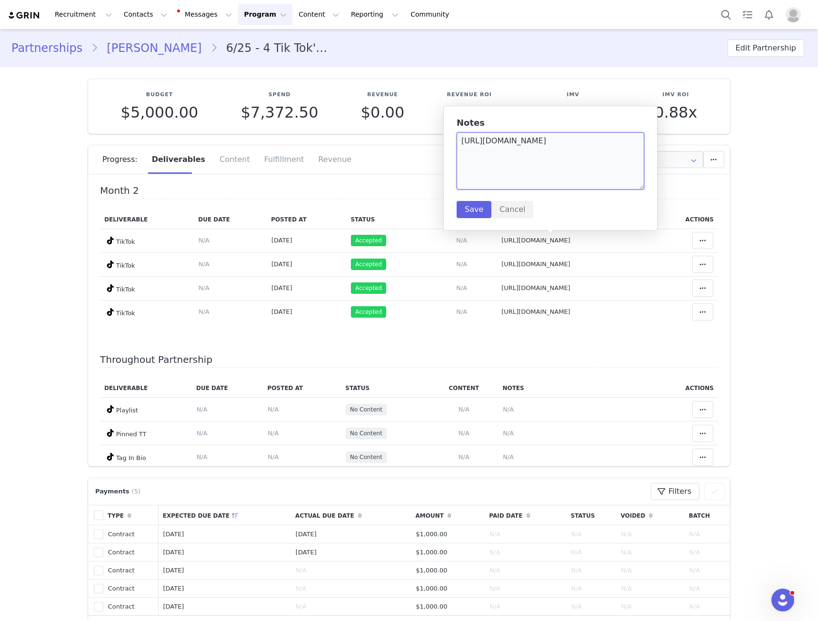
click at [505, 184] on textarea "[URL][DOMAIN_NAME]" at bounding box center [551, 160] width 188 height 57
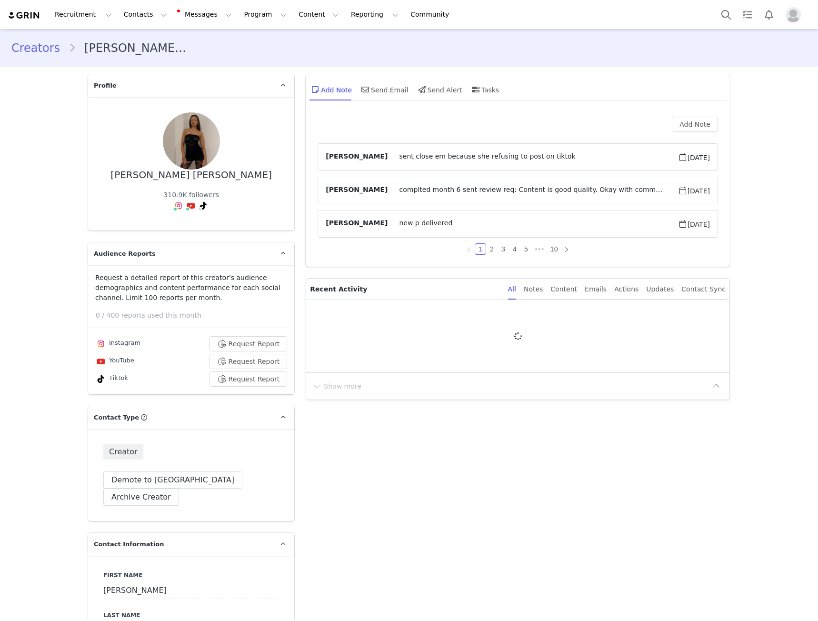
type input "+381 ([GEOGRAPHIC_DATA])"
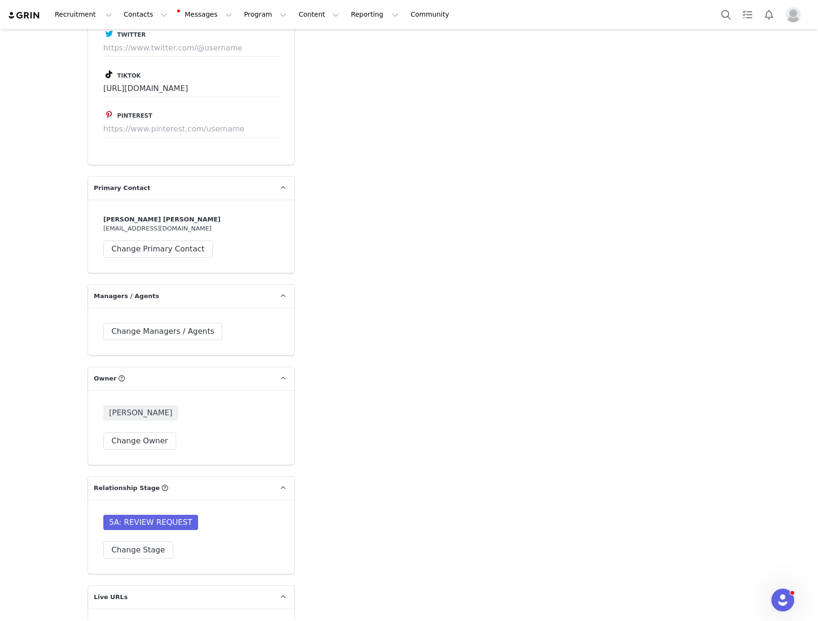
scroll to position [2524, 0]
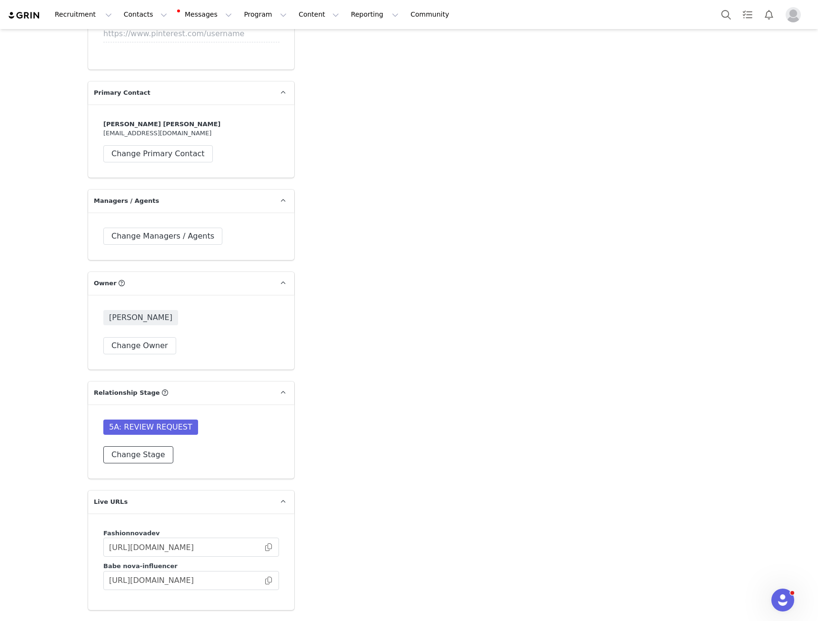
click at [126, 446] on button "Change Stage" at bounding box center [138, 454] width 70 height 17
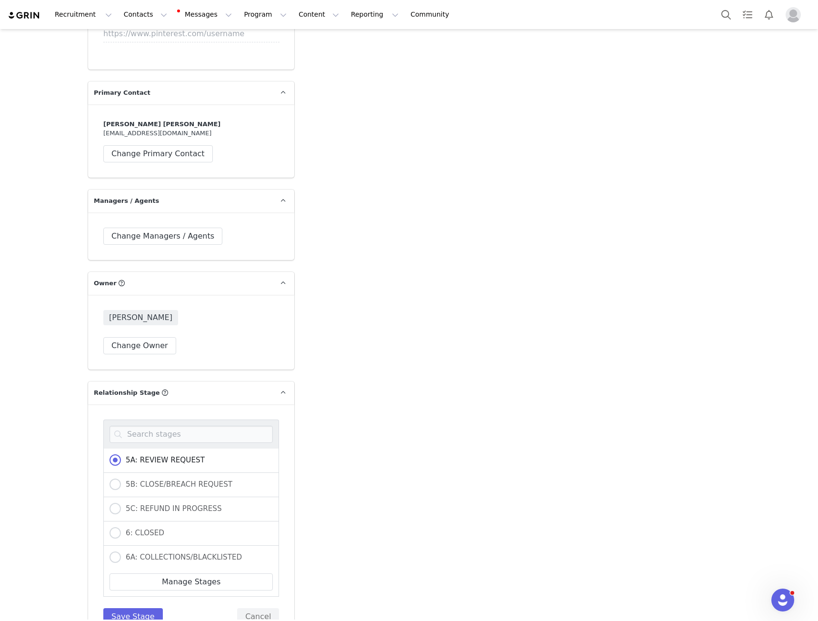
scroll to position [333, 0]
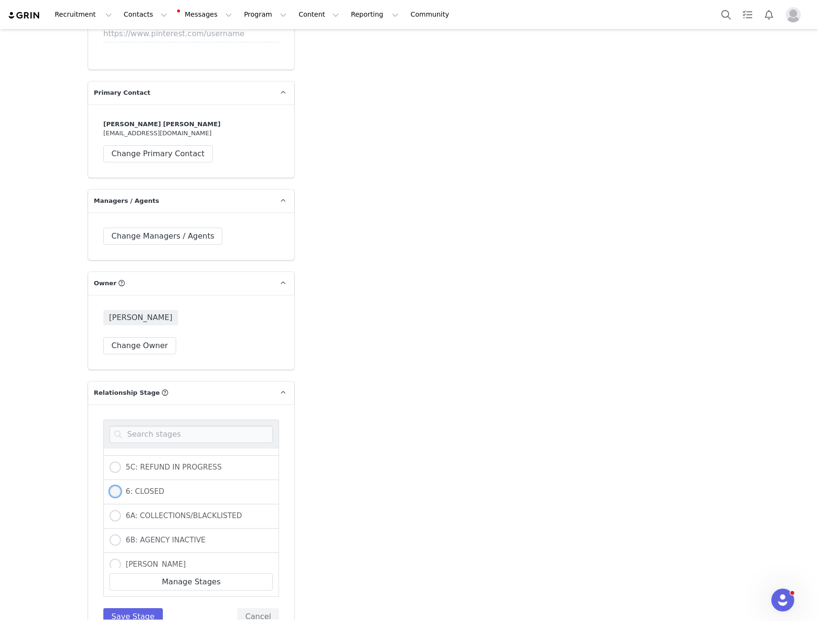
click at [130, 486] on label "6: CLOSED" at bounding box center [137, 492] width 55 height 12
click at [121, 486] on input "6: CLOSED" at bounding box center [115, 492] width 11 height 12
radio input "true"
radio input "false"
radio input "true"
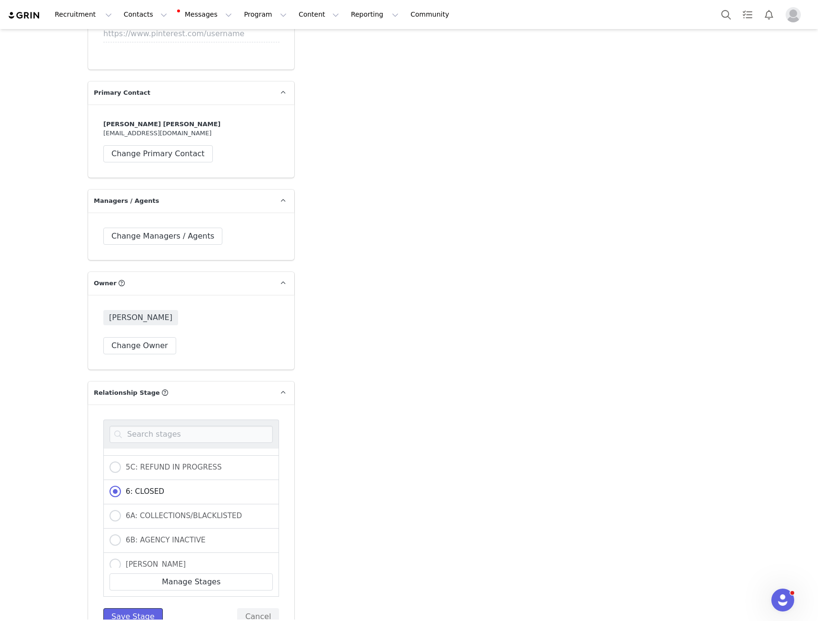
drag, startPoint x: 124, startPoint y: 587, endPoint x: 142, endPoint y: 572, distance: 23.1
click at [125, 608] on button "Save Stage" at bounding box center [133, 616] width 60 height 17
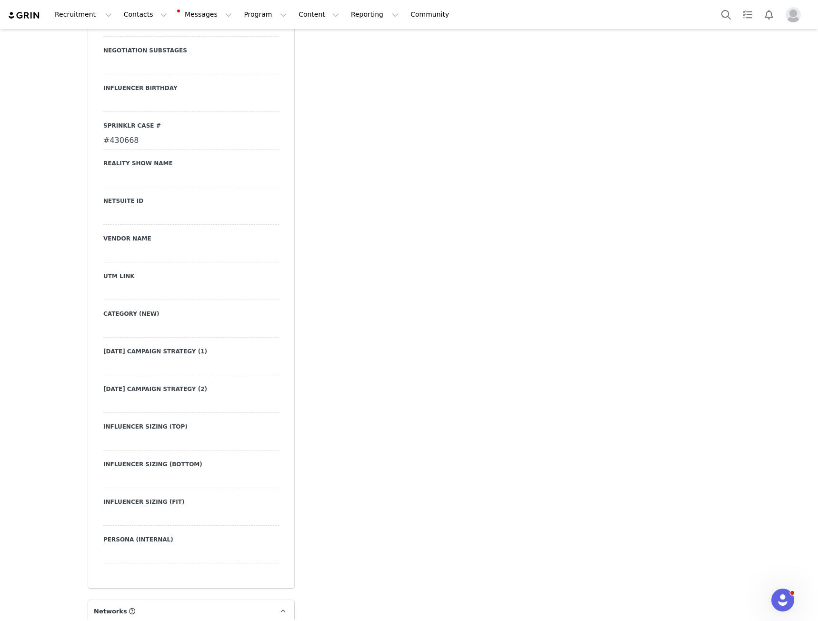
scroll to position [1524, 0]
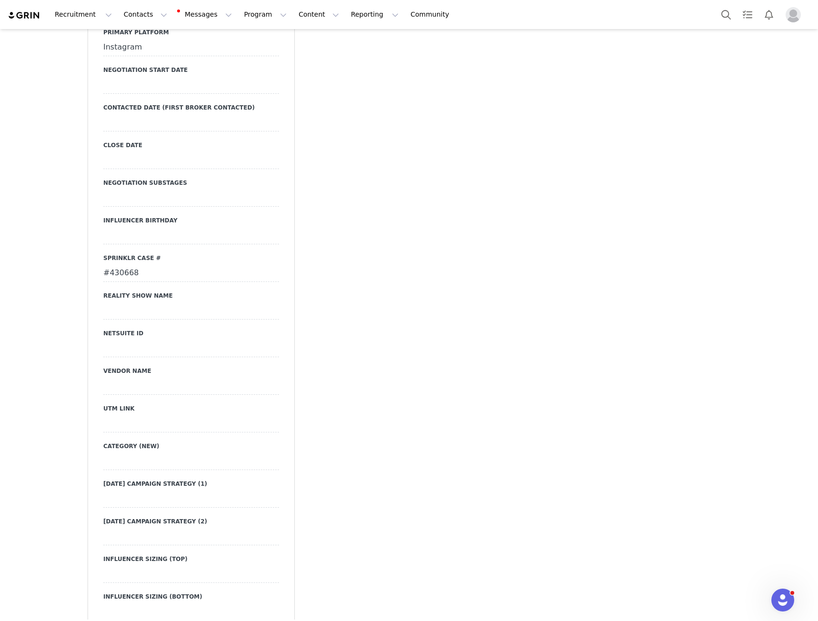
click at [144, 152] on div at bounding box center [191, 160] width 176 height 17
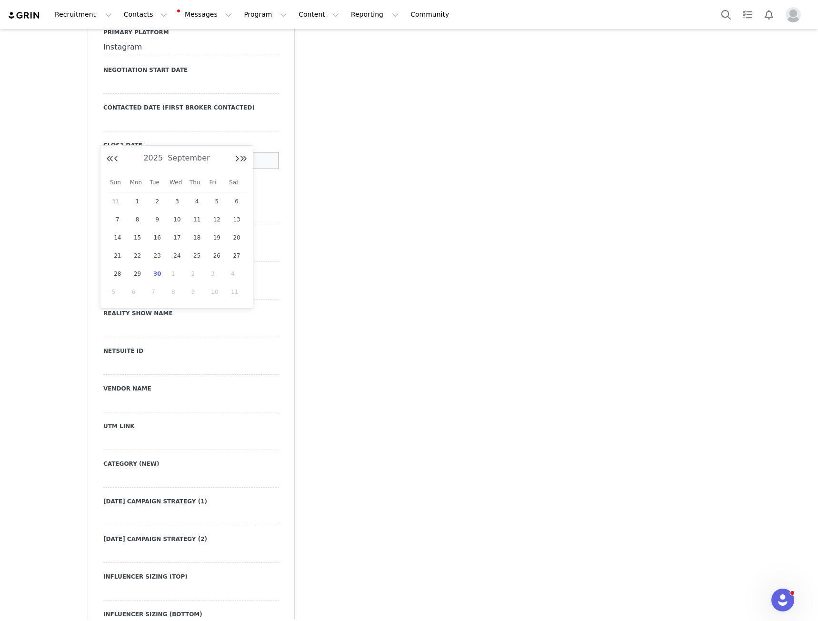
click at [146, 152] on input "text" at bounding box center [191, 160] width 176 height 17
click at [155, 279] on span "30" at bounding box center [156, 273] width 11 height 11
type input "Sep 30 2025"
click at [116, 159] on div "Primary Broker Jonny Division Womens Grade D Compensation Type Post for Product…" at bounding box center [191, 182] width 176 height 1061
click at [112, 174] on button "Save" at bounding box center [116, 180] width 26 height 13
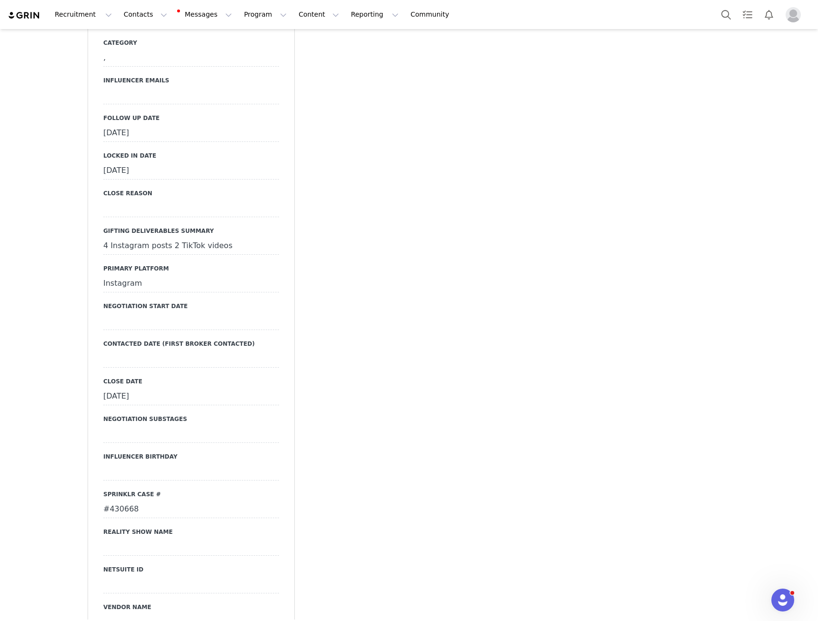
scroll to position [1238, 0]
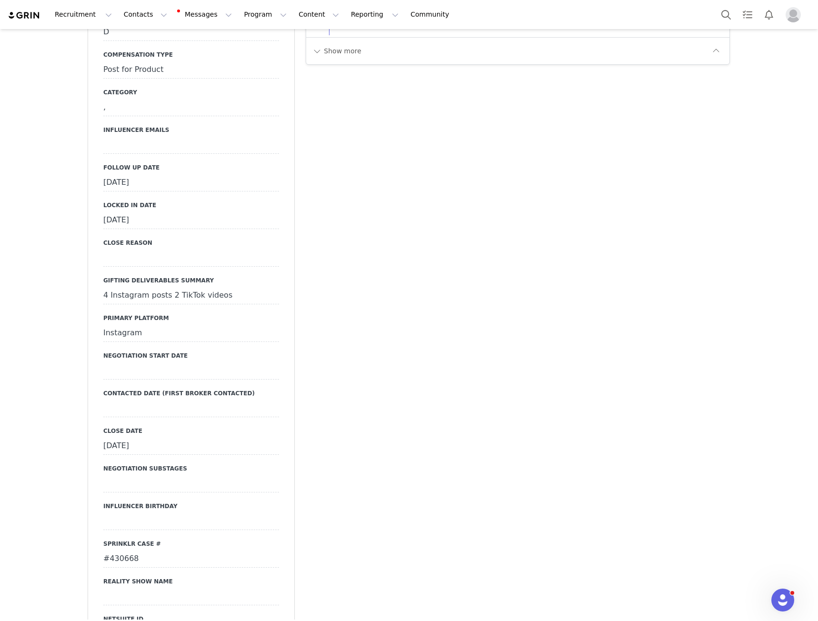
click at [124, 250] on div at bounding box center [191, 258] width 176 height 17
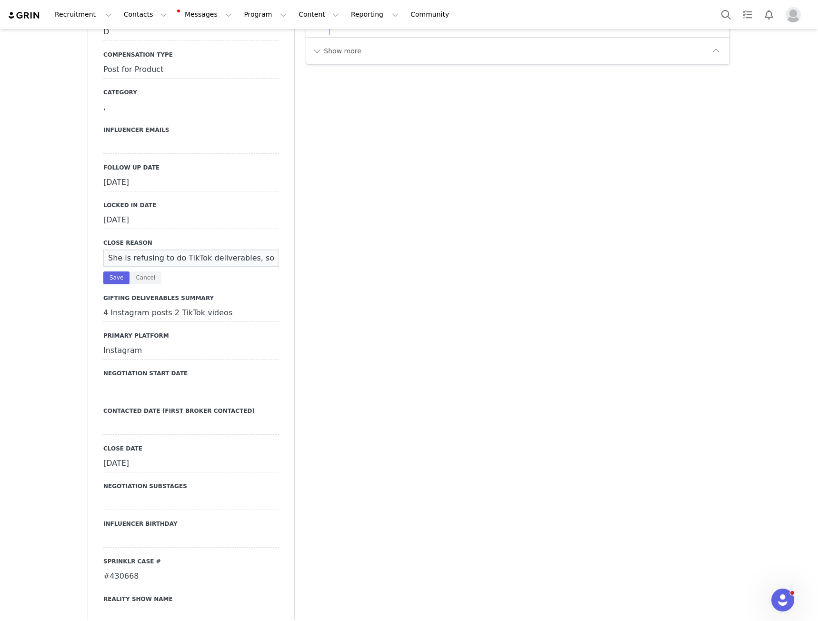
scroll to position [0, 442]
type input "She is refusing to do TikTok deliverables, so if we renew, we should switch to …"
click at [111, 271] on button "Save" at bounding box center [116, 277] width 26 height 13
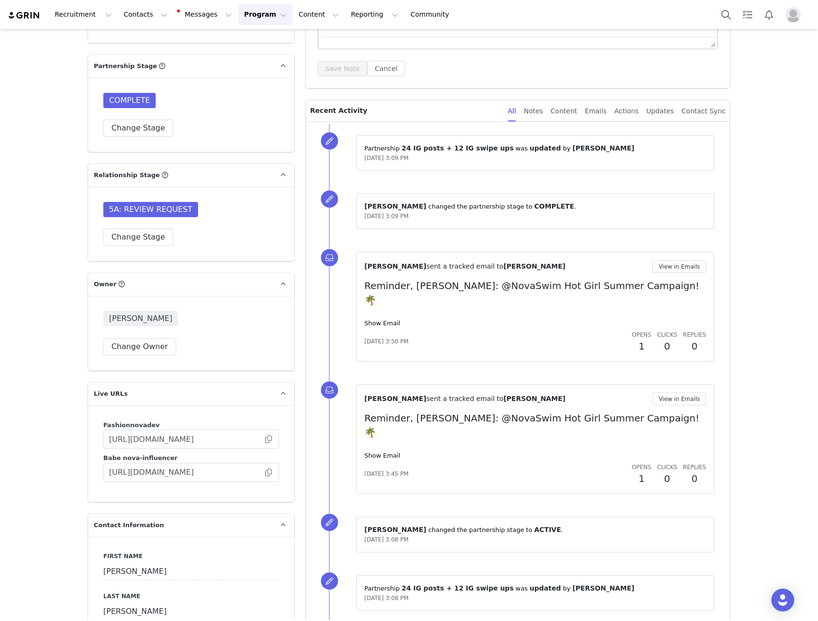
click at [132, 228] on div "5A: REVIEW REQUEST Change Stage" at bounding box center [191, 224] width 176 height 44
click at [130, 231] on button "Change Stage" at bounding box center [138, 237] width 70 height 17
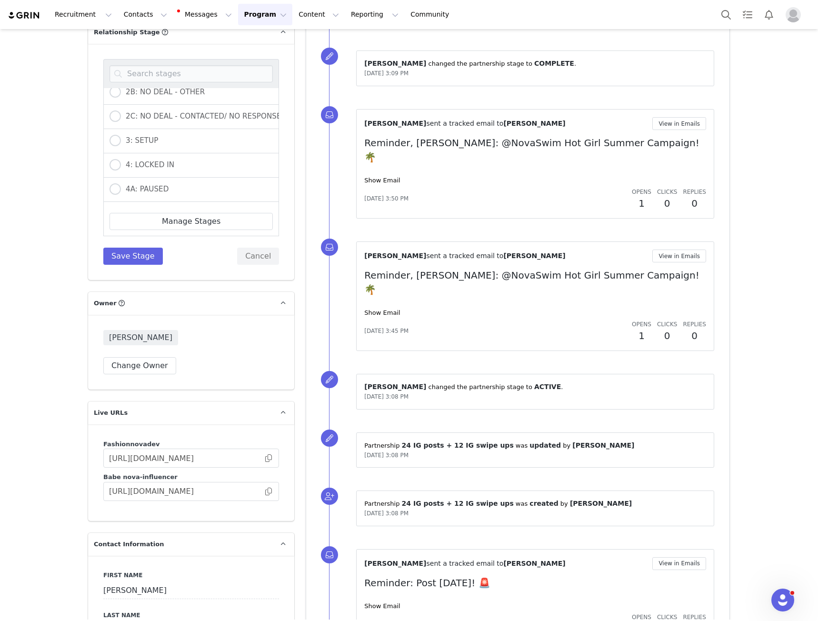
scroll to position [129, 0]
click at [143, 147] on label "3: SETUP" at bounding box center [134, 141] width 49 height 12
click at [121, 147] on input "3: SETUP" at bounding box center [115, 141] width 11 height 12
radio input "true"
radio input "false"
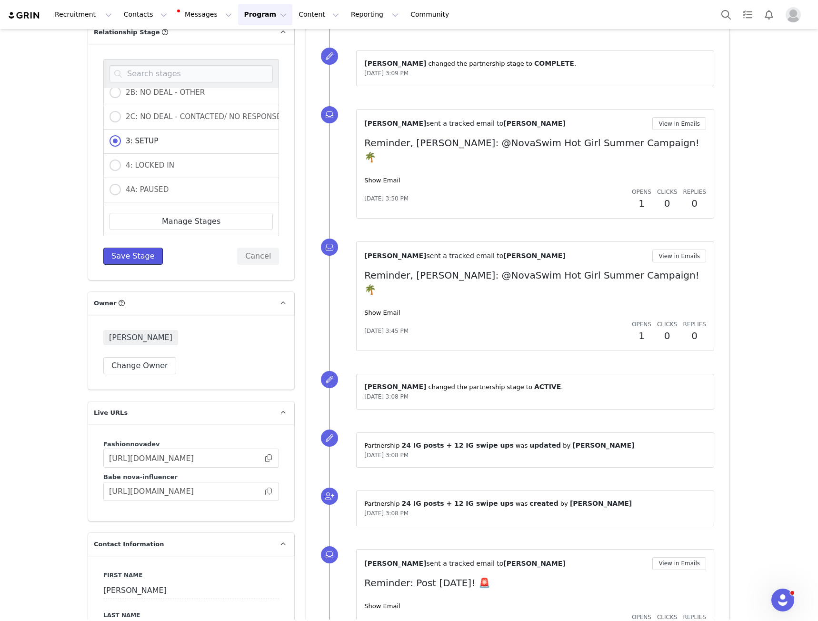
click at [133, 250] on button "Save Stage" at bounding box center [133, 256] width 60 height 17
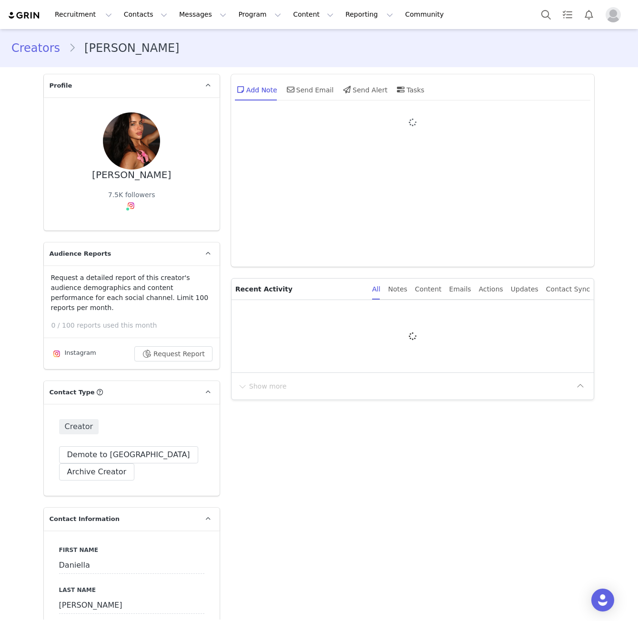
type input "+1 ([GEOGRAPHIC_DATA])"
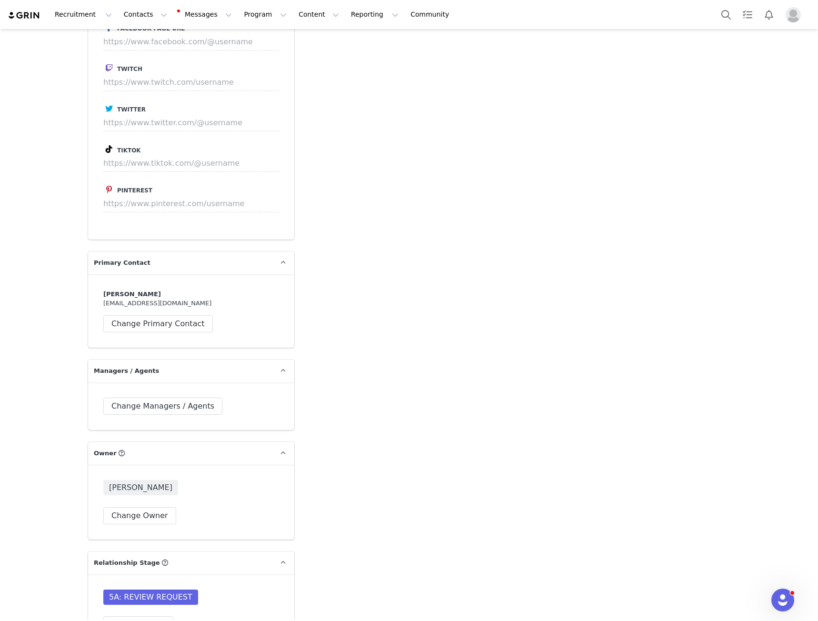
scroll to position [2429, 0]
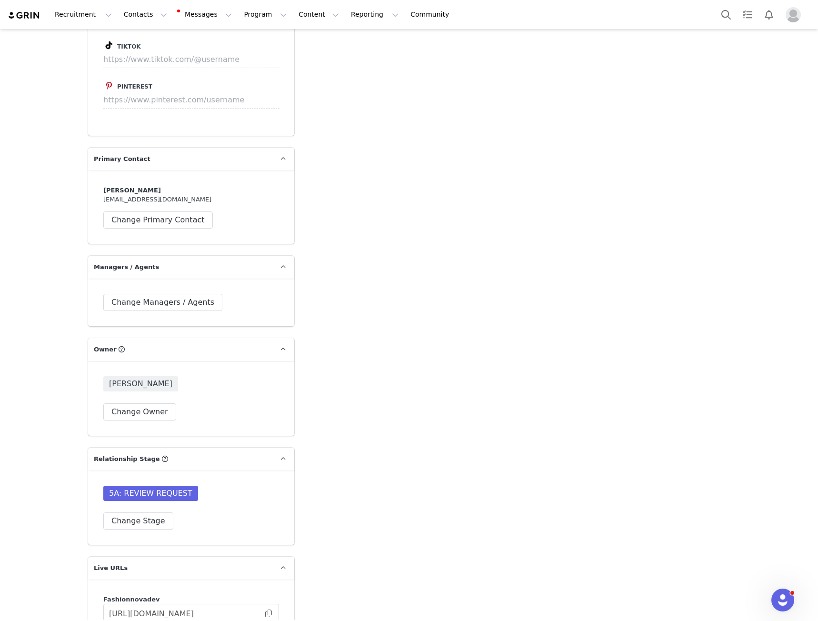
click at [131, 486] on div "5A: REVIEW REQUEST Change Stage" at bounding box center [191, 508] width 176 height 44
click at [129, 512] on button "Change Stage" at bounding box center [138, 520] width 70 height 17
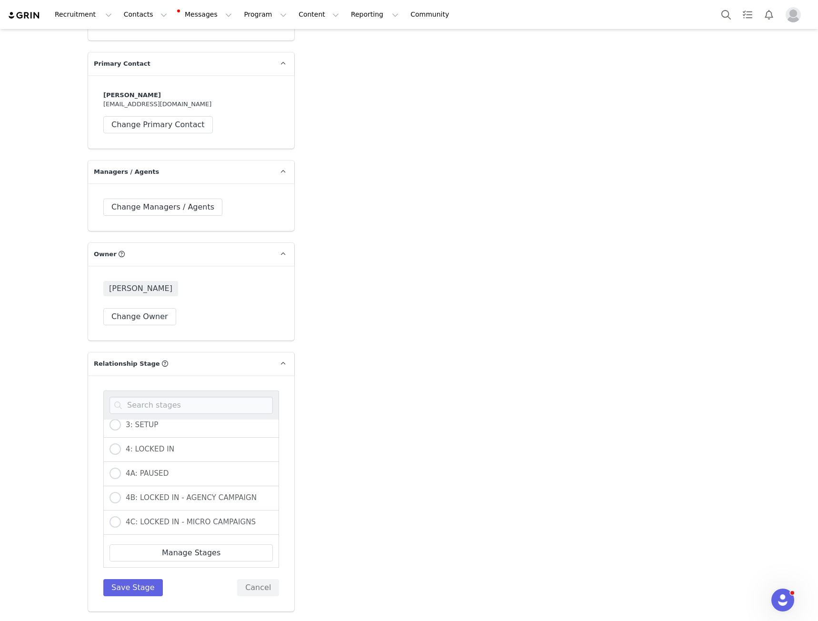
scroll to position [129, 0]
click at [133, 468] on span "3: SETUP" at bounding box center [139, 472] width 37 height 9
click at [121, 467] on input "3: SETUP" at bounding box center [115, 473] width 11 height 12
radio input "true"
radio input "false"
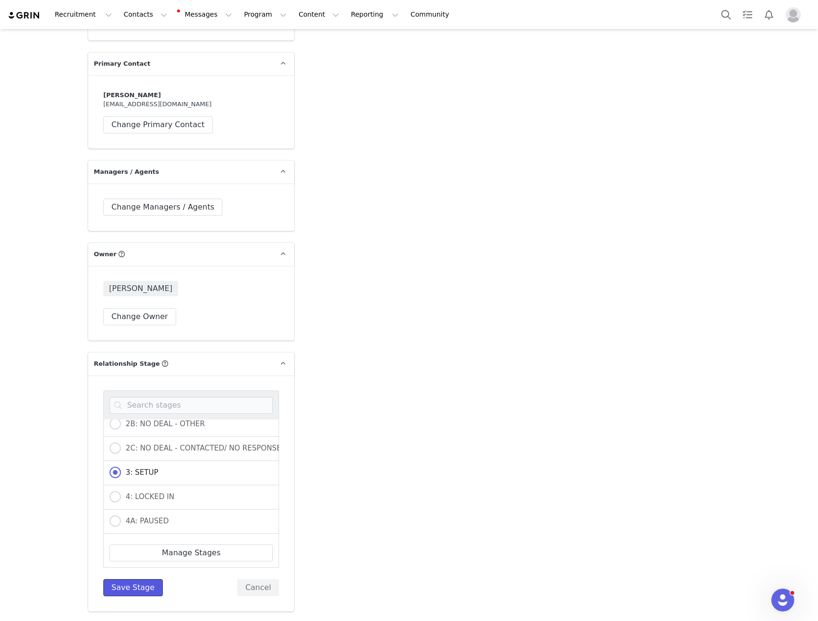
click at [138, 579] on button "Save Stage" at bounding box center [133, 587] width 60 height 17
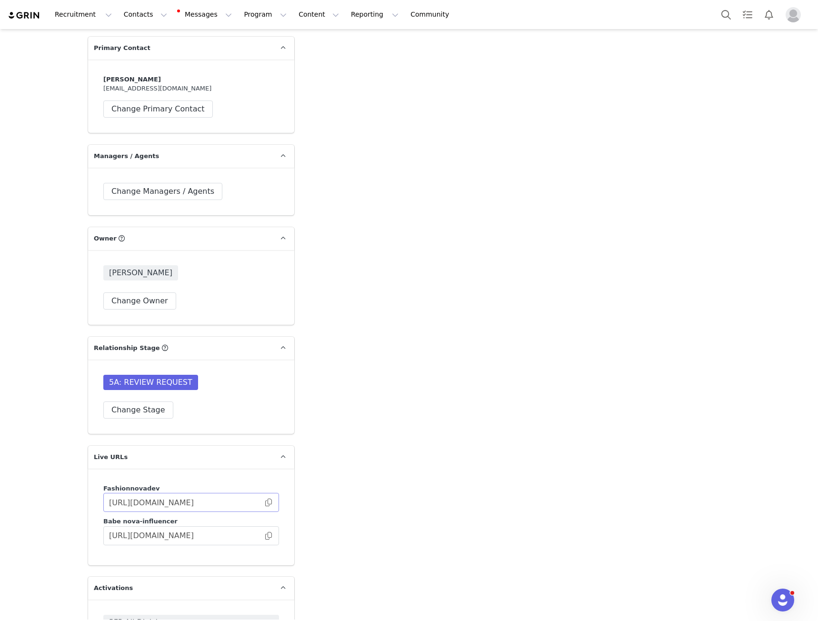
scroll to position [2583, 0]
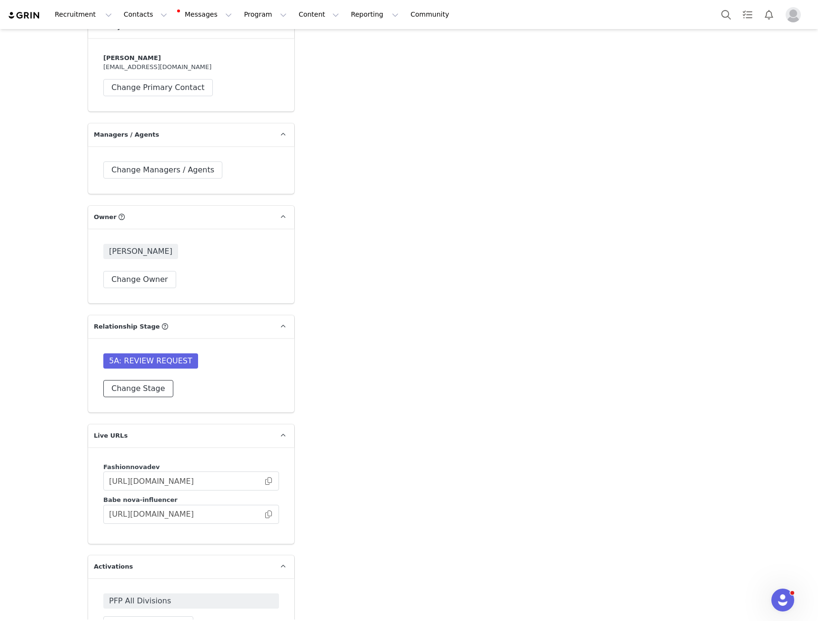
click at [138, 380] on button "Change Stage" at bounding box center [138, 388] width 70 height 17
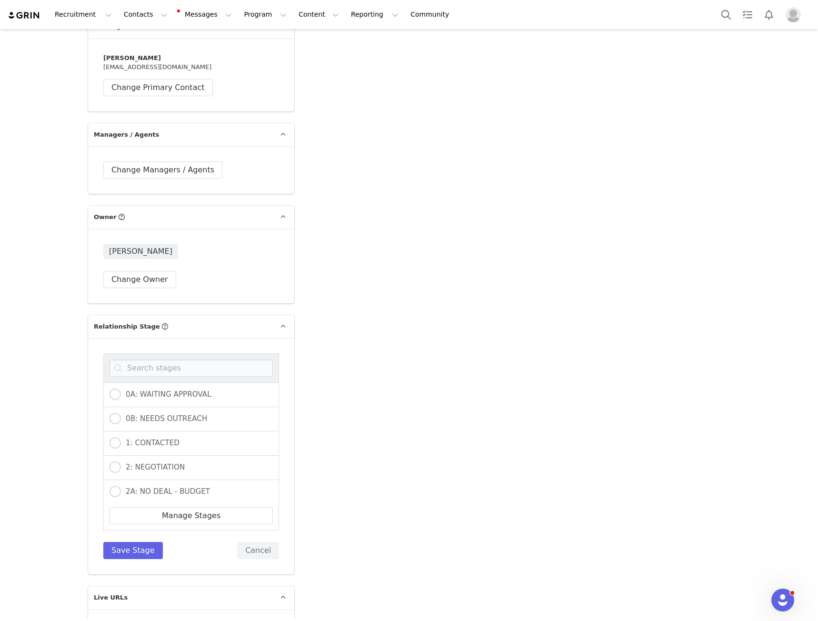
click at [133, 382] on div "0A: WAITING APPROVAL" at bounding box center [191, 394] width 176 height 25
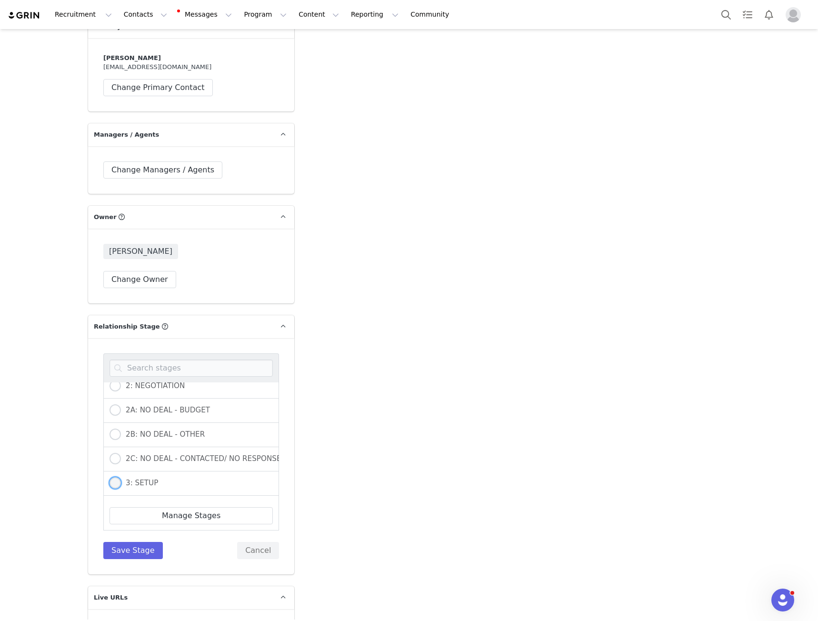
click at [126, 477] on label "3: SETUP" at bounding box center [134, 483] width 49 height 12
click at [121, 477] on input "3: SETUP" at bounding box center [115, 483] width 11 height 12
radio input "true"
radio input "false"
click at [124, 542] on button "Save Stage" at bounding box center [133, 550] width 60 height 17
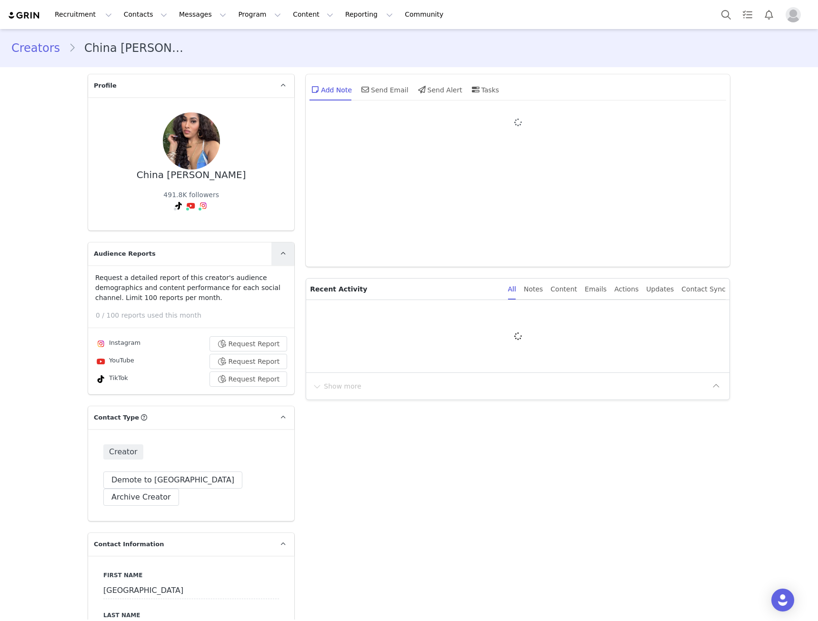
type input "+1 ([GEOGRAPHIC_DATA])"
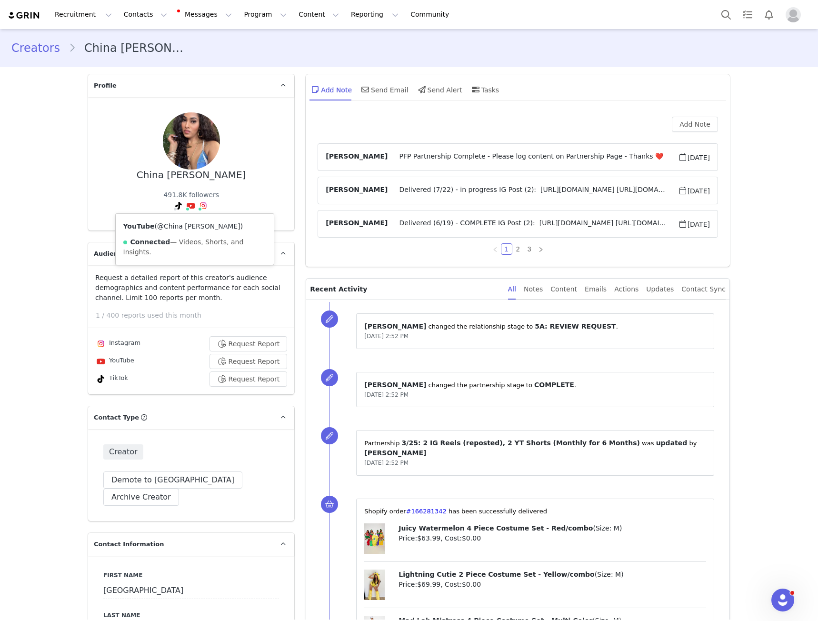
click at [188, 229] on link "@China [PERSON_NAME]" at bounding box center [198, 226] width 83 height 8
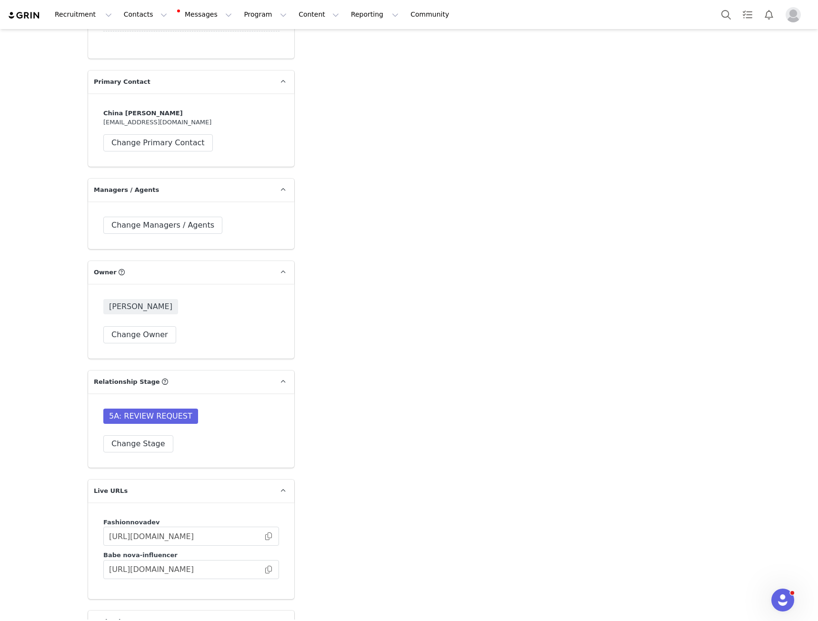
scroll to position [2583, 0]
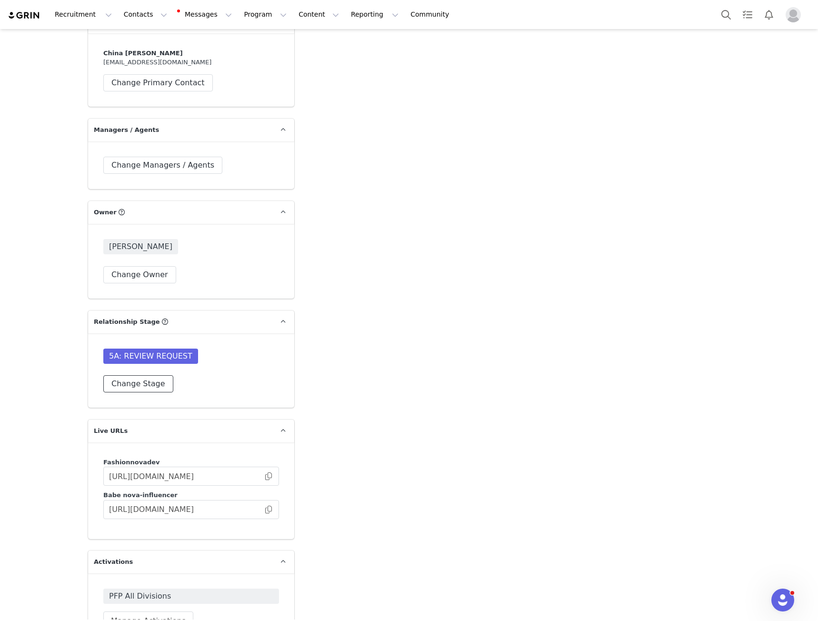
click at [127, 375] on button "Change Stage" at bounding box center [138, 383] width 70 height 17
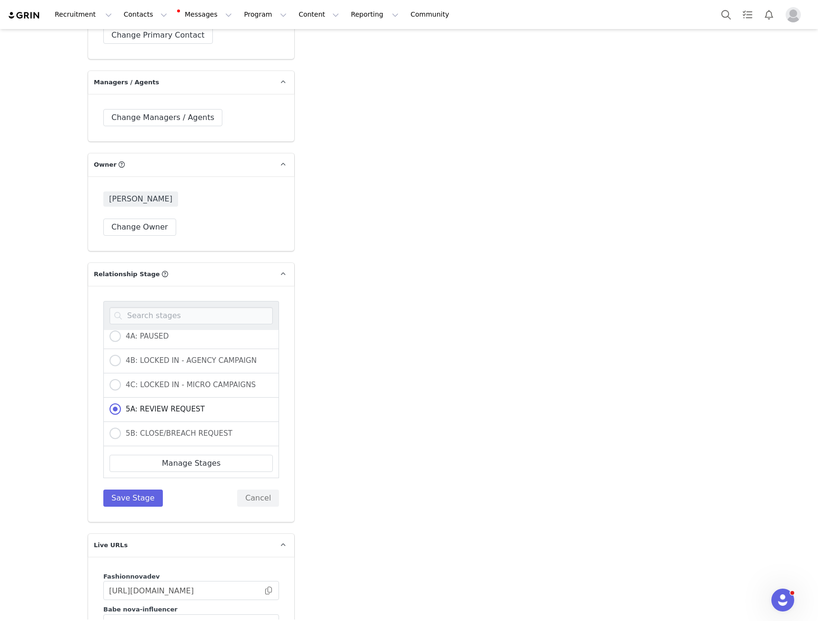
scroll to position [177, 0]
click at [137, 331] on span "3: SETUP" at bounding box center [139, 335] width 37 height 9
click at [121, 330] on input "3: SETUP" at bounding box center [115, 336] width 11 height 12
radio input "true"
radio input "false"
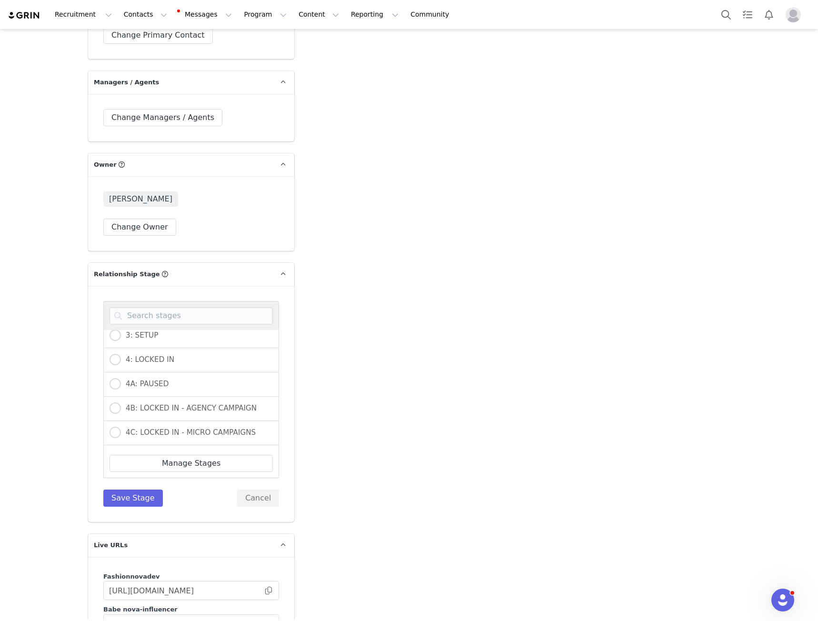
scroll to position [176, 0]
click at [123, 490] on button "Save Stage" at bounding box center [133, 498] width 60 height 17
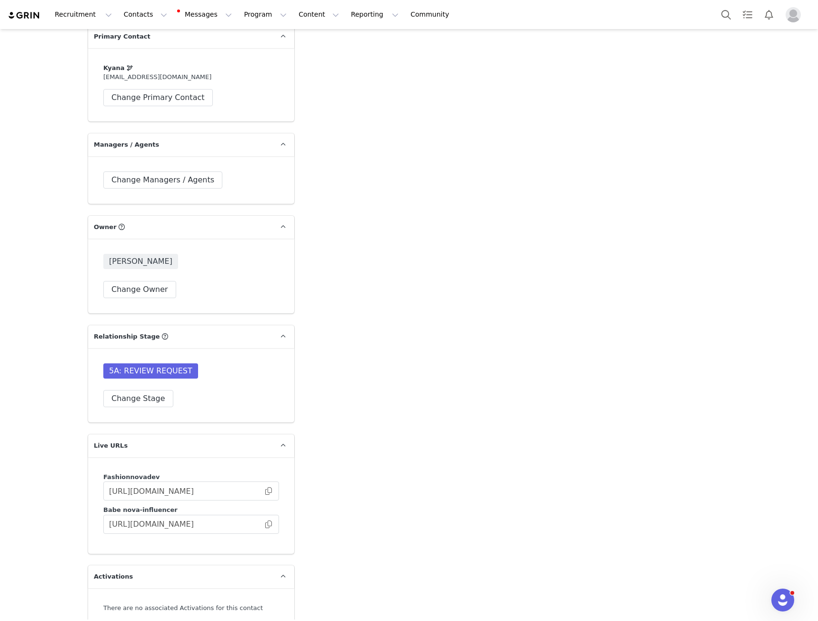
scroll to position [2583, 0]
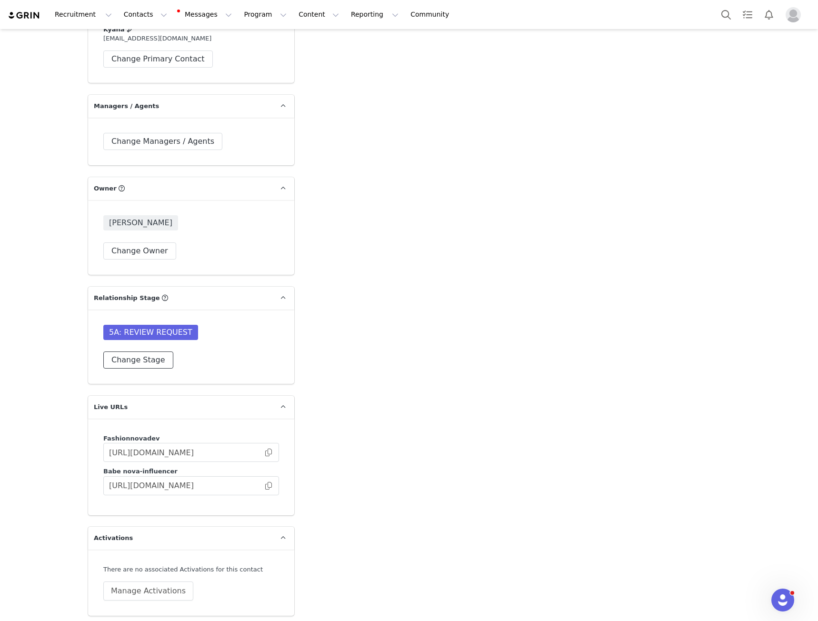
click at [141, 351] on button "Change Stage" at bounding box center [138, 359] width 70 height 17
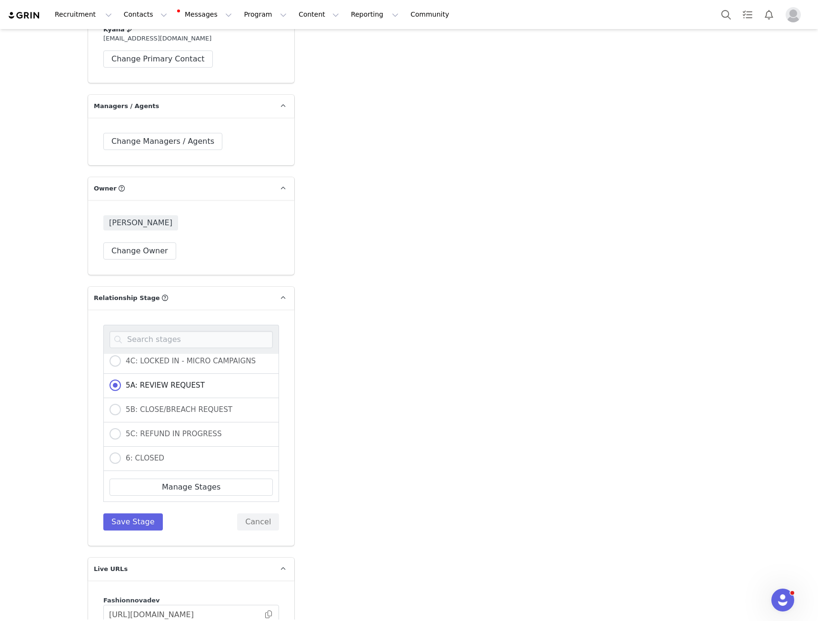
scroll to position [177, 0]
click at [140, 355] on span "3: SETUP" at bounding box center [139, 359] width 37 height 9
click at [121, 353] on input "3: SETUP" at bounding box center [115, 359] width 11 height 12
radio input "true"
radio input "false"
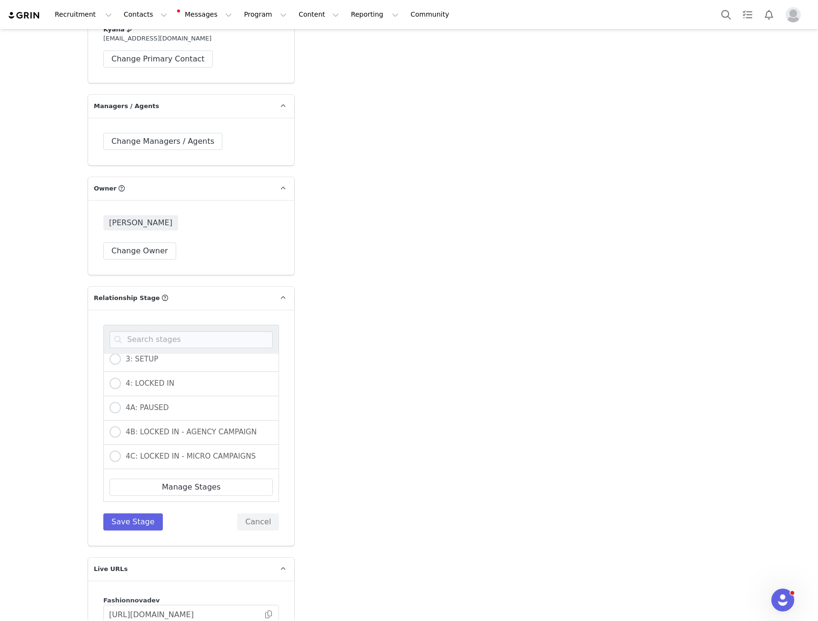
scroll to position [176, 0]
click at [120, 513] on button "Save Stage" at bounding box center [133, 521] width 60 height 17
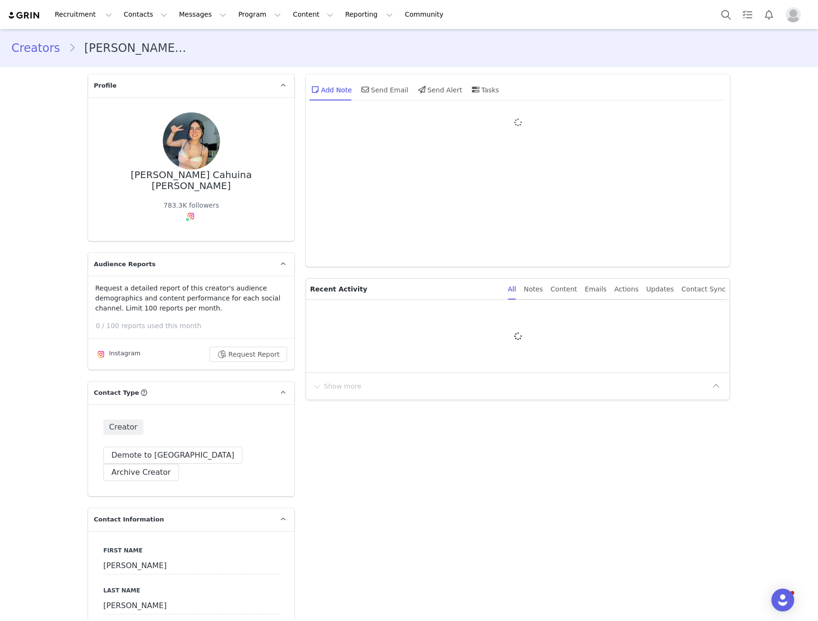
type input "+51 ([GEOGRAPHIC_DATA])"
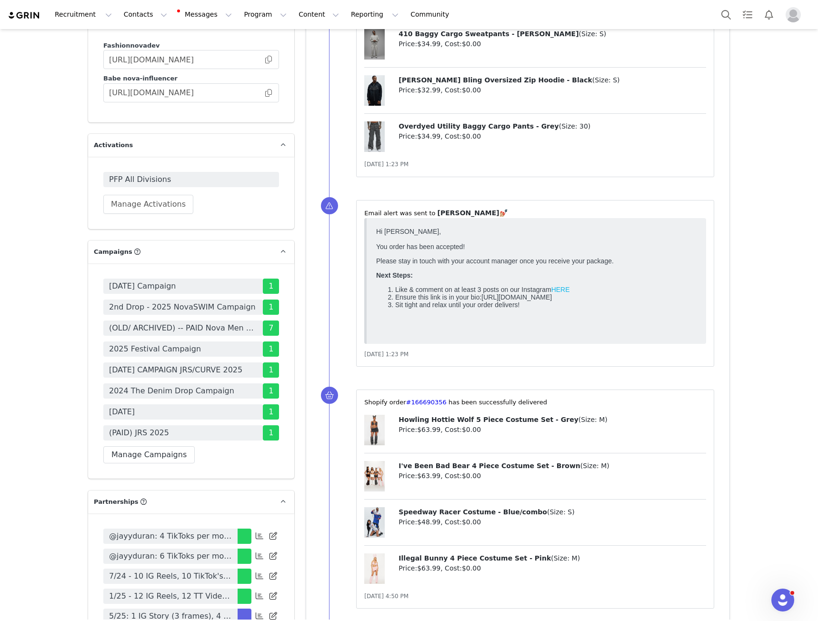
scroll to position [3238, 0]
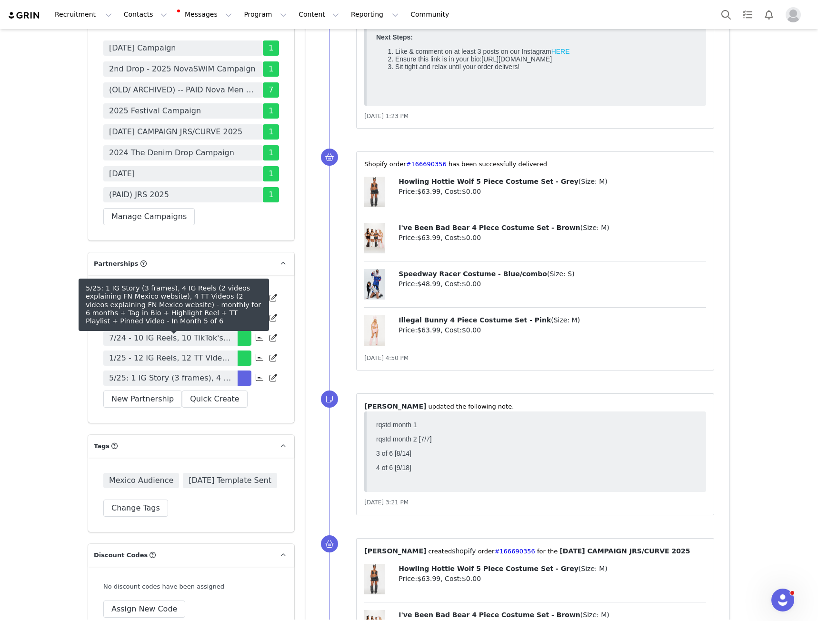
click at [118, 372] on span "5/25: 1 IG Story (3 frames), 4 IG Reels (2 videos explaining FN Mexico website)…" at bounding box center [170, 377] width 123 height 11
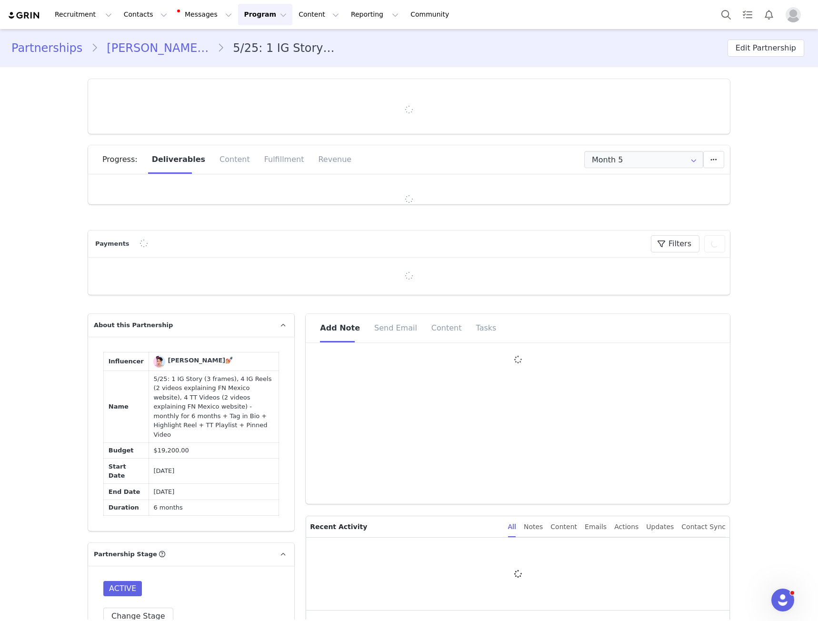
type input "+1 ([GEOGRAPHIC_DATA])"
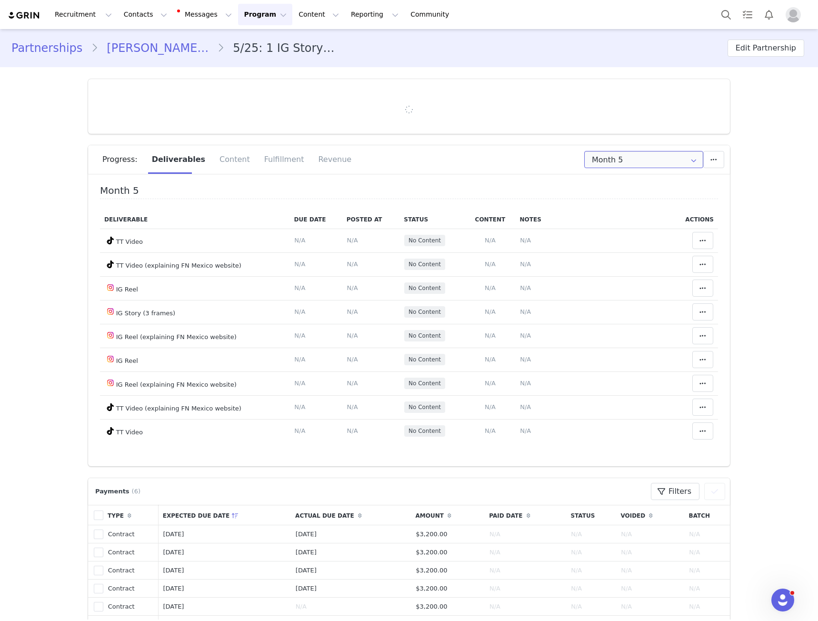
click at [637, 153] on input "Month 5" at bounding box center [643, 159] width 119 height 17
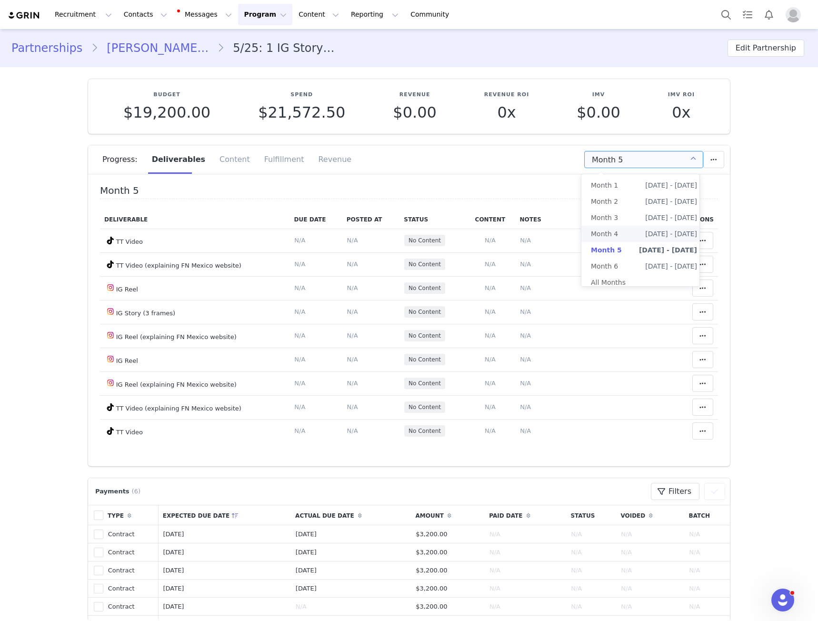
click at [617, 234] on li "Month 4 Aug 23rd - Sep 22nd" at bounding box center [643, 234] width 125 height 16
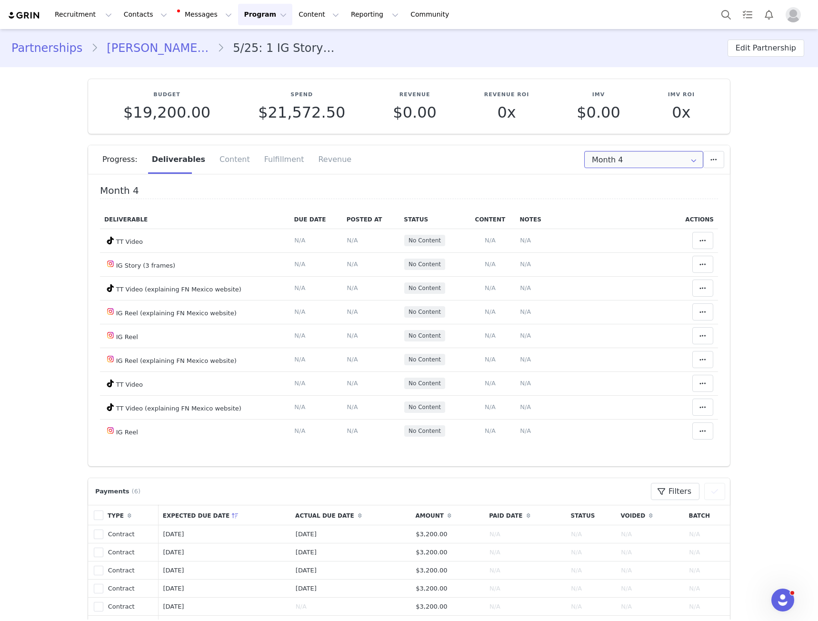
click at [613, 161] on input "Month 4" at bounding box center [643, 159] width 119 height 17
click at [620, 210] on li "Month 3 Jul 23rd - Aug 22nd" at bounding box center [643, 218] width 125 height 16
type input "Month 3"
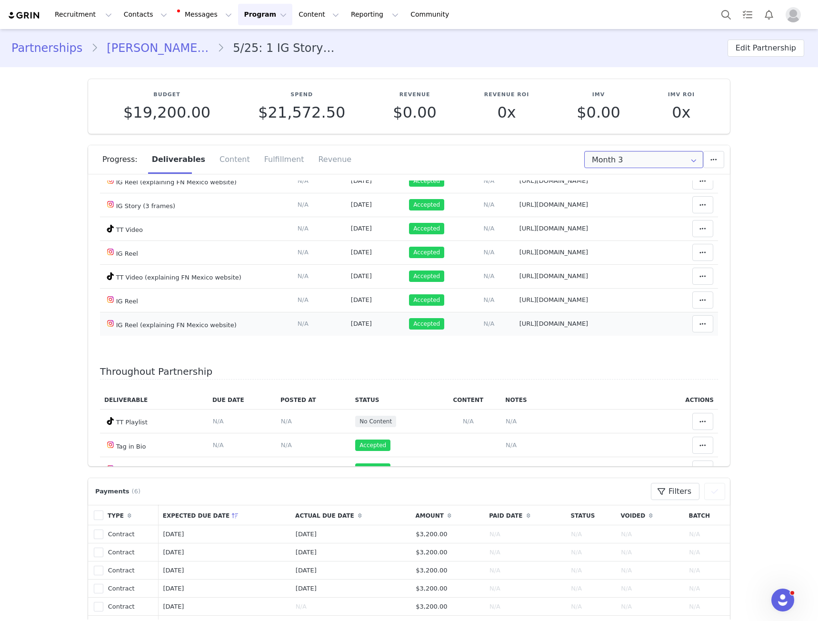
scroll to position [171, 0]
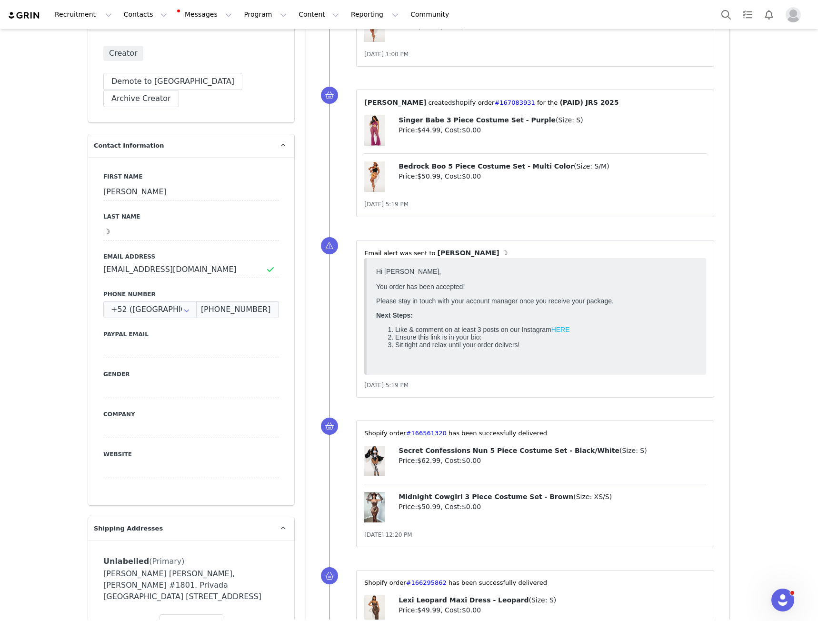
scroll to position [619, 0]
